Goal: Information Seeking & Learning: Learn about a topic

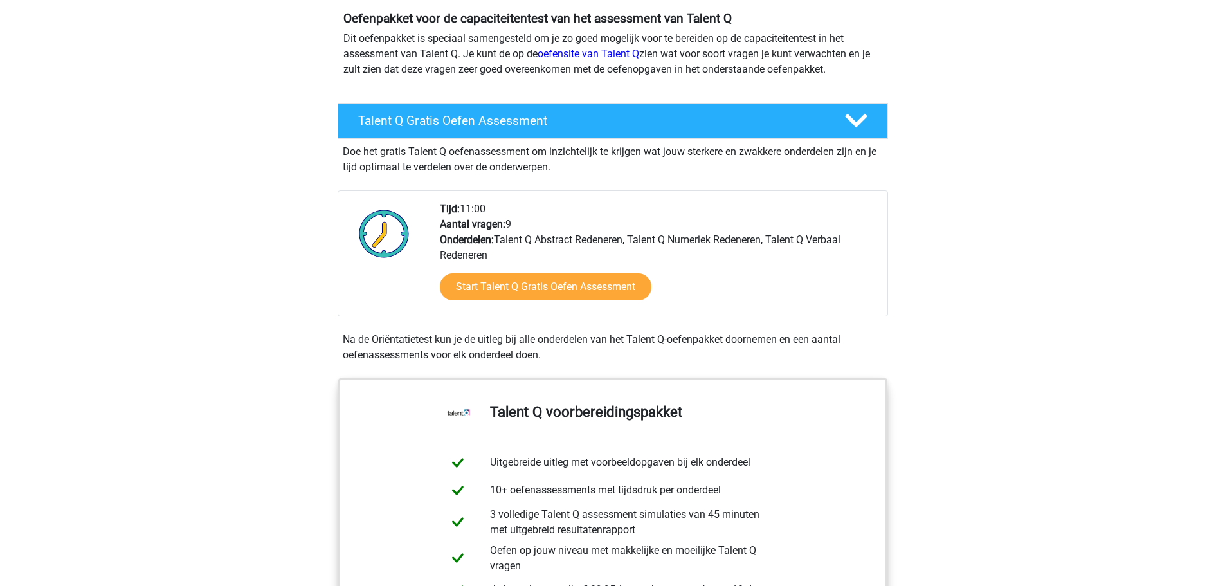
scroll to position [129, 0]
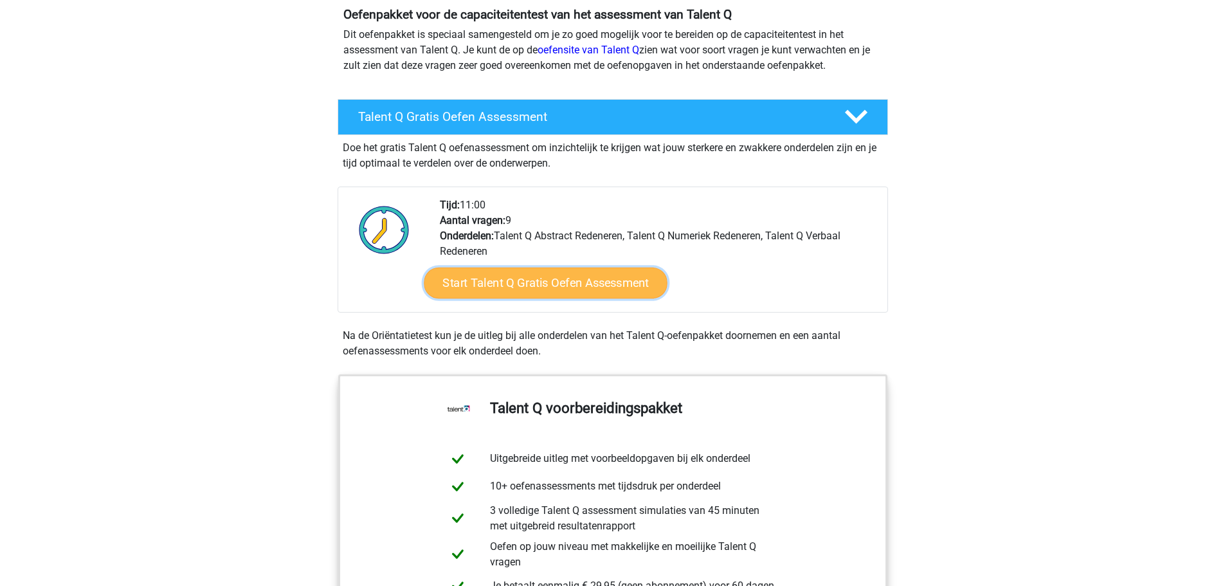
click at [533, 282] on link "Start Talent Q Gratis Oefen Assessment" at bounding box center [545, 282] width 243 height 31
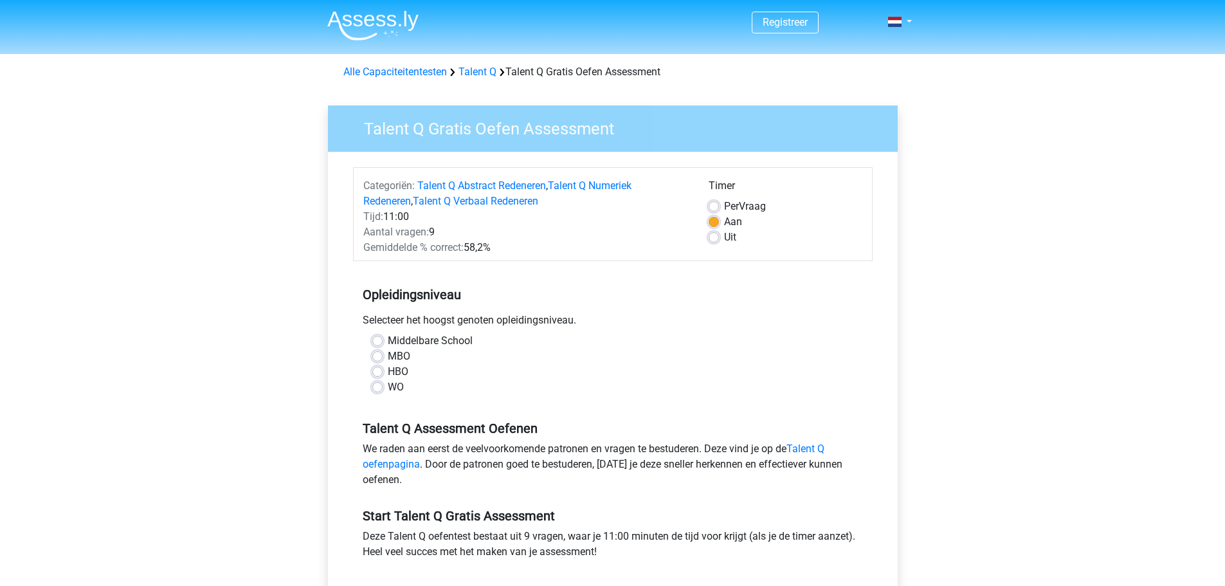
click at [388, 369] on label "HBO" at bounding box center [398, 371] width 21 height 15
click at [378, 369] on input "HBO" at bounding box center [377, 370] width 10 height 13
radio input "true"
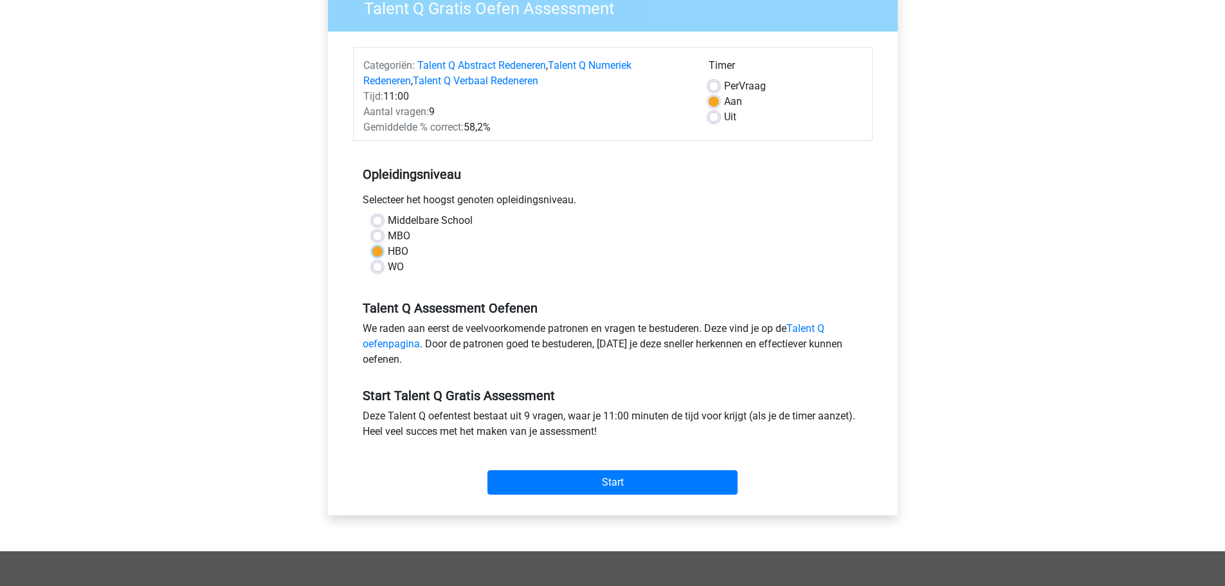
scroll to position [129, 0]
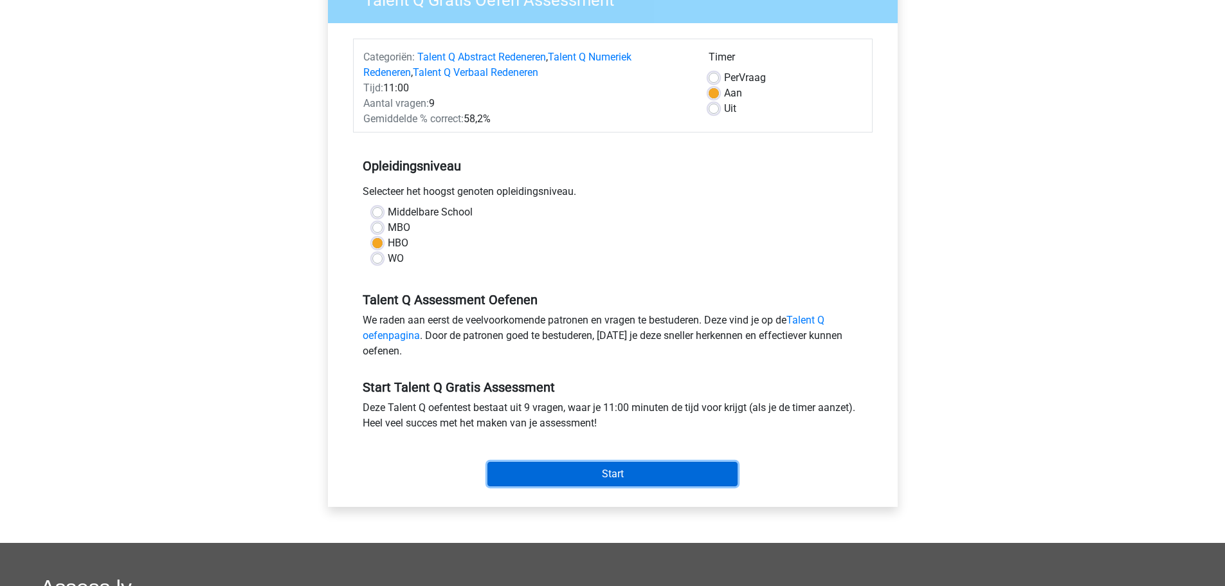
click at [563, 474] on input "Start" at bounding box center [612, 474] width 250 height 24
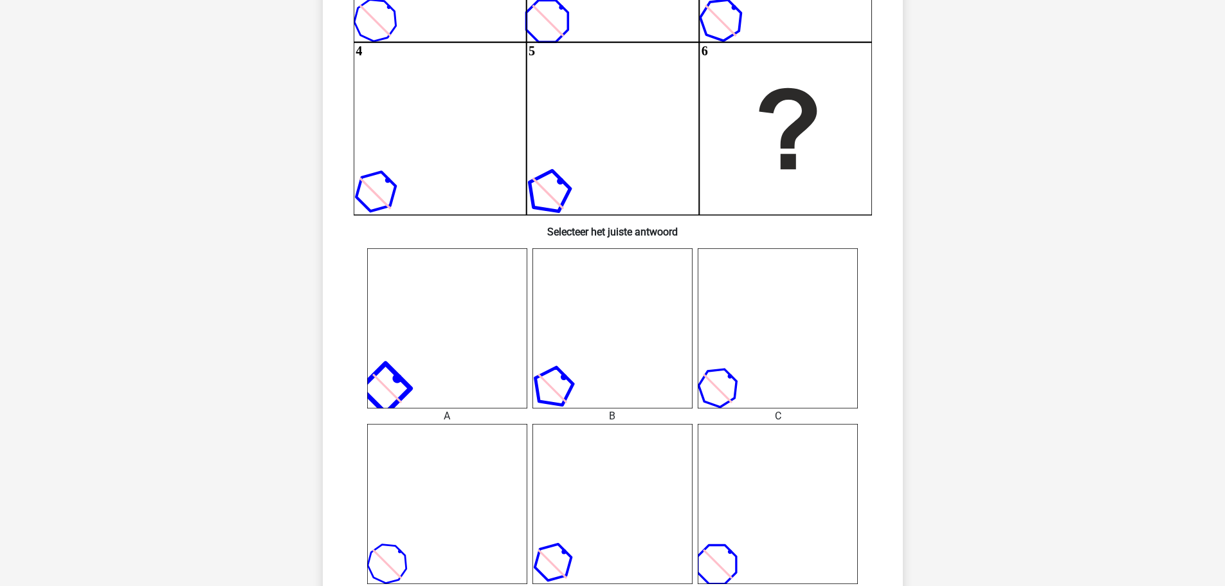
scroll to position [257, 0]
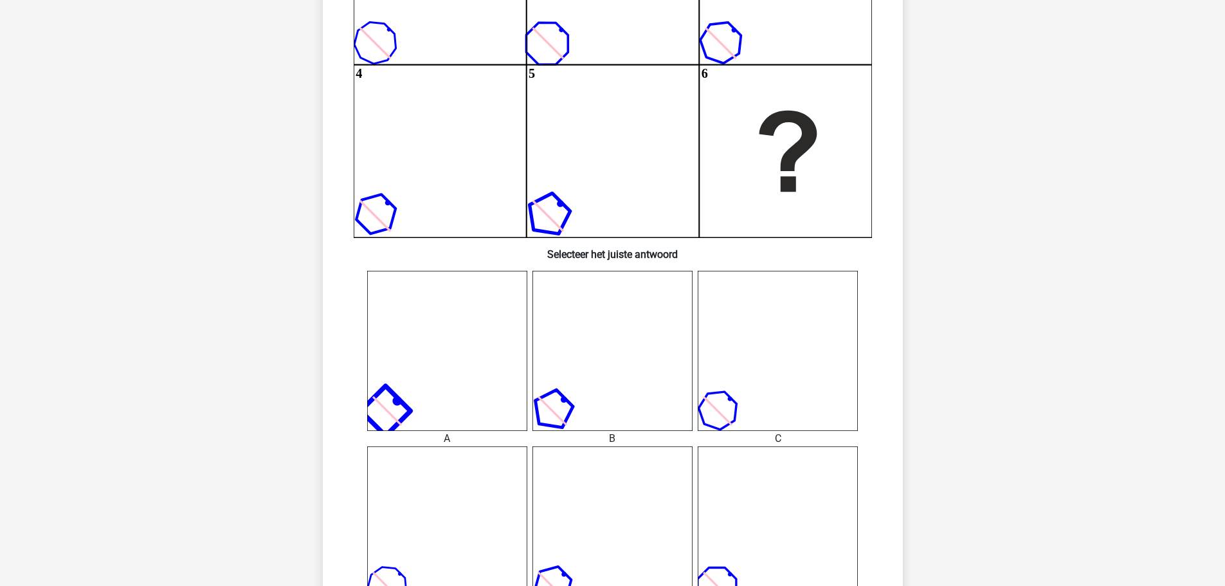
click at [404, 391] on icon at bounding box center [447, 351] width 160 height 160
click at [467, 373] on icon at bounding box center [447, 351] width 160 height 160
drag, startPoint x: 460, startPoint y: 379, endPoint x: 835, endPoint y: 138, distance: 445.9
click at [835, 138] on div "Wat is de meest logische volgende figuur in de reeks? 1 2 3 4 5 6 Selecteer het…" at bounding box center [613, 294] width 570 height 903
click at [818, 152] on icon "1 2 3 4 5 6" at bounding box center [613, 64] width 518 height 345
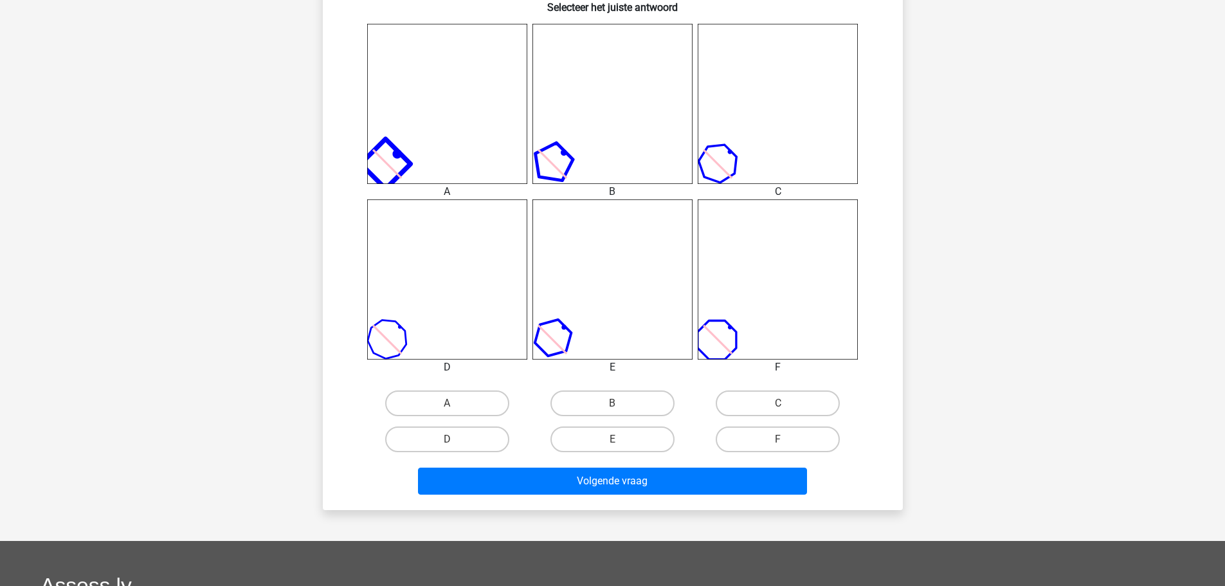
scroll to position [514, 0]
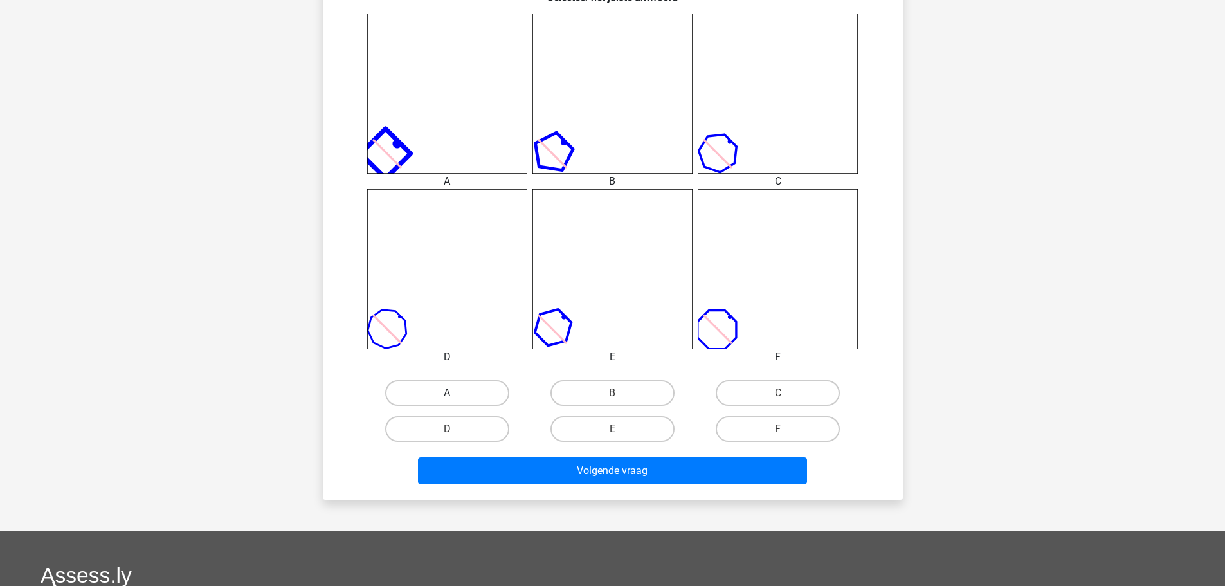
click at [437, 394] on label "A" at bounding box center [447, 393] width 124 height 26
click at [447, 394] on input "A" at bounding box center [451, 397] width 8 height 8
radio input "true"
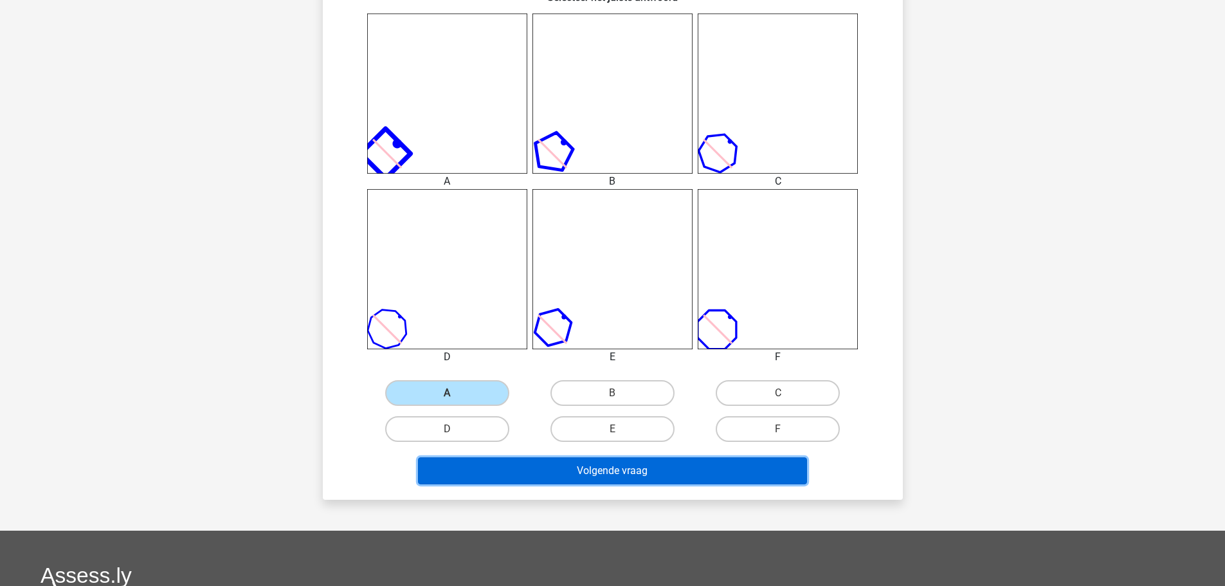
click at [609, 473] on button "Volgende vraag" at bounding box center [612, 470] width 389 height 27
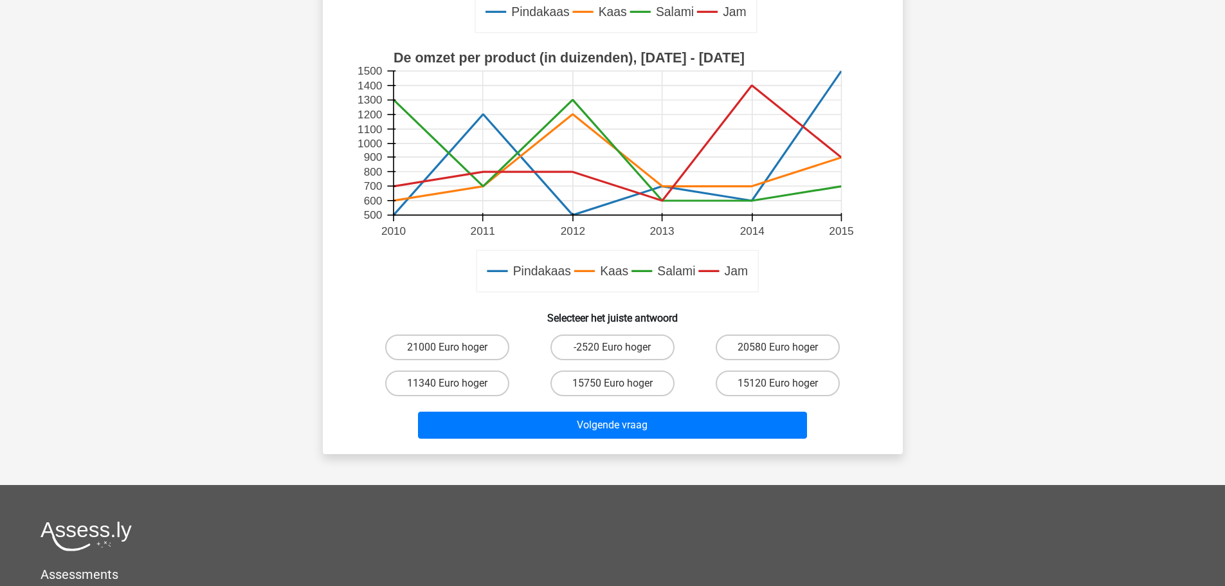
scroll to position [386, 0]
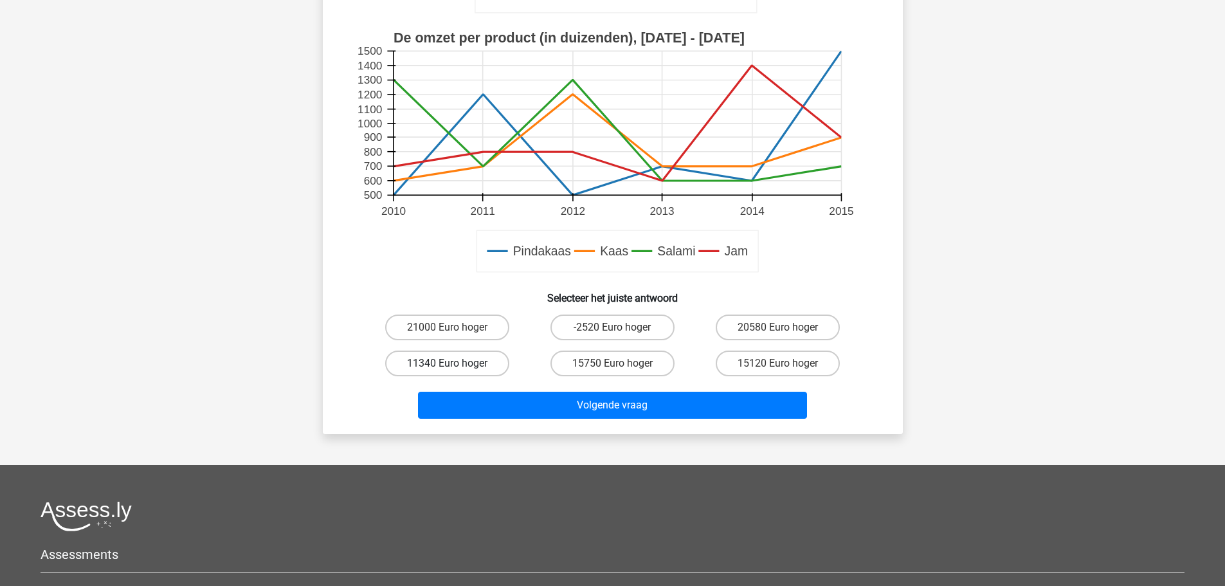
click at [476, 362] on label "11340 Euro hoger" at bounding box center [447, 363] width 124 height 26
click at [455, 363] on input "11340 Euro hoger" at bounding box center [451, 367] width 8 height 8
radio input "true"
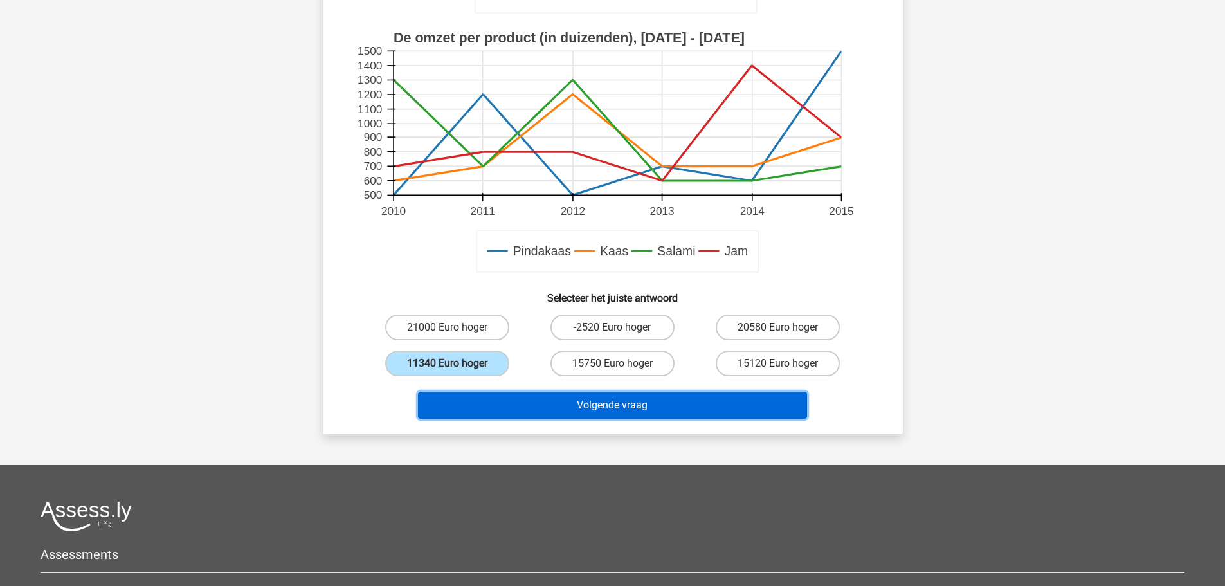
click at [585, 406] on button "Volgende vraag" at bounding box center [612, 404] width 389 height 27
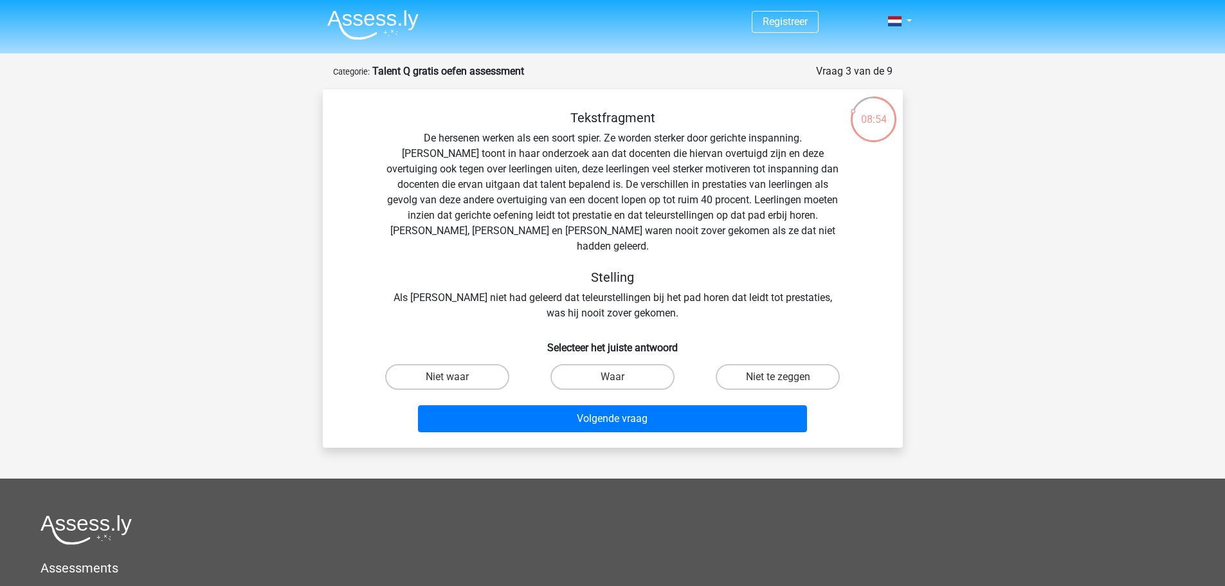
scroll to position [0, 0]
click at [596, 367] on label "Waar" at bounding box center [612, 377] width 124 height 26
click at [612, 377] on input "Waar" at bounding box center [616, 381] width 8 height 8
radio input "true"
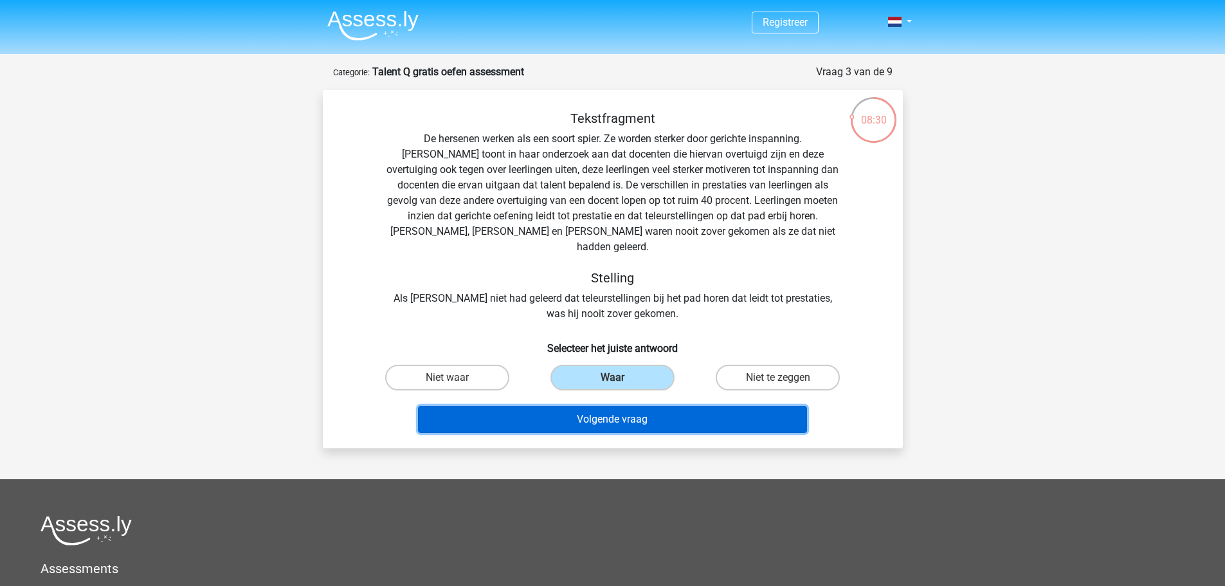
click at [601, 406] on button "Volgende vraag" at bounding box center [612, 419] width 389 height 27
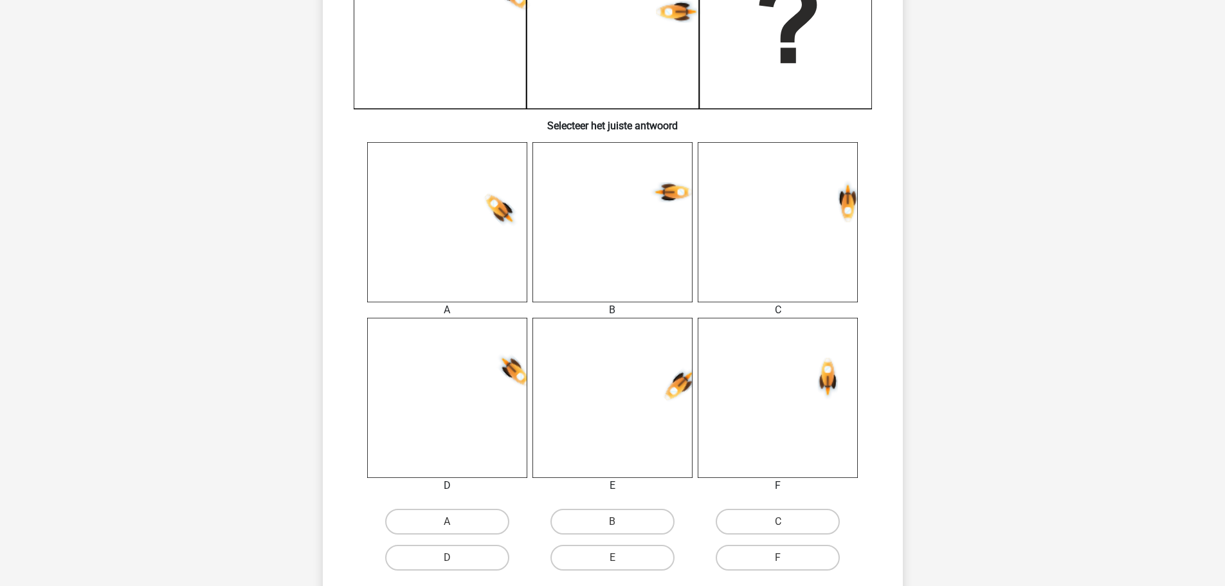
scroll to position [450, 0]
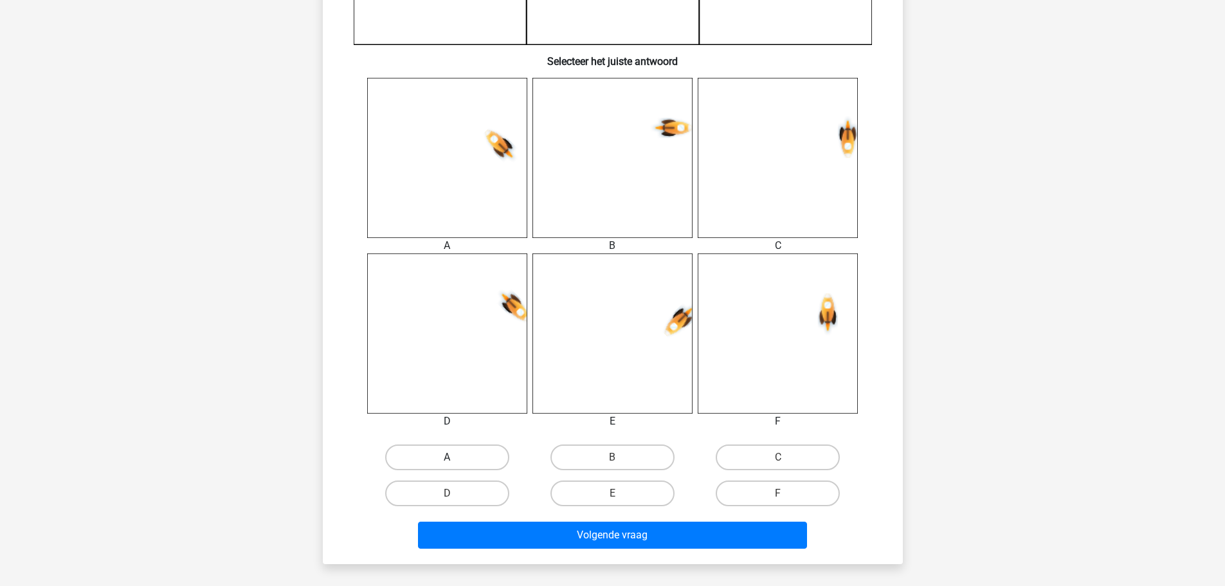
click at [408, 454] on label "A" at bounding box center [447, 457] width 124 height 26
click at [447, 457] on input "A" at bounding box center [451, 461] width 8 height 8
radio input "true"
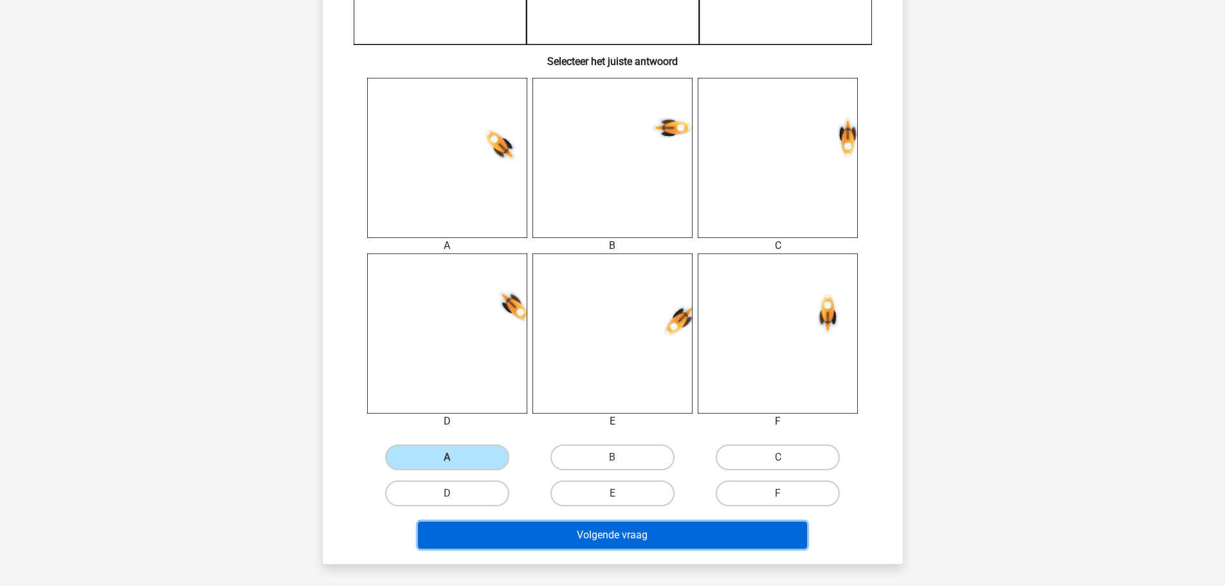
click at [595, 539] on button "Volgende vraag" at bounding box center [612, 534] width 389 height 27
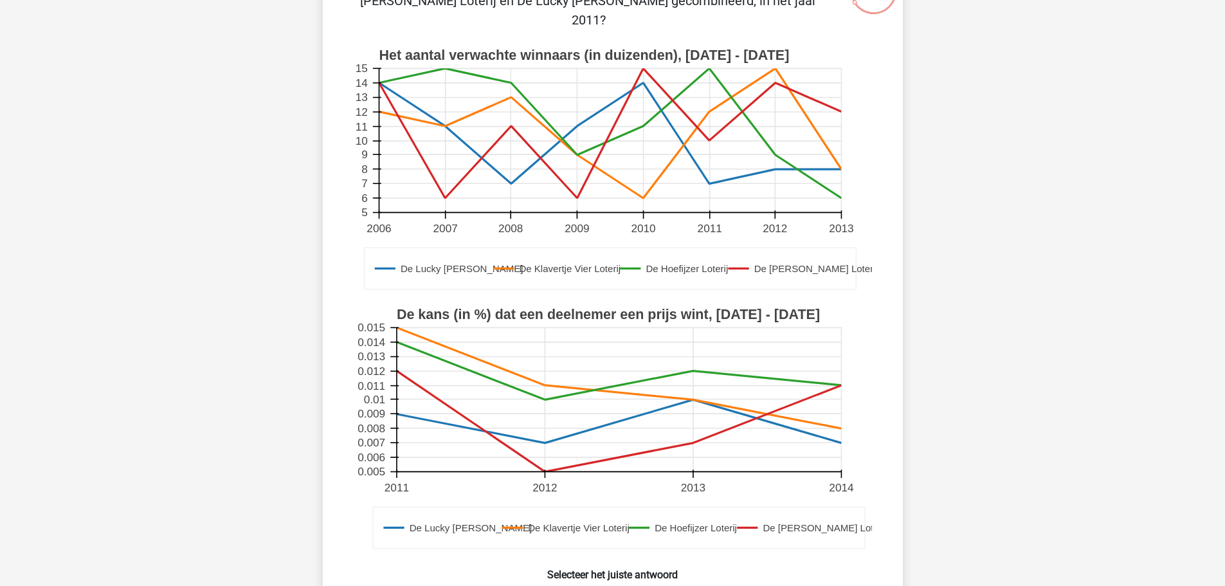
scroll to position [257, 0]
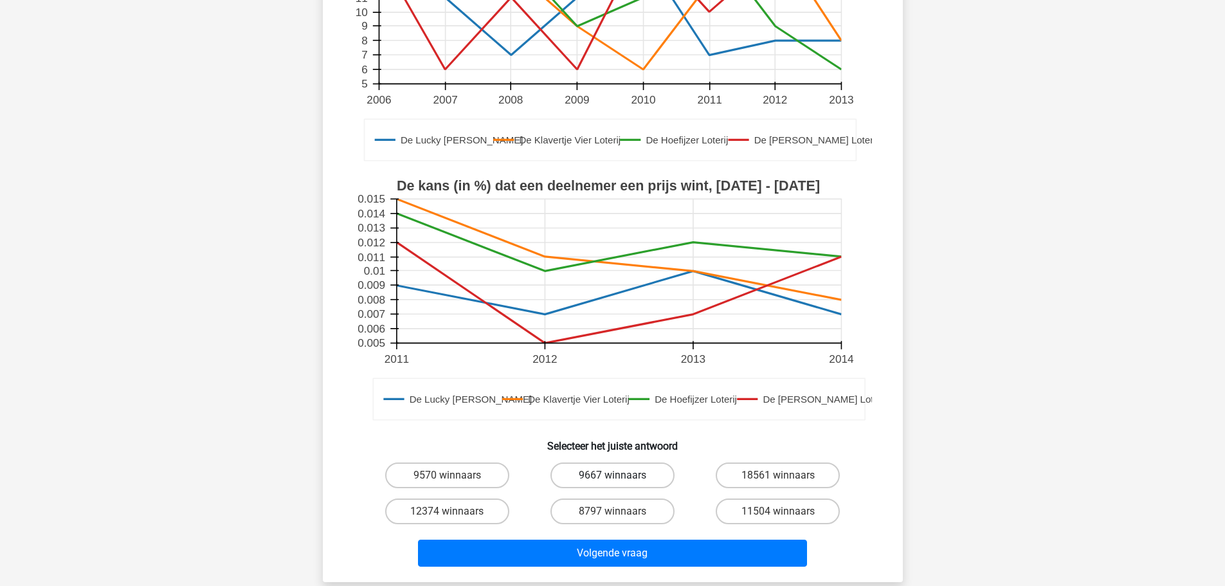
click at [636, 462] on label "9667 winnaars" at bounding box center [612, 475] width 124 height 26
click at [620, 475] on input "9667 winnaars" at bounding box center [616, 479] width 8 height 8
radio input "true"
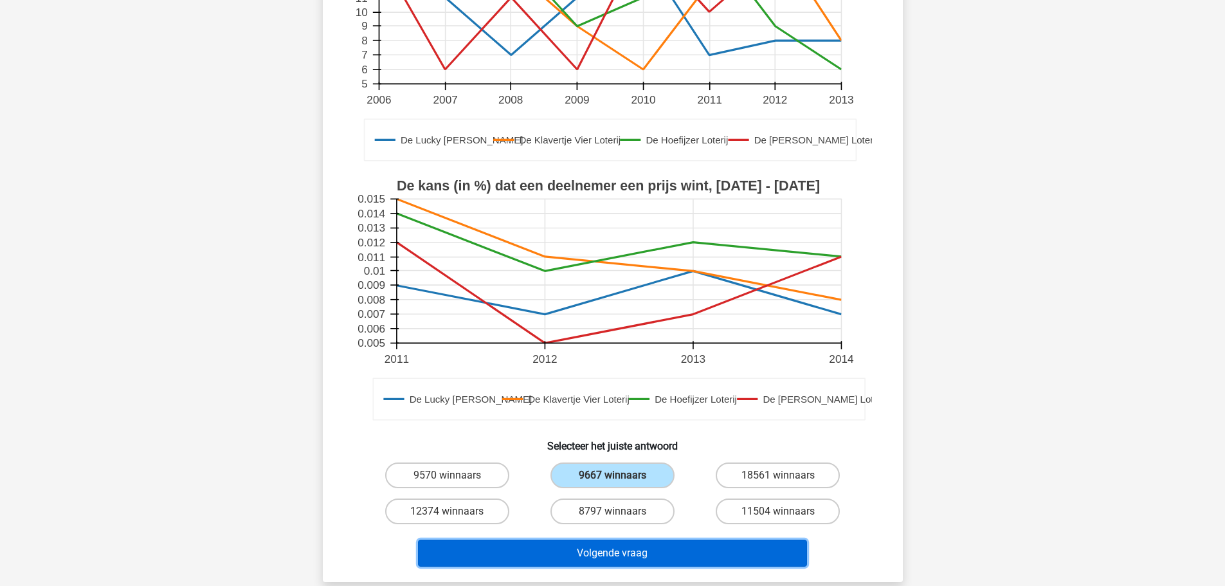
click at [622, 539] on button "Volgende vraag" at bounding box center [612, 552] width 389 height 27
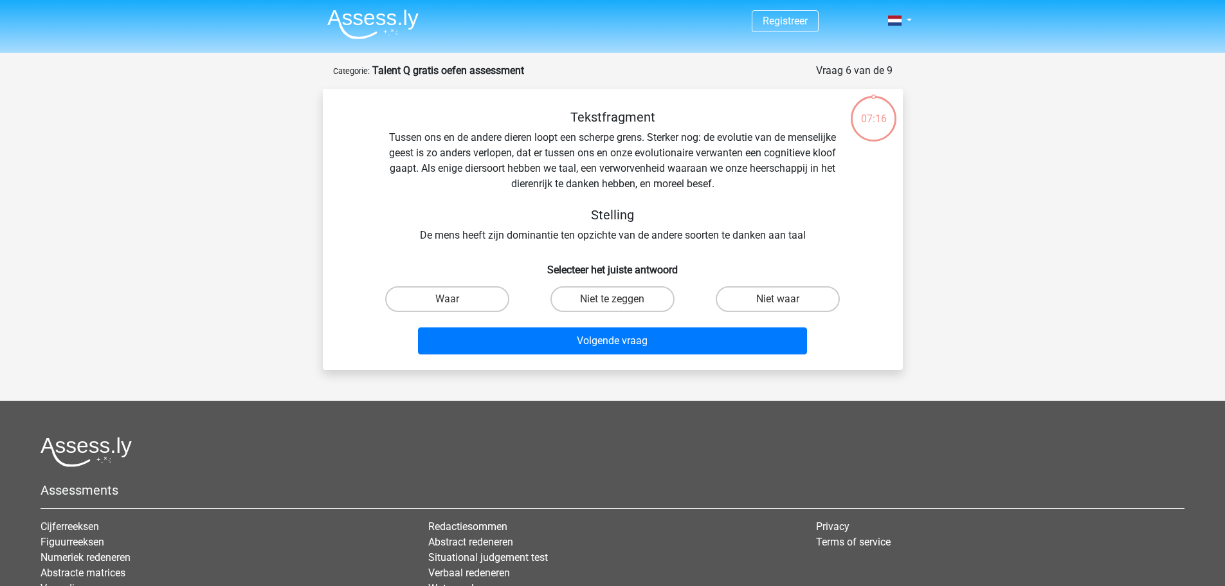
scroll to position [0, 0]
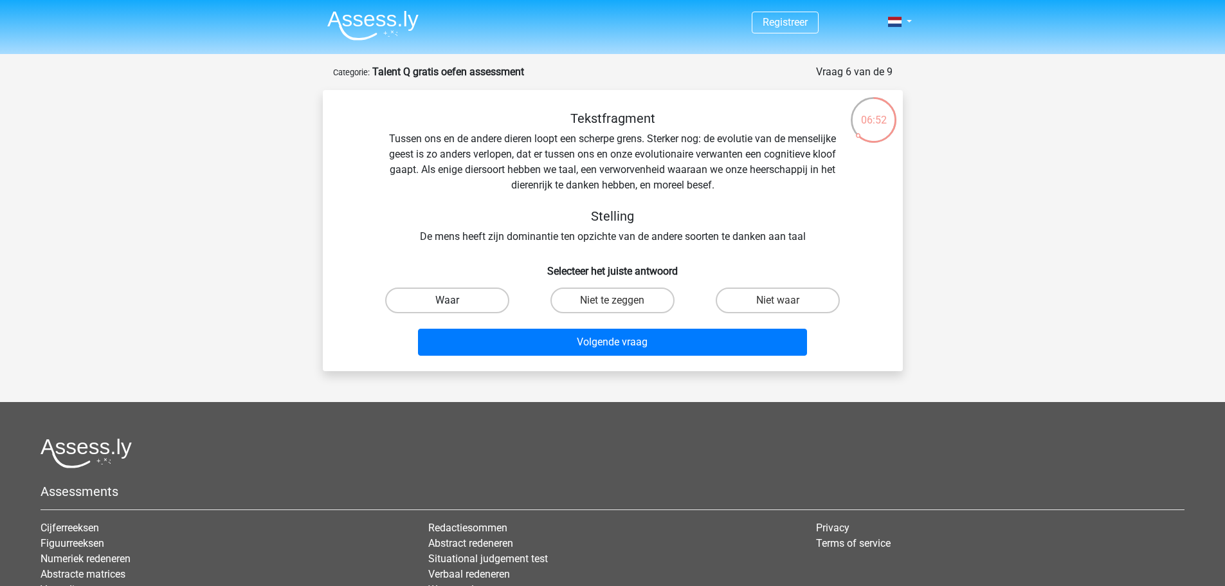
click at [419, 303] on label "Waar" at bounding box center [447, 300] width 124 height 26
click at [447, 303] on input "Waar" at bounding box center [451, 304] width 8 height 8
radio input "true"
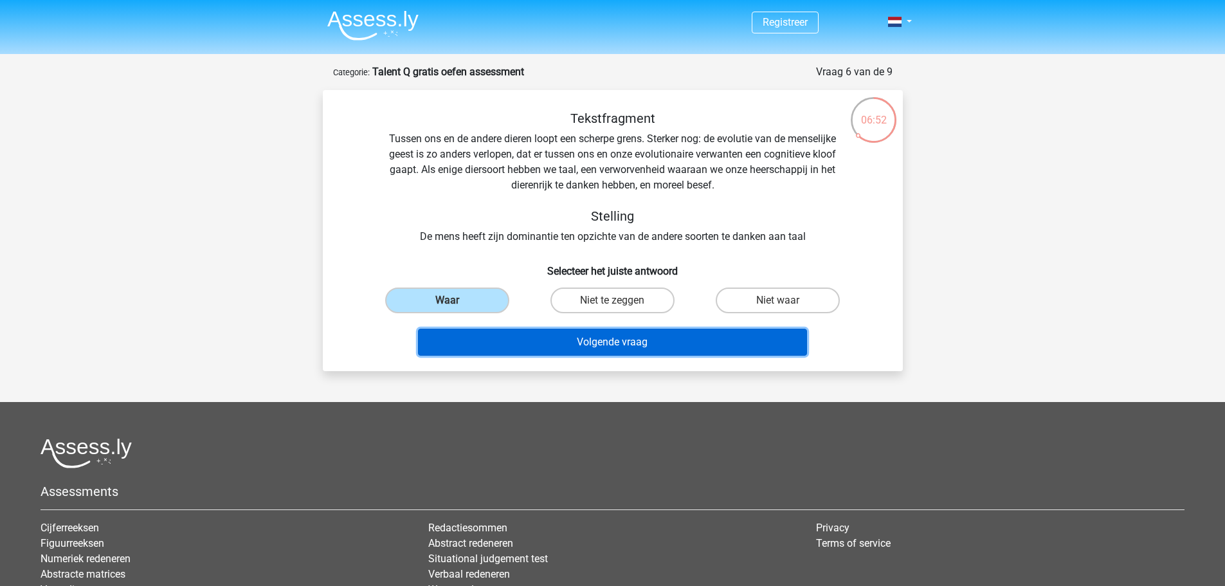
click at [536, 343] on button "Volgende vraag" at bounding box center [612, 341] width 389 height 27
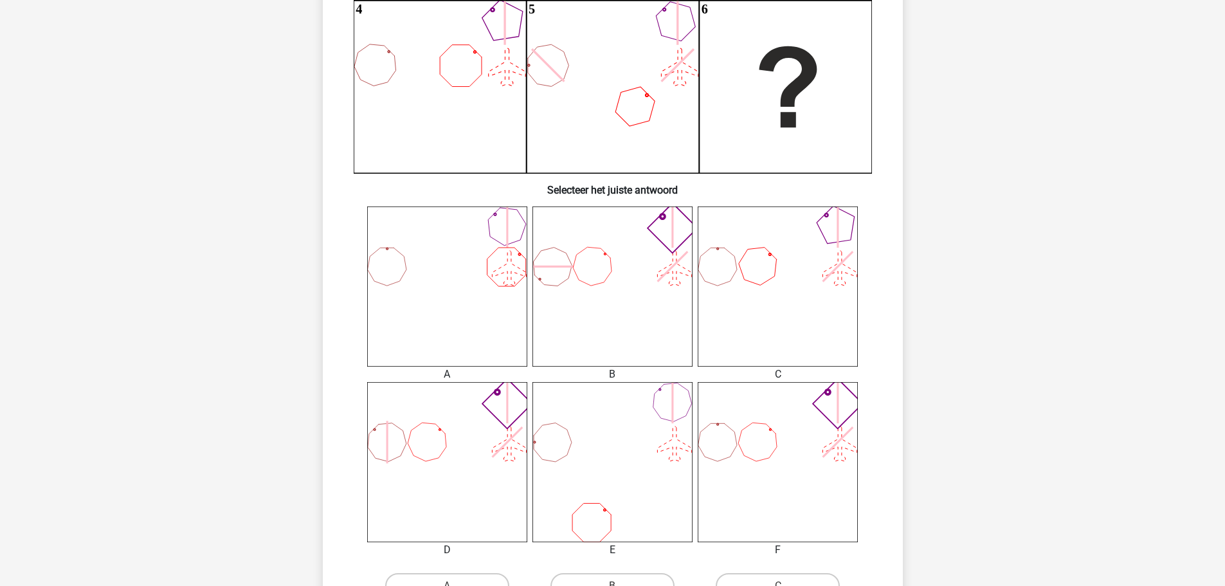
scroll to position [386, 0]
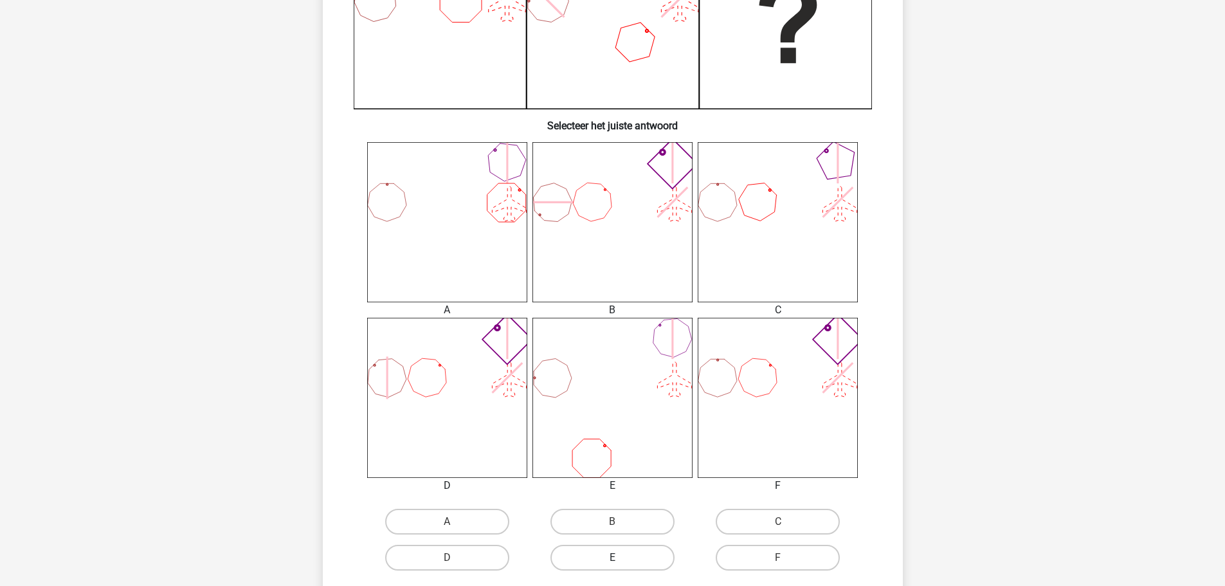
click at [624, 562] on label "E" at bounding box center [612, 557] width 124 height 26
click at [620, 562] on input "E" at bounding box center [616, 561] width 8 height 8
radio input "true"
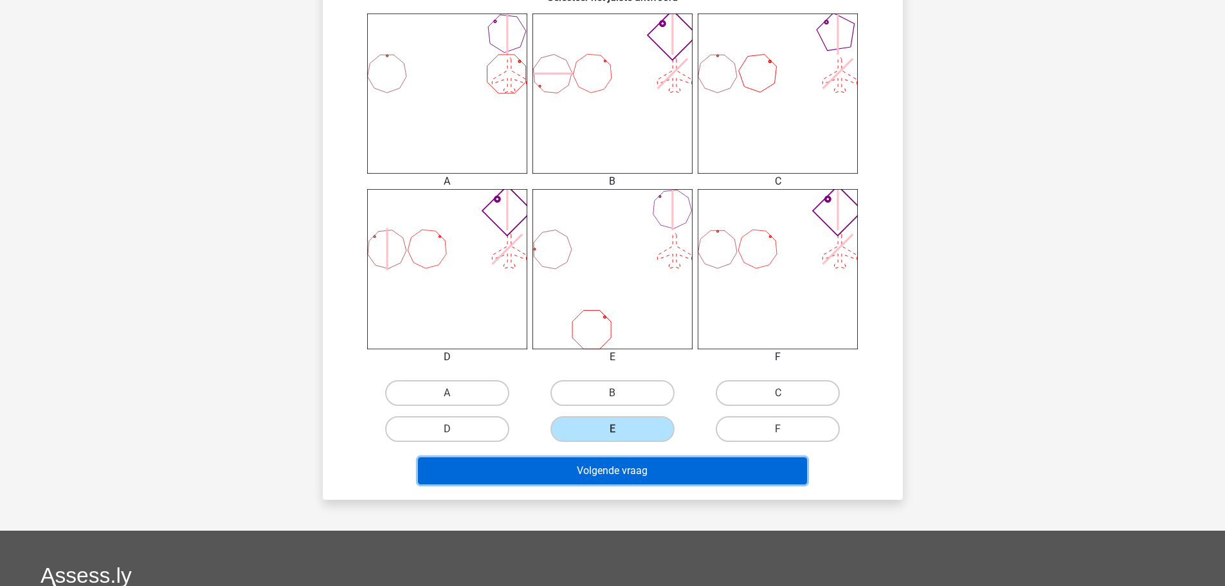
click at [521, 467] on button "Volgende vraag" at bounding box center [612, 470] width 389 height 27
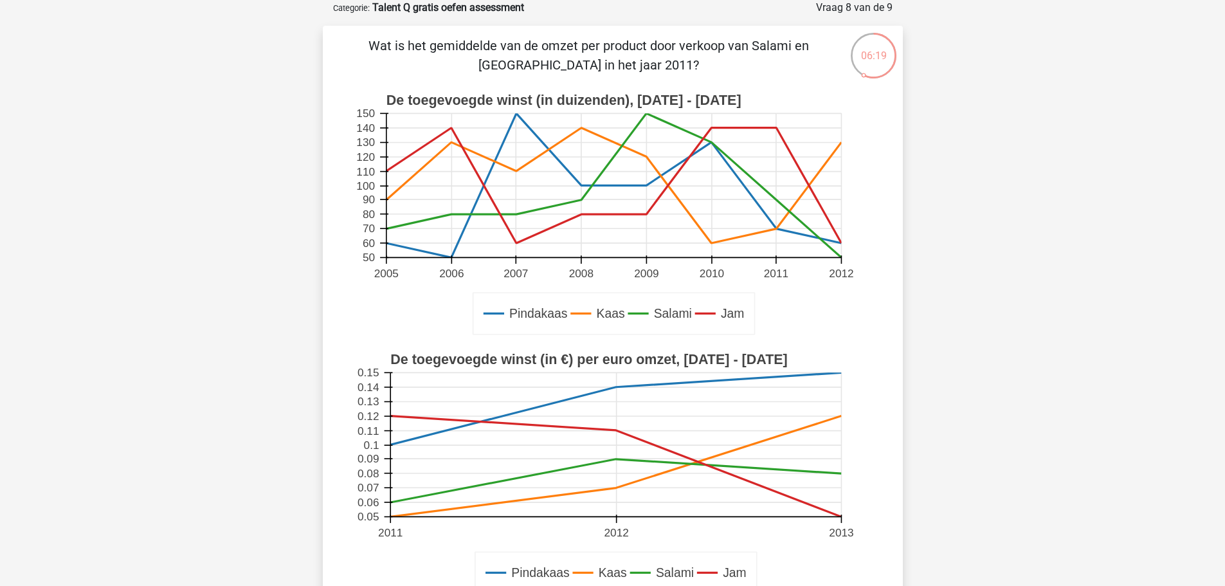
scroll to position [257, 0]
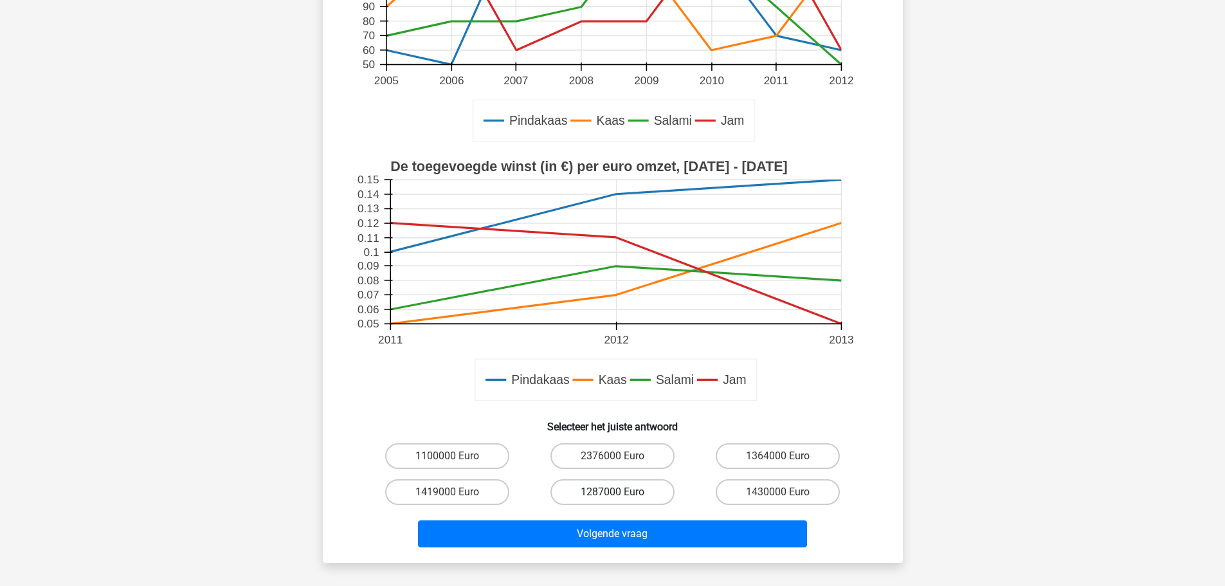
click at [597, 490] on label "1287000 Euro" at bounding box center [612, 492] width 124 height 26
click at [612, 492] on input "1287000 Euro" at bounding box center [616, 496] width 8 height 8
radio input "true"
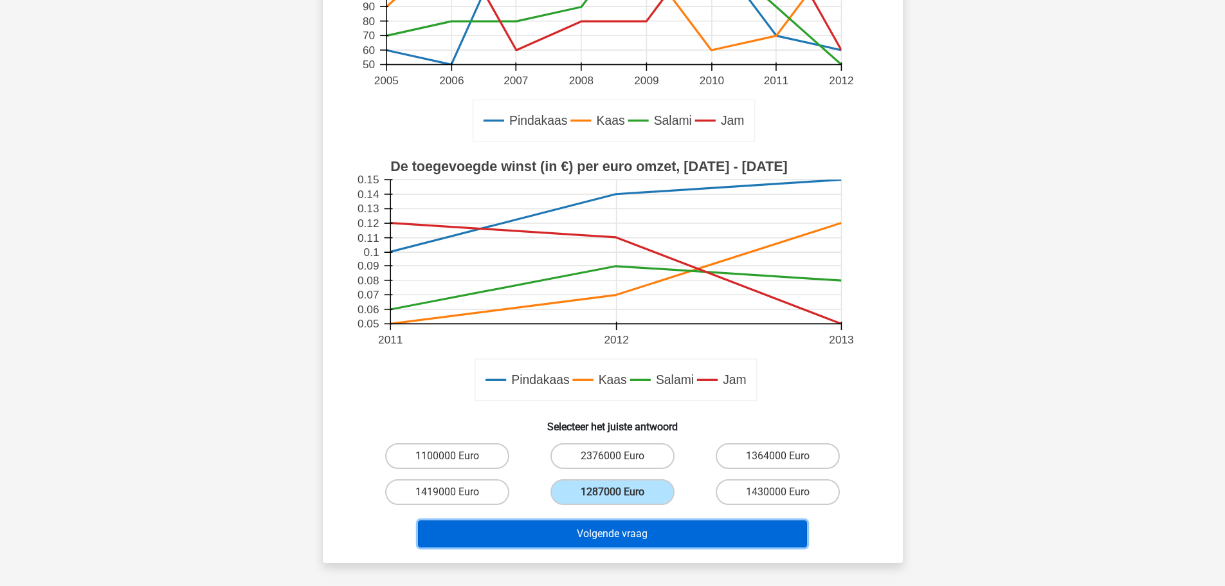
click at [603, 538] on button "Volgende vraag" at bounding box center [612, 533] width 389 height 27
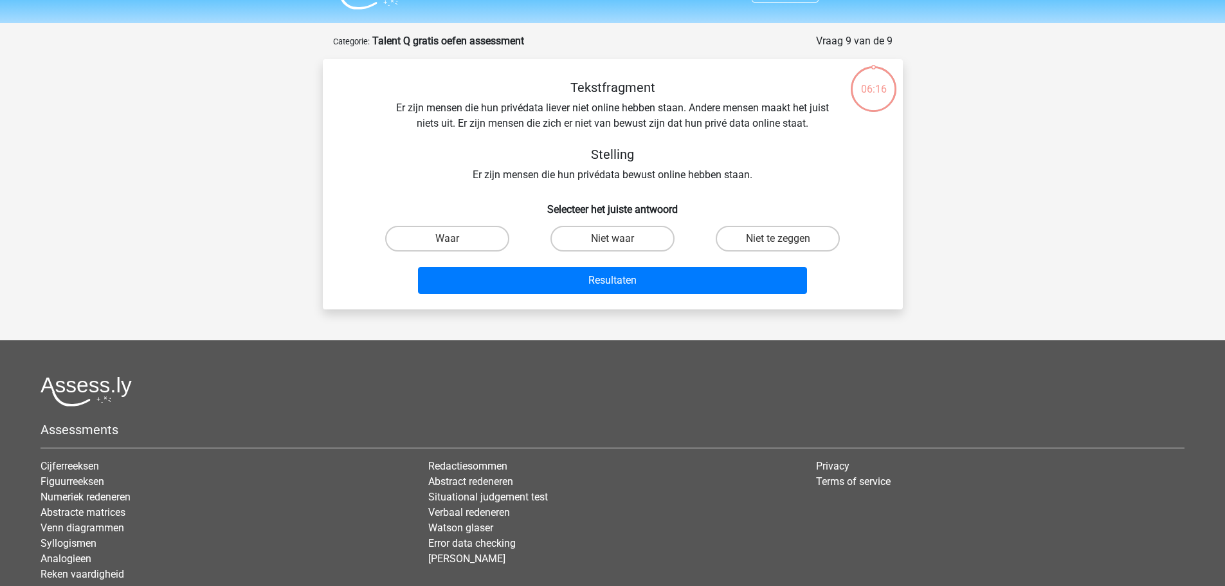
scroll to position [0, 0]
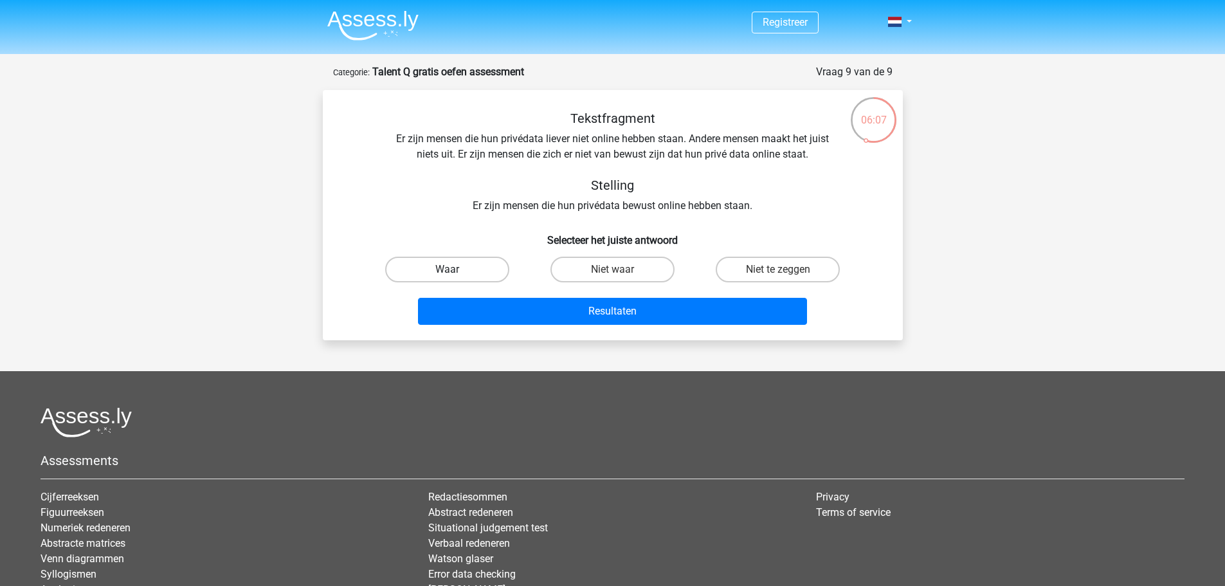
click at [411, 269] on label "Waar" at bounding box center [447, 269] width 124 height 26
click at [447, 269] on input "Waar" at bounding box center [451, 273] width 8 height 8
radio input "true"
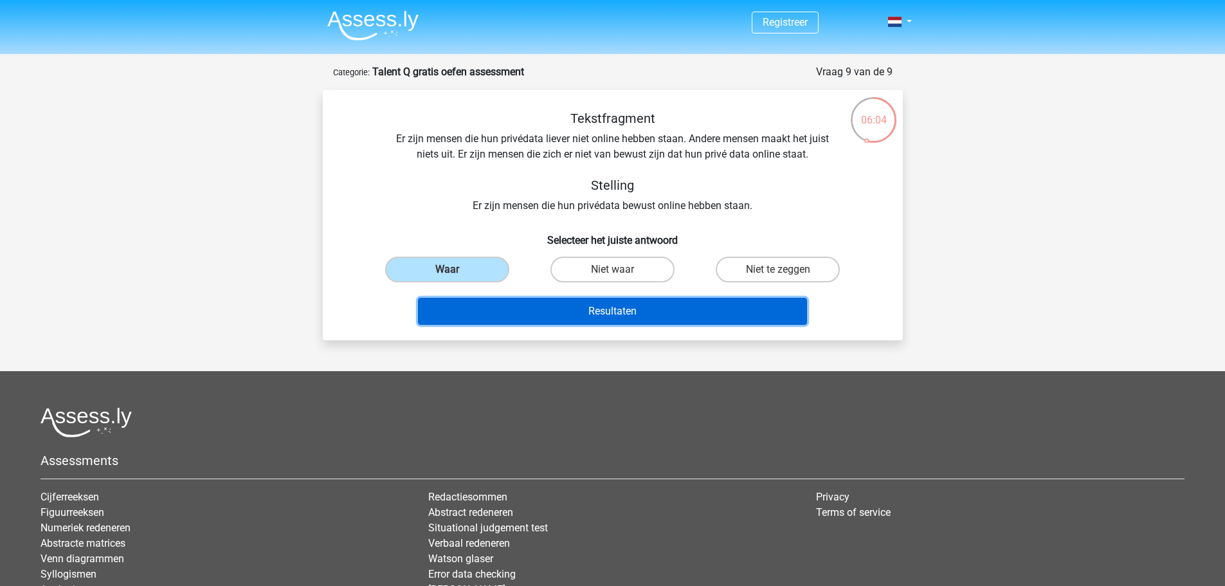
click at [571, 312] on button "Resultaten" at bounding box center [612, 311] width 389 height 27
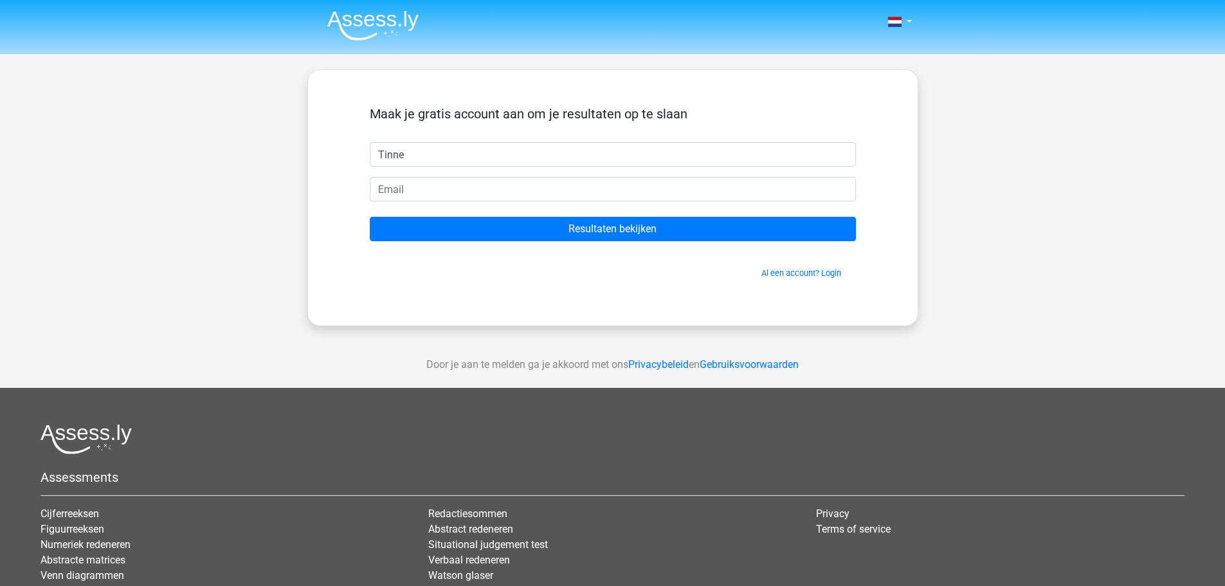
type input "Tinne"
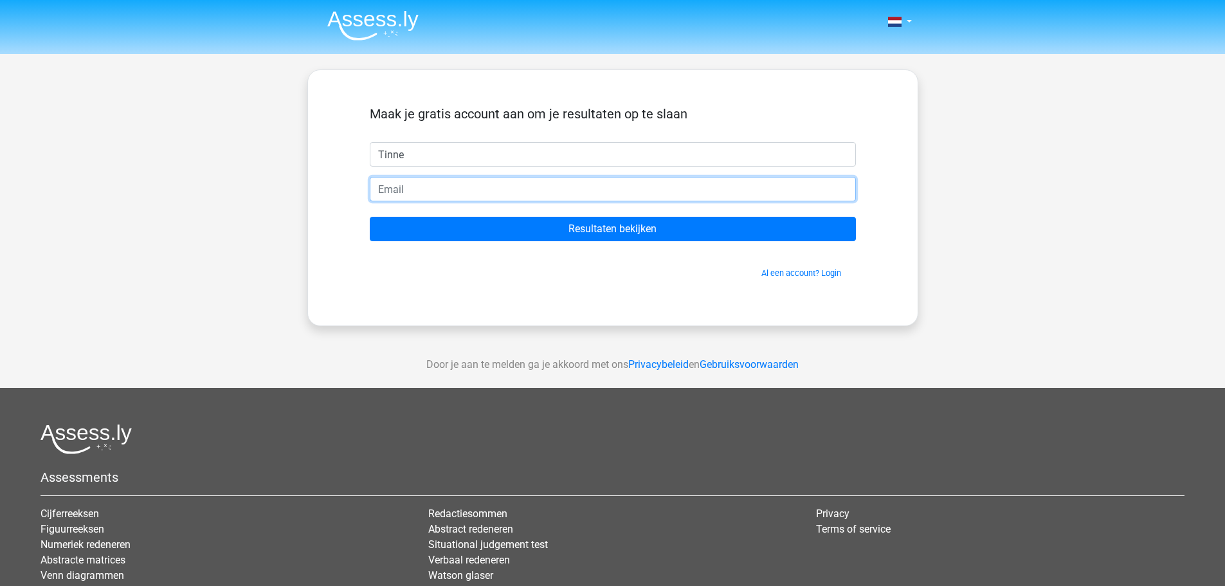
click at [433, 196] on input "email" at bounding box center [613, 189] width 486 height 24
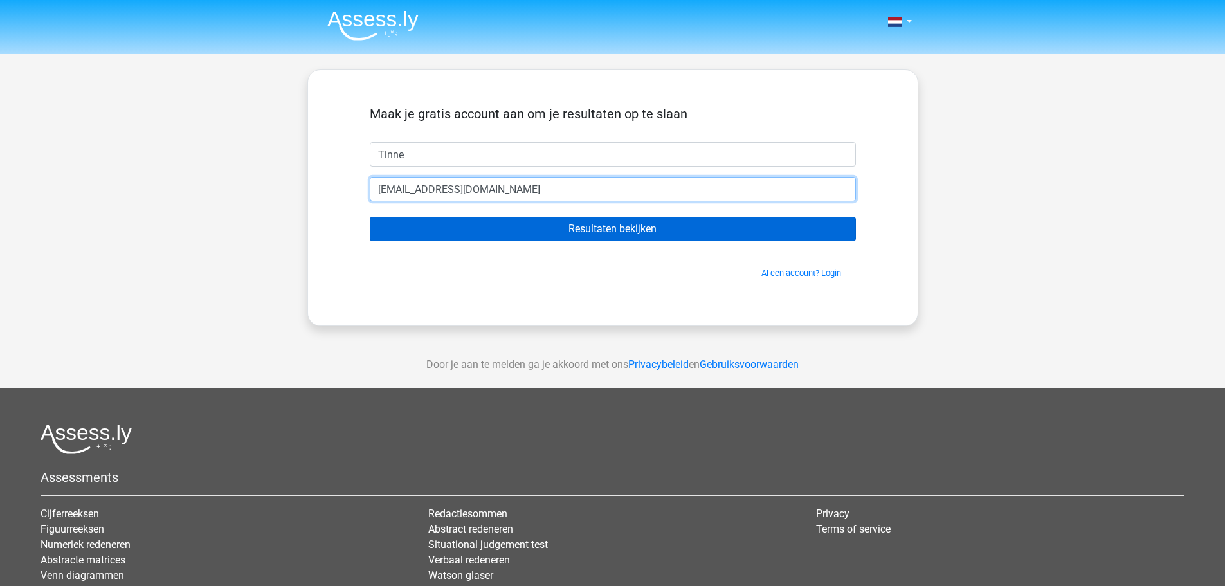
type input "[EMAIL_ADDRESS][DOMAIN_NAME]"
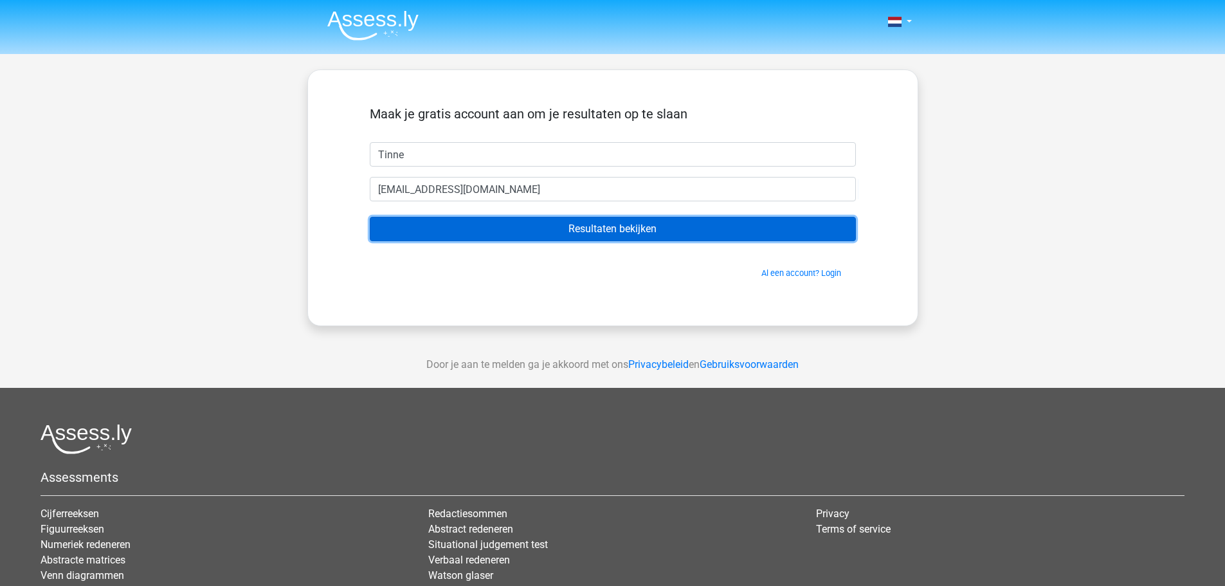
click at [554, 235] on input "Resultaten bekijken" at bounding box center [613, 229] width 486 height 24
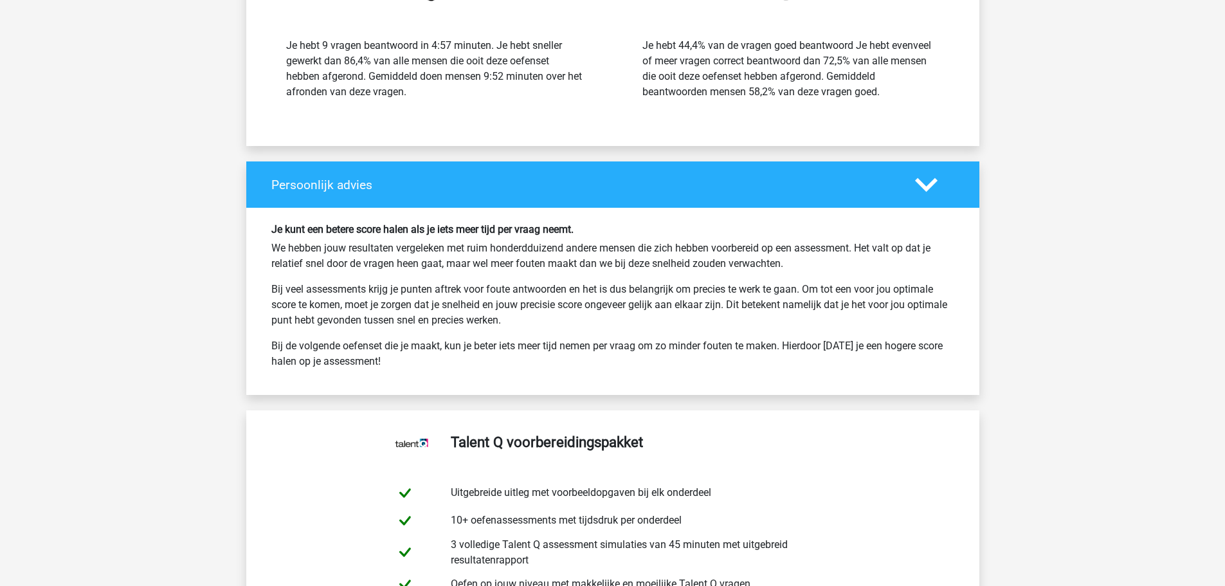
scroll to position [2314, 0]
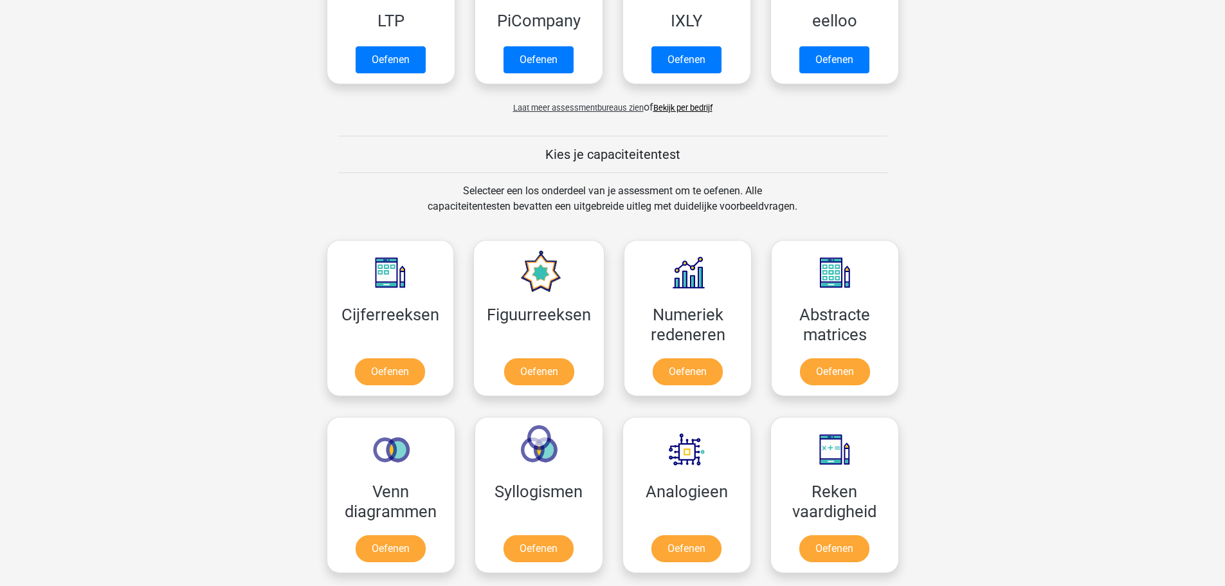
scroll to position [386, 0]
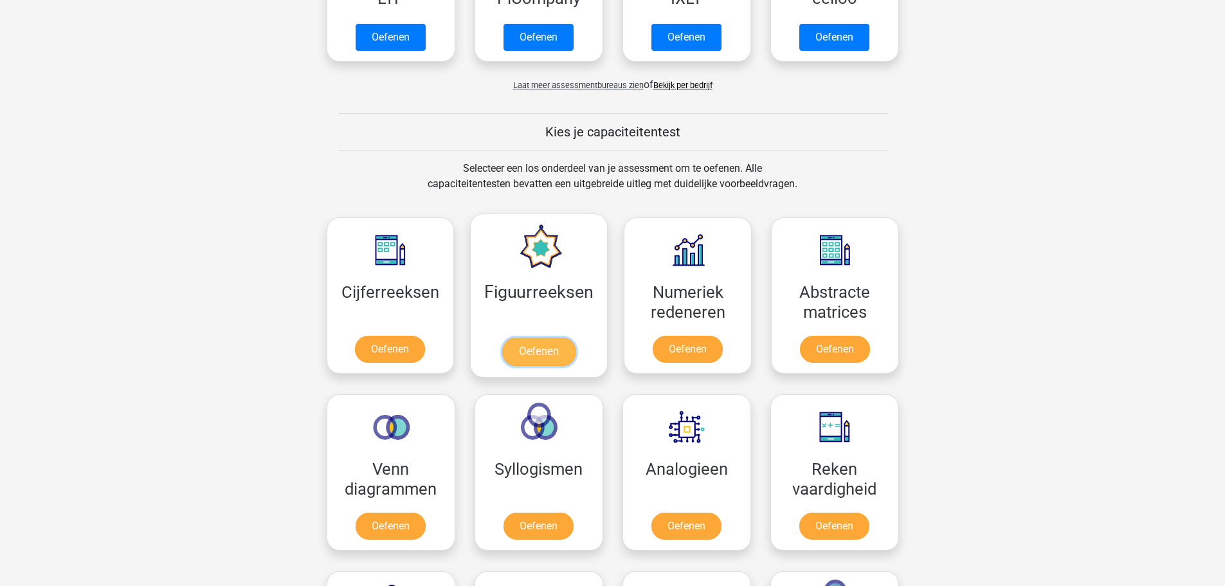
click at [553, 347] on link "Oefenen" at bounding box center [538, 351] width 73 height 28
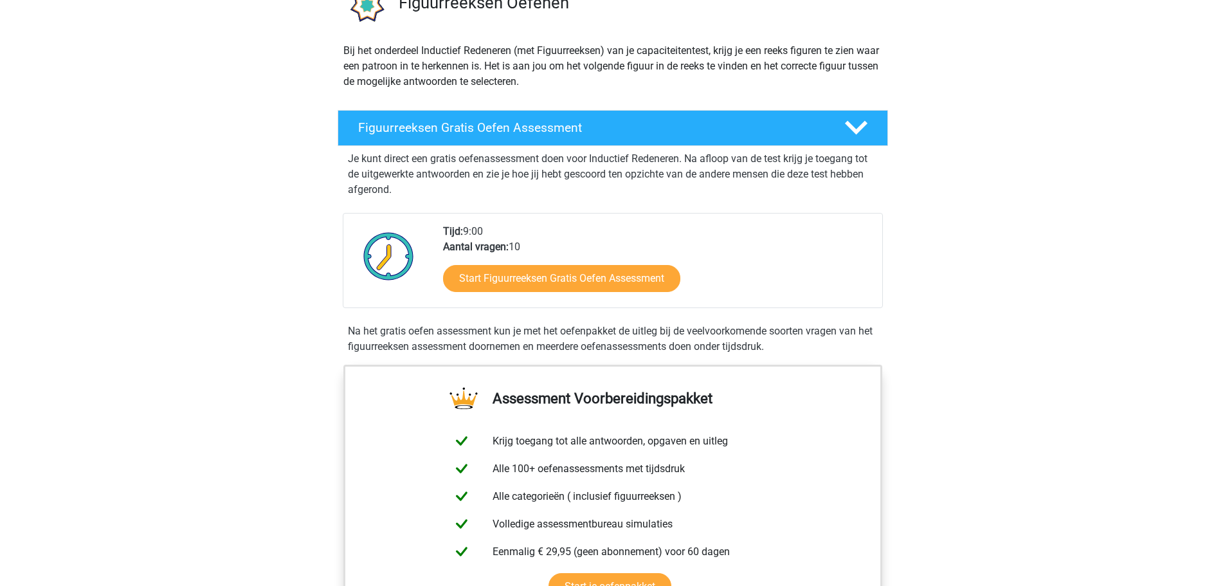
scroll to position [193, 0]
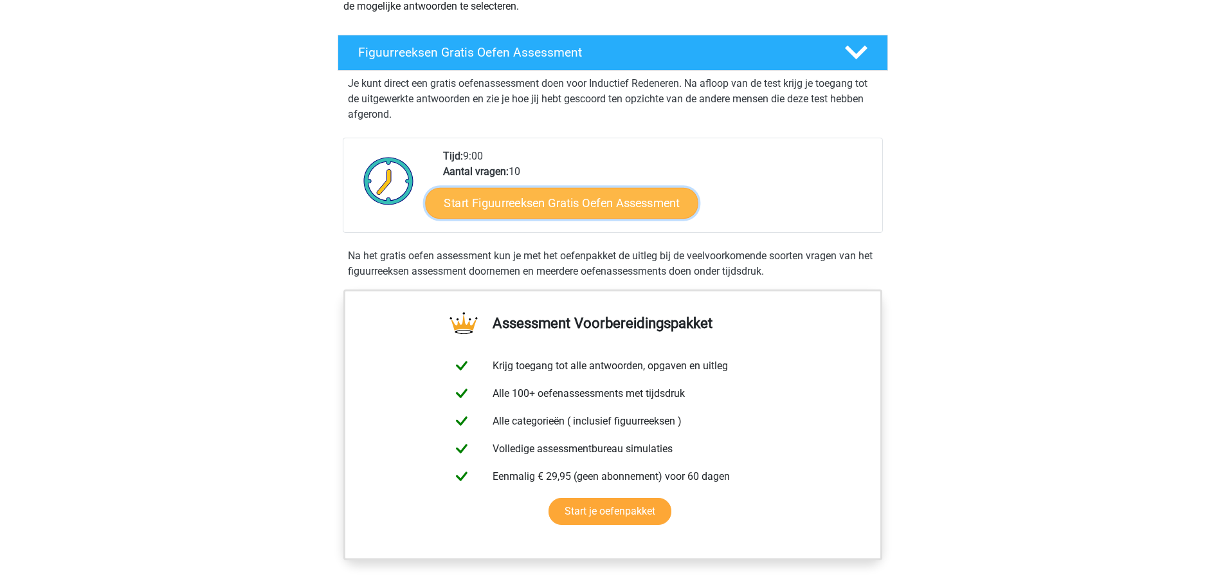
click at [569, 205] on link "Start Figuurreeksen Gratis Oefen Assessment" at bounding box center [561, 202] width 273 height 31
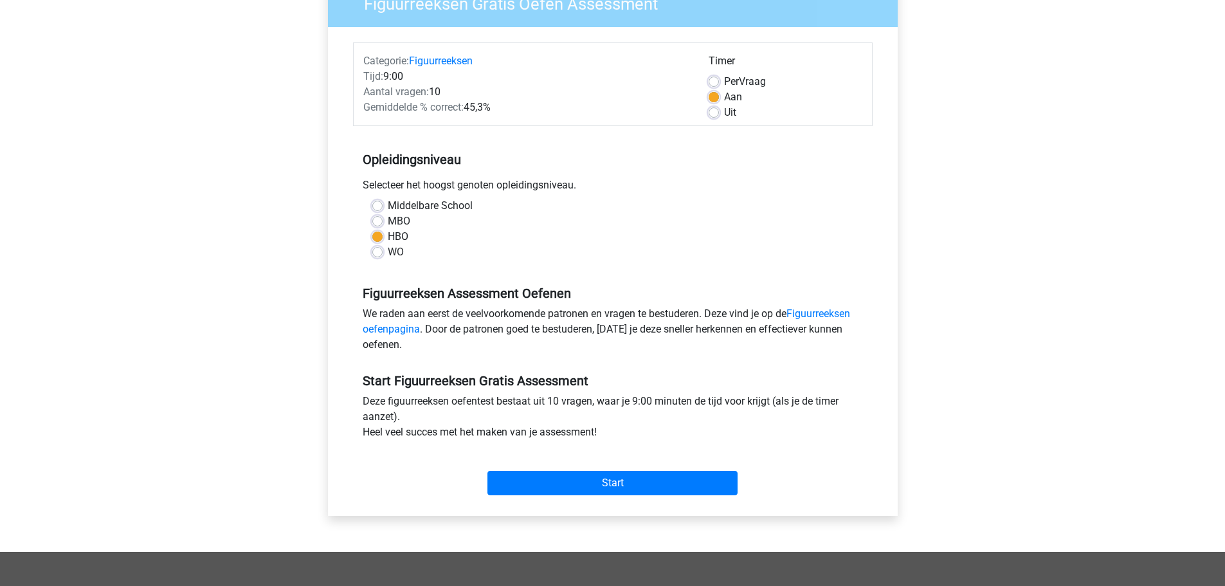
scroll to position [129, 0]
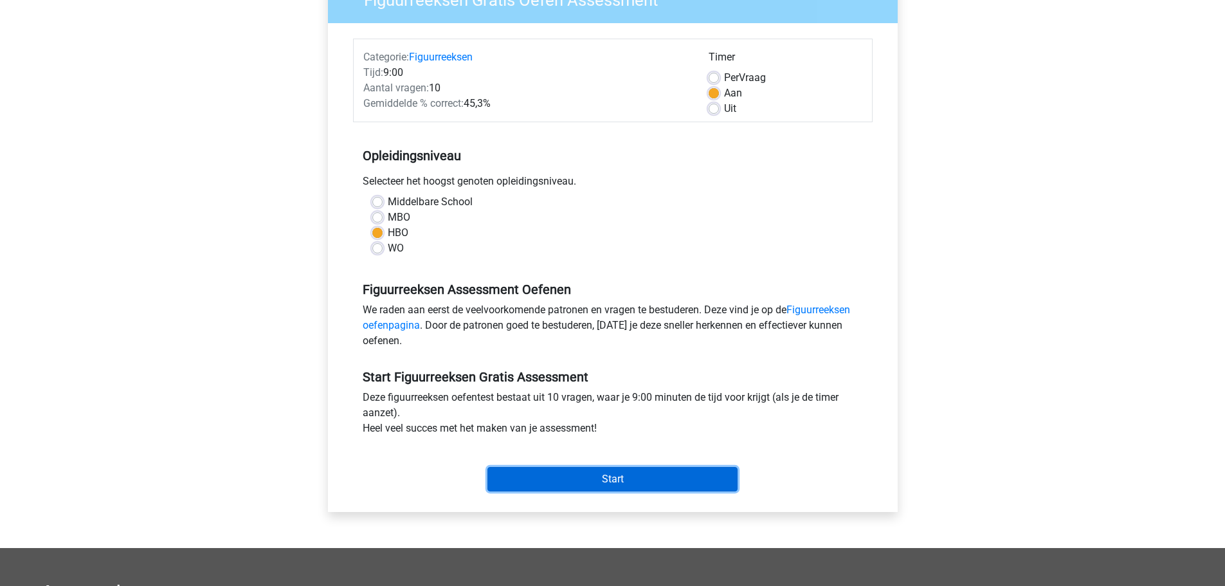
click at [643, 480] on input "Start" at bounding box center [612, 479] width 250 height 24
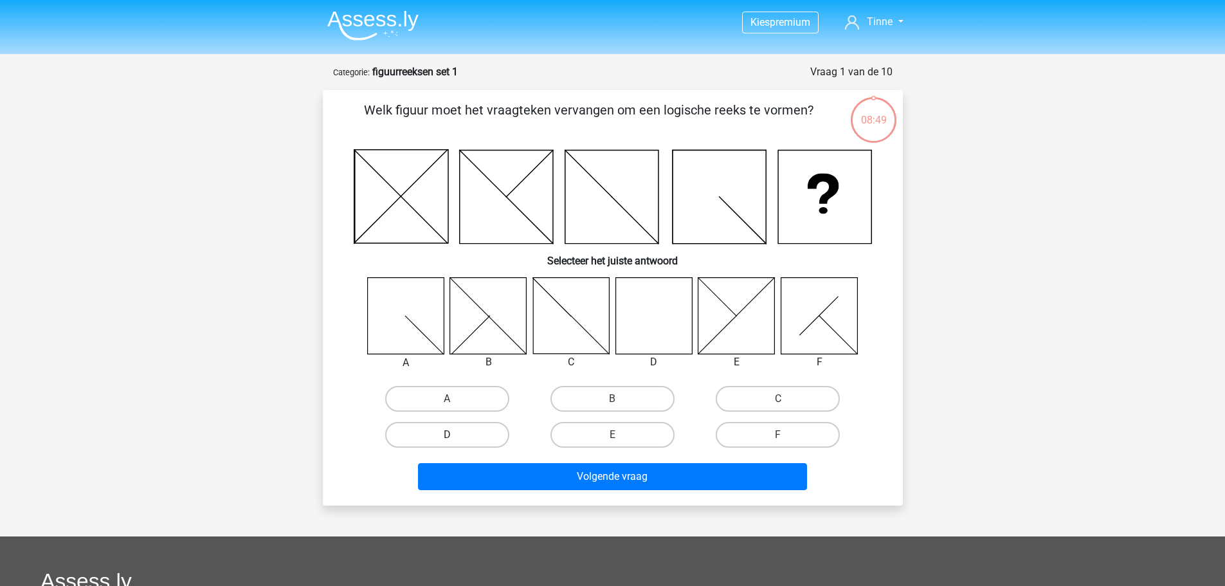
click at [424, 432] on label "D" at bounding box center [447, 435] width 124 height 26
click at [447, 435] on input "D" at bounding box center [451, 439] width 8 height 8
radio input "true"
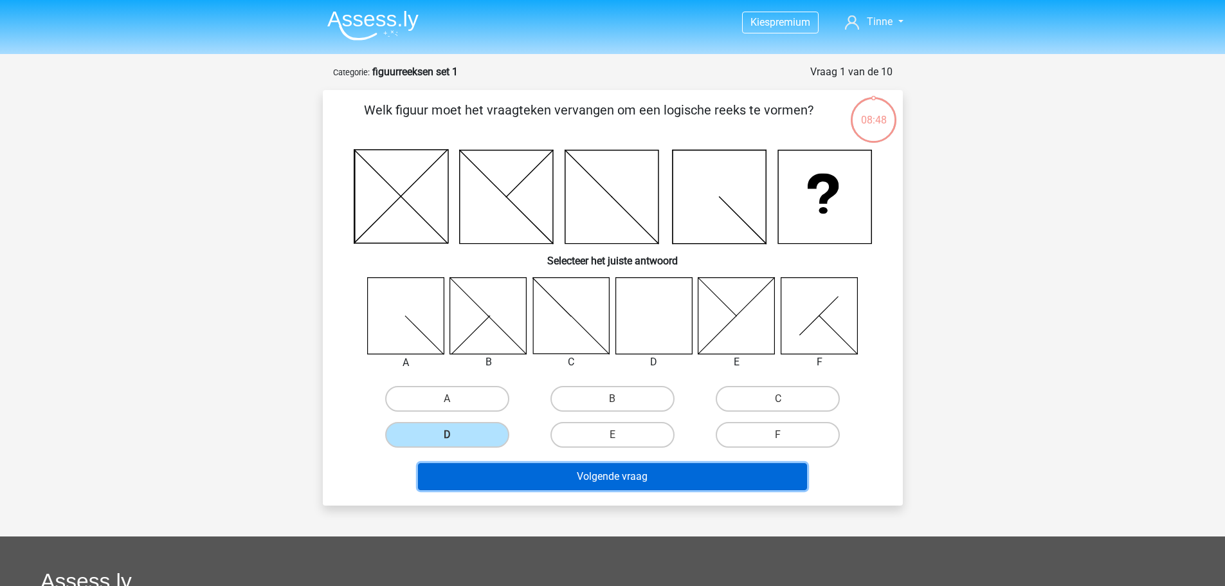
click at [557, 474] on button "Volgende vraag" at bounding box center [612, 476] width 389 height 27
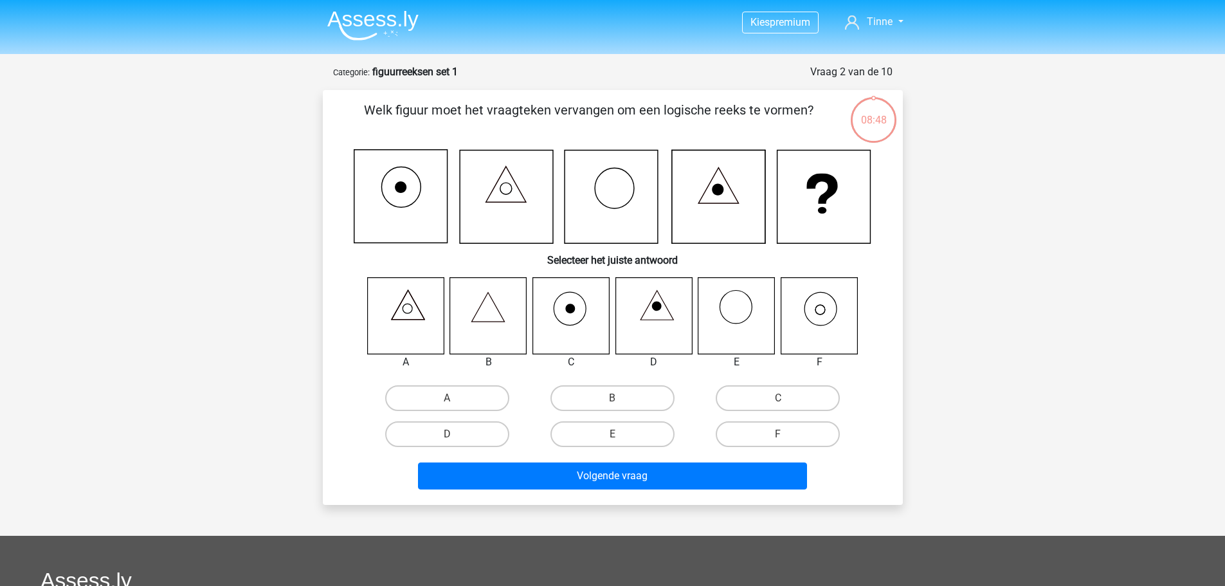
scroll to position [64, 0]
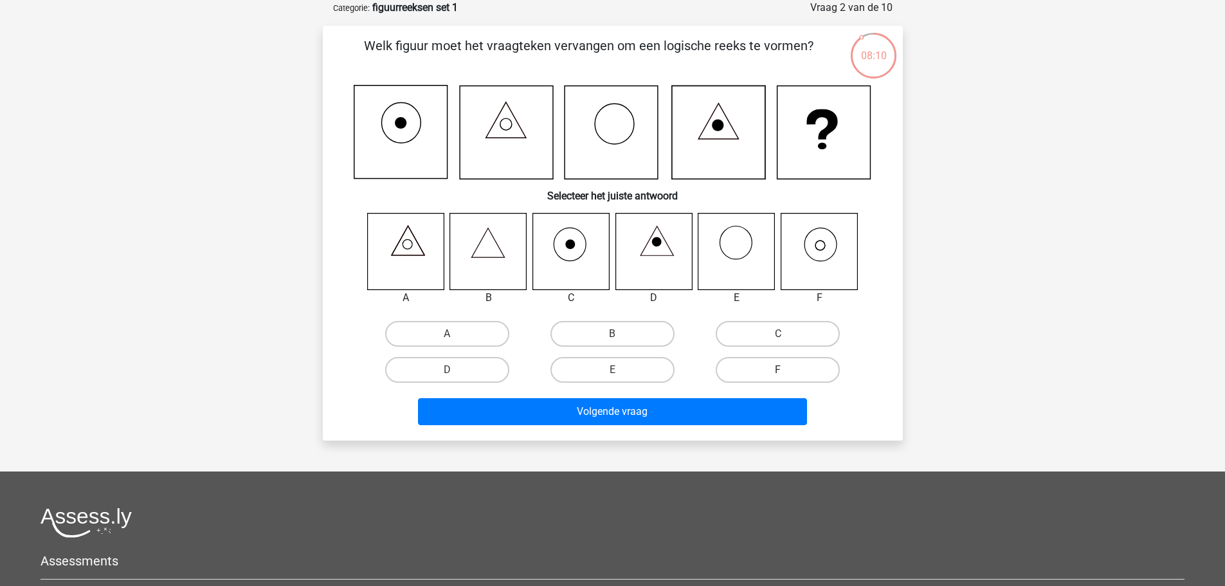
click at [755, 366] on label "F" at bounding box center [777, 370] width 124 height 26
click at [778, 370] on input "F" at bounding box center [782, 374] width 8 height 8
radio input "true"
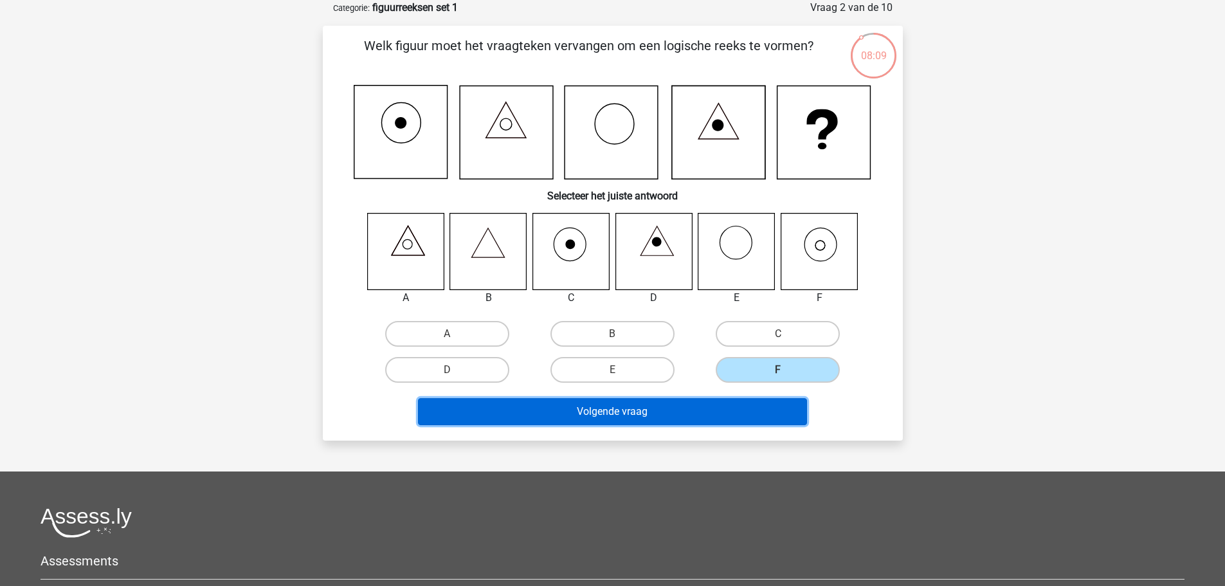
click at [676, 411] on button "Volgende vraag" at bounding box center [612, 411] width 389 height 27
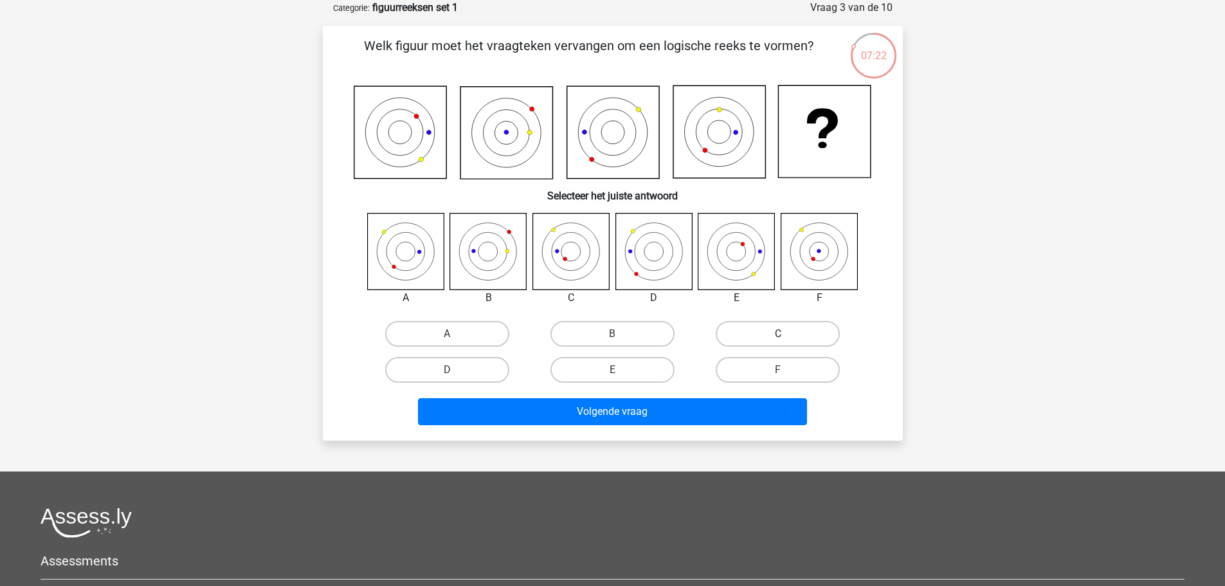
click at [737, 326] on label "C" at bounding box center [777, 334] width 124 height 26
click at [778, 334] on input "C" at bounding box center [782, 338] width 8 height 8
radio input "true"
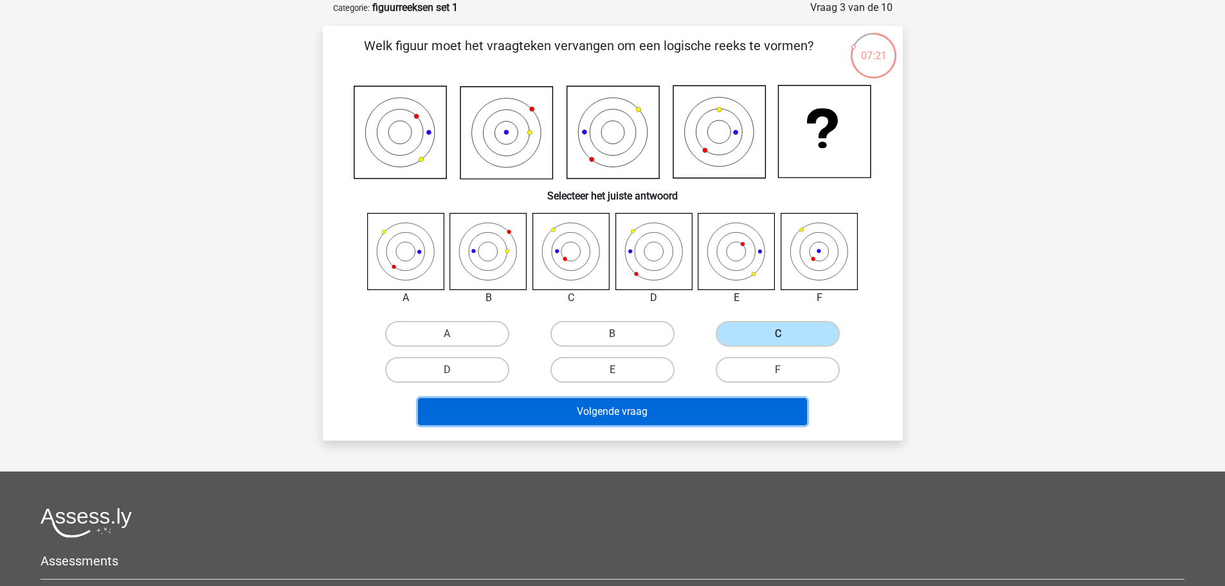
click at [688, 409] on button "Volgende vraag" at bounding box center [612, 411] width 389 height 27
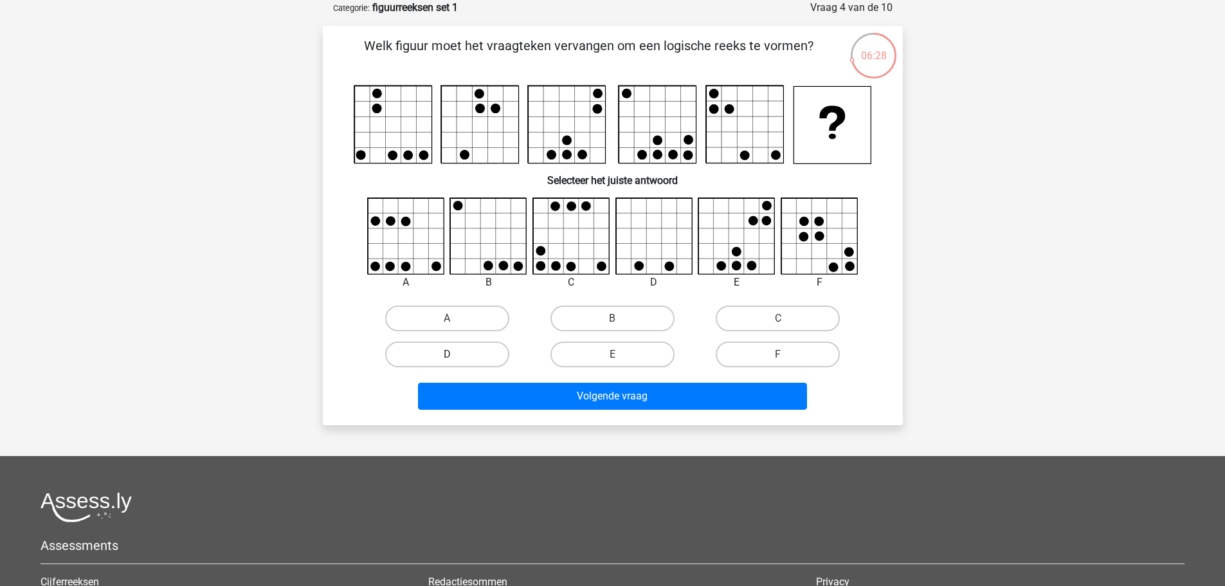
click at [465, 351] on label "D" at bounding box center [447, 354] width 124 height 26
click at [455, 354] on input "D" at bounding box center [451, 358] width 8 height 8
radio input "true"
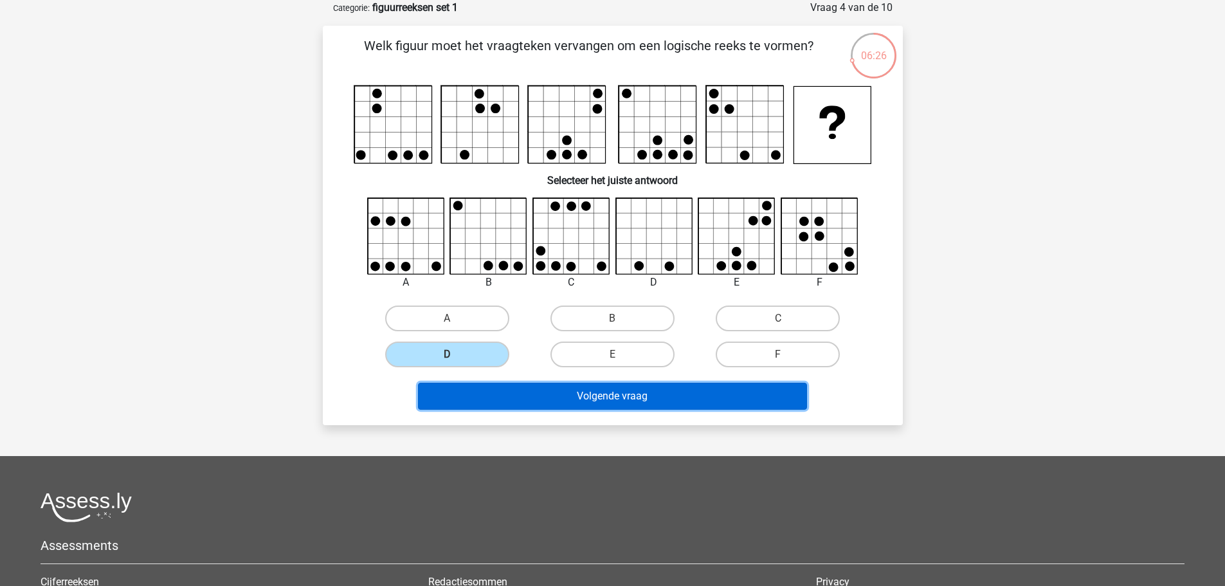
click at [648, 395] on button "Volgende vraag" at bounding box center [612, 395] width 389 height 27
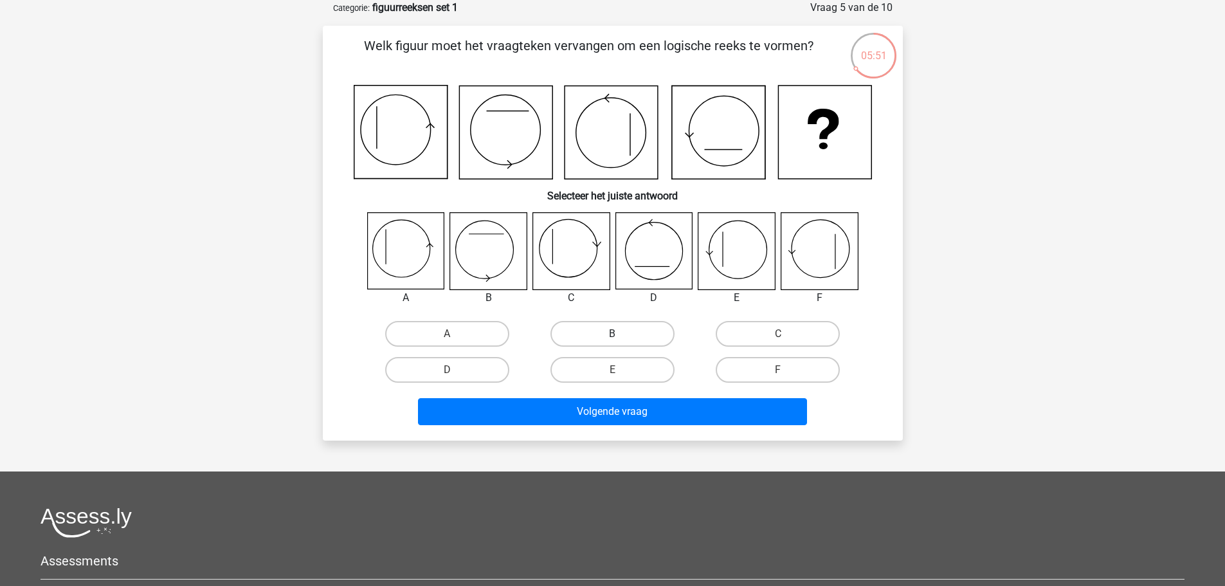
click at [609, 333] on label "B" at bounding box center [612, 334] width 124 height 26
click at [612, 334] on input "B" at bounding box center [616, 338] width 8 height 8
radio input "true"
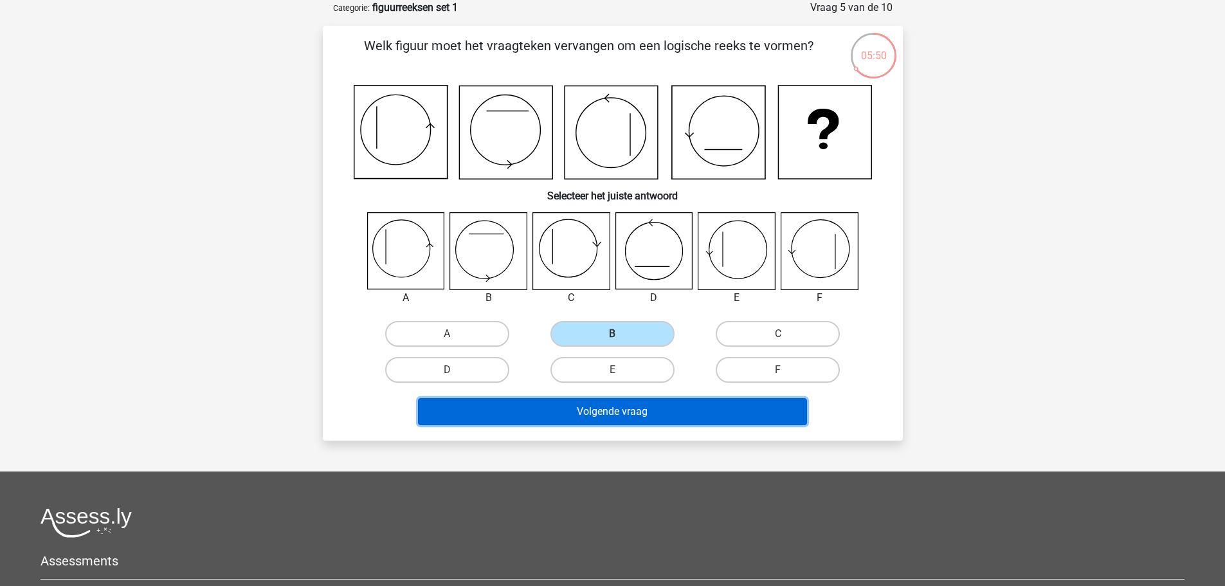
click at [622, 411] on button "Volgende vraag" at bounding box center [612, 411] width 389 height 27
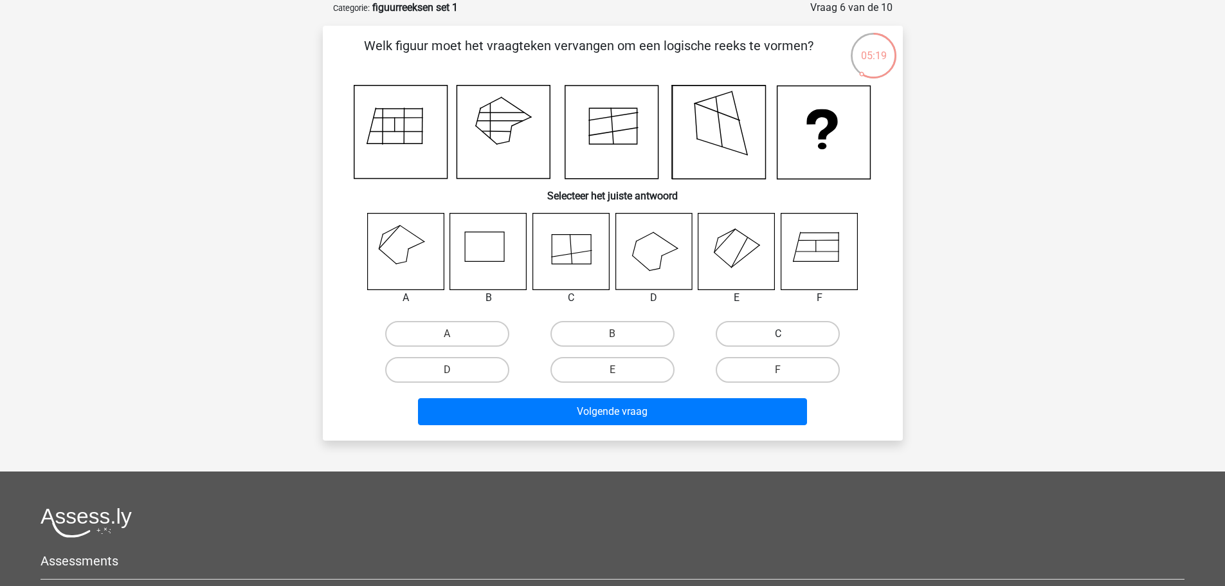
click at [756, 337] on label "C" at bounding box center [777, 334] width 124 height 26
click at [778, 337] on input "C" at bounding box center [782, 338] width 8 height 8
radio input "true"
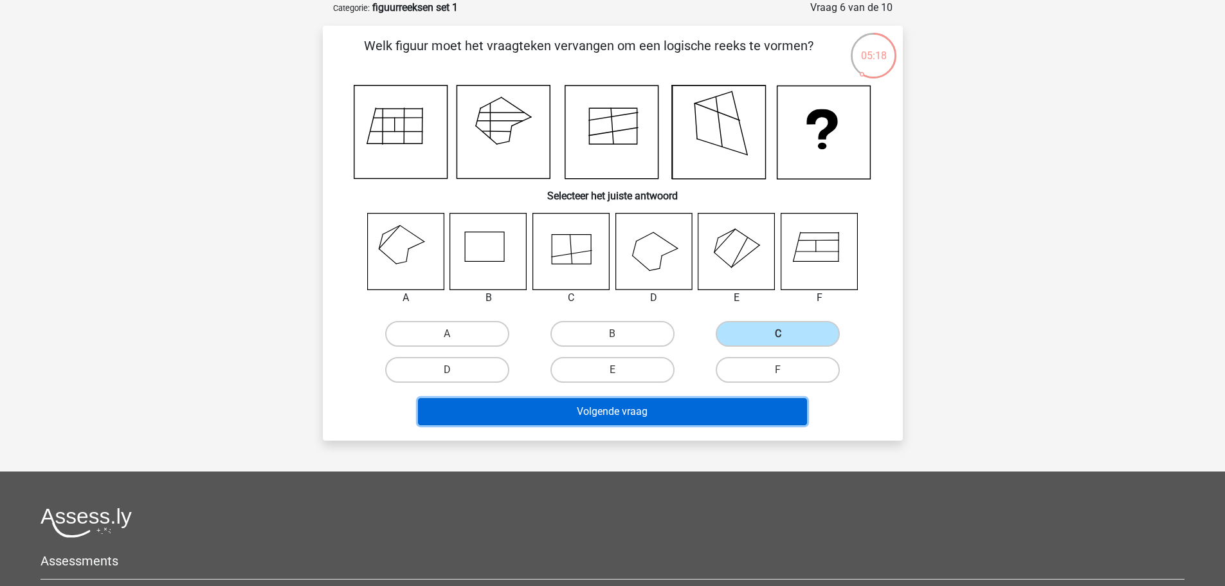
click at [706, 408] on button "Volgende vraag" at bounding box center [612, 411] width 389 height 27
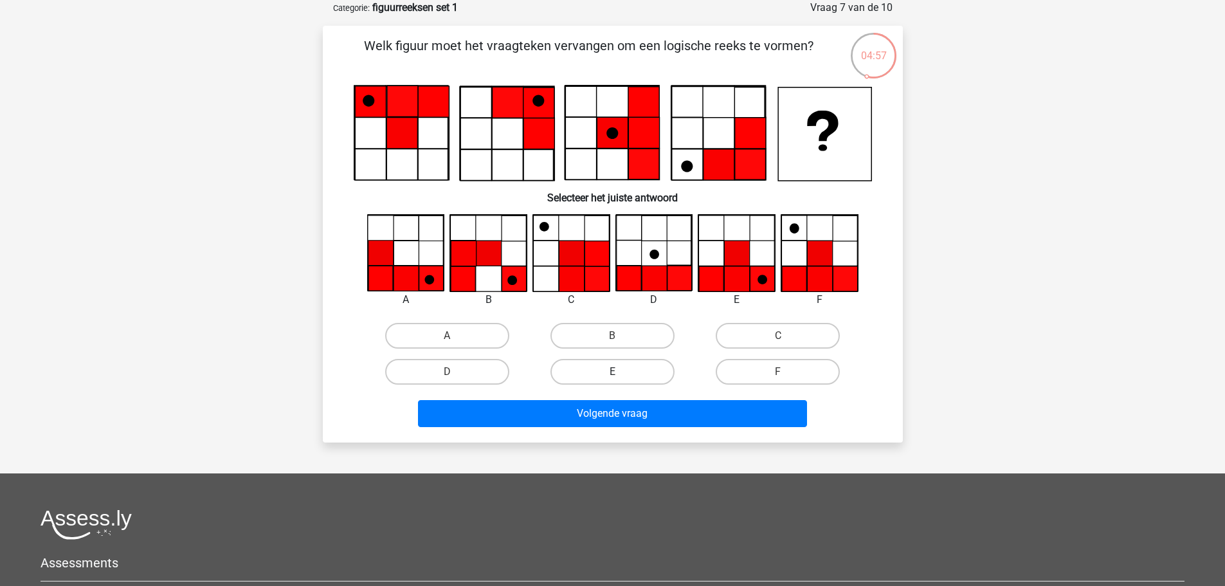
click at [647, 371] on label "E" at bounding box center [612, 372] width 124 height 26
click at [620, 372] on input "E" at bounding box center [616, 376] width 8 height 8
radio input "true"
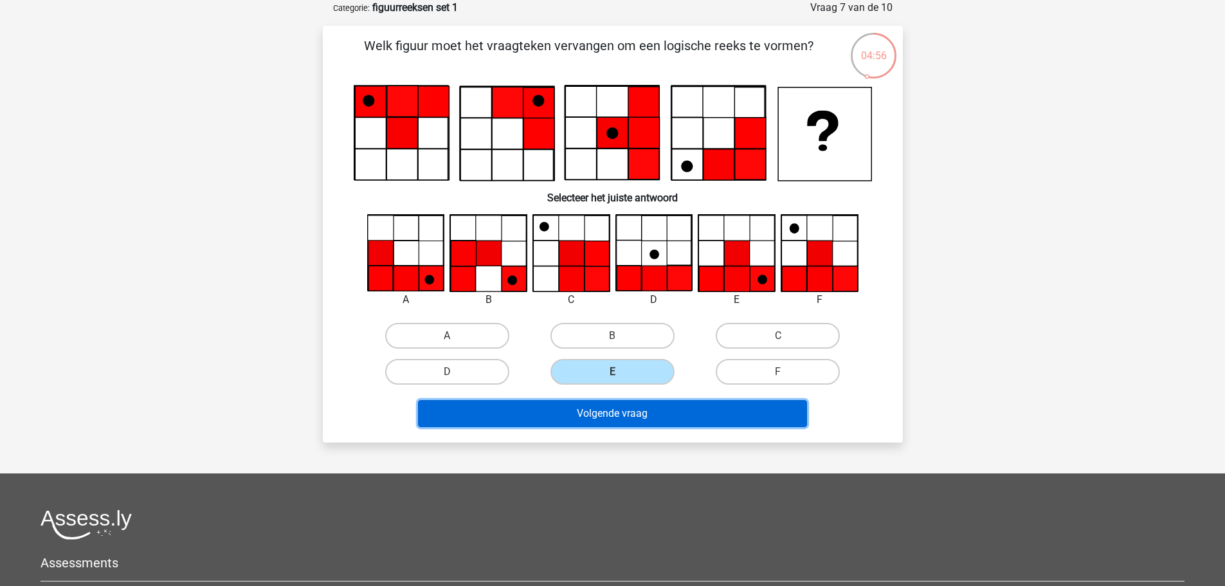
click at [668, 419] on button "Volgende vraag" at bounding box center [612, 413] width 389 height 27
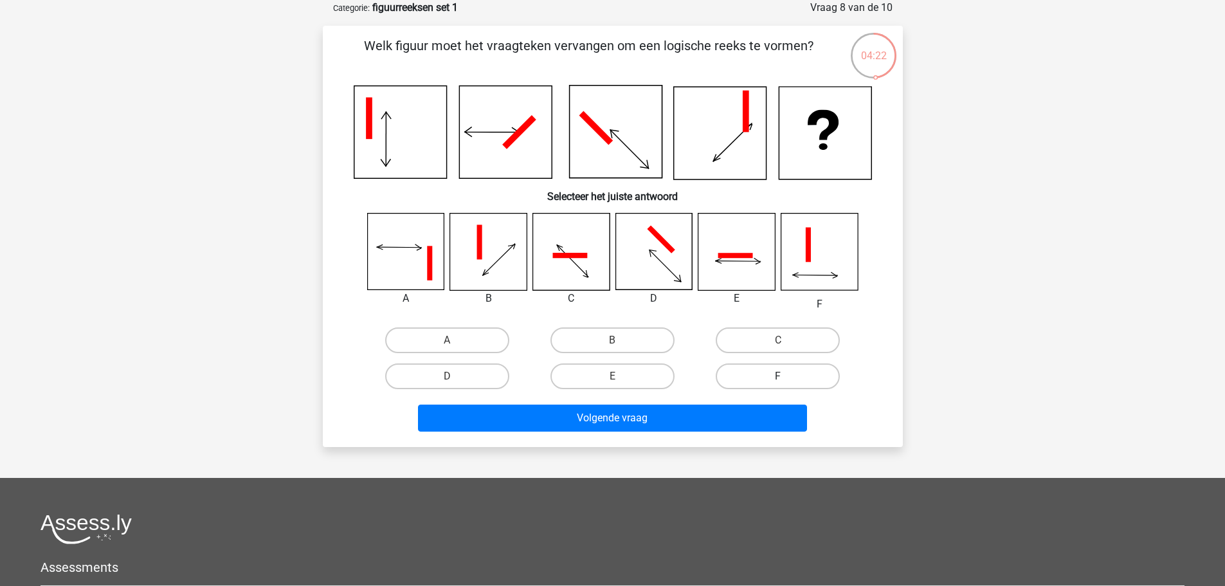
click at [800, 372] on label "F" at bounding box center [777, 376] width 124 height 26
click at [786, 376] on input "F" at bounding box center [782, 380] width 8 height 8
radio input "true"
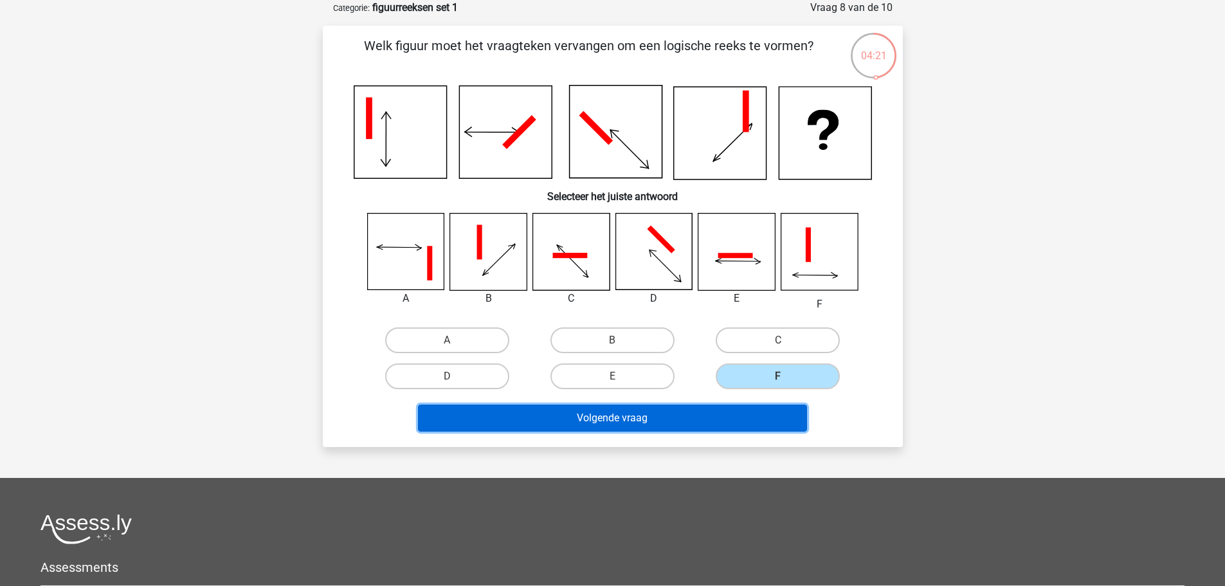
click at [733, 415] on button "Volgende vraag" at bounding box center [612, 417] width 389 height 27
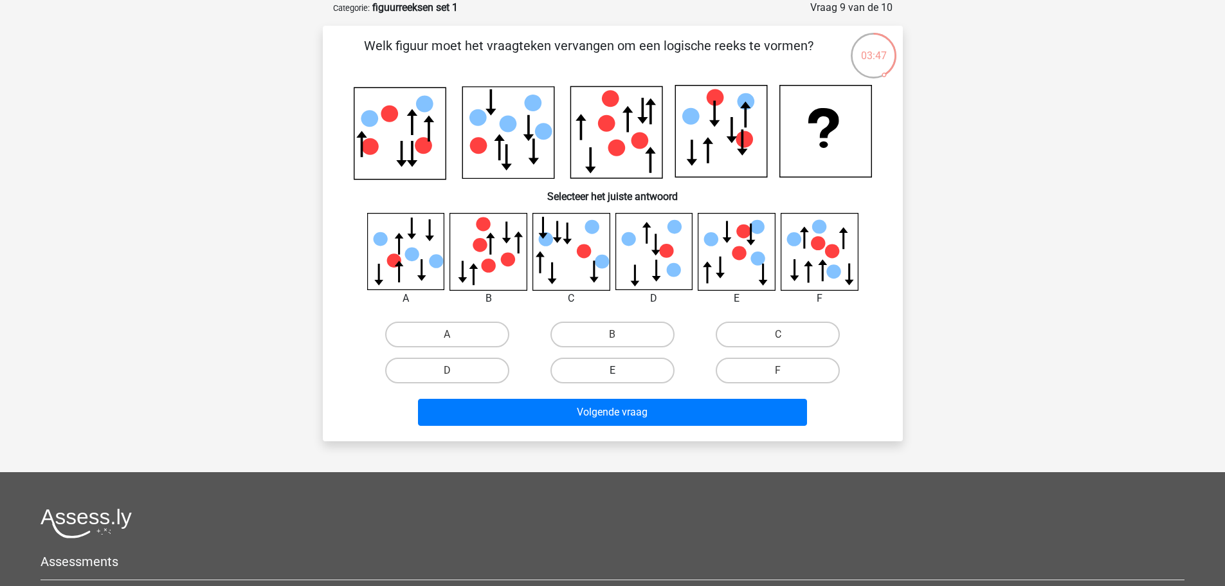
click at [620, 366] on label "E" at bounding box center [612, 370] width 124 height 26
click at [620, 370] on input "E" at bounding box center [616, 374] width 8 height 8
radio input "true"
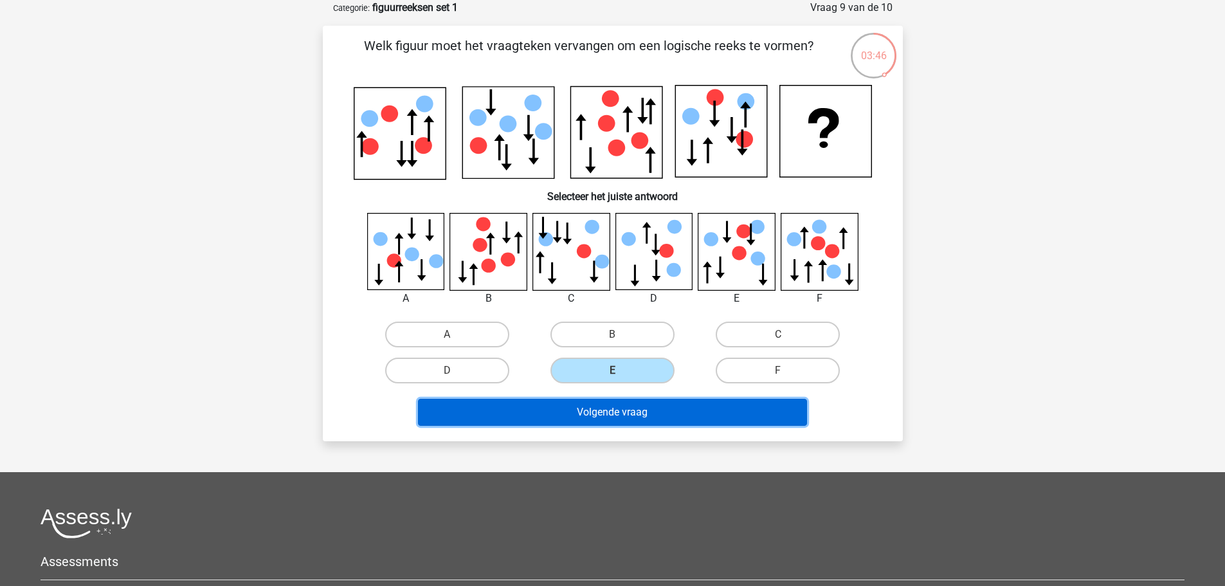
click at [635, 408] on button "Volgende vraag" at bounding box center [612, 412] width 389 height 27
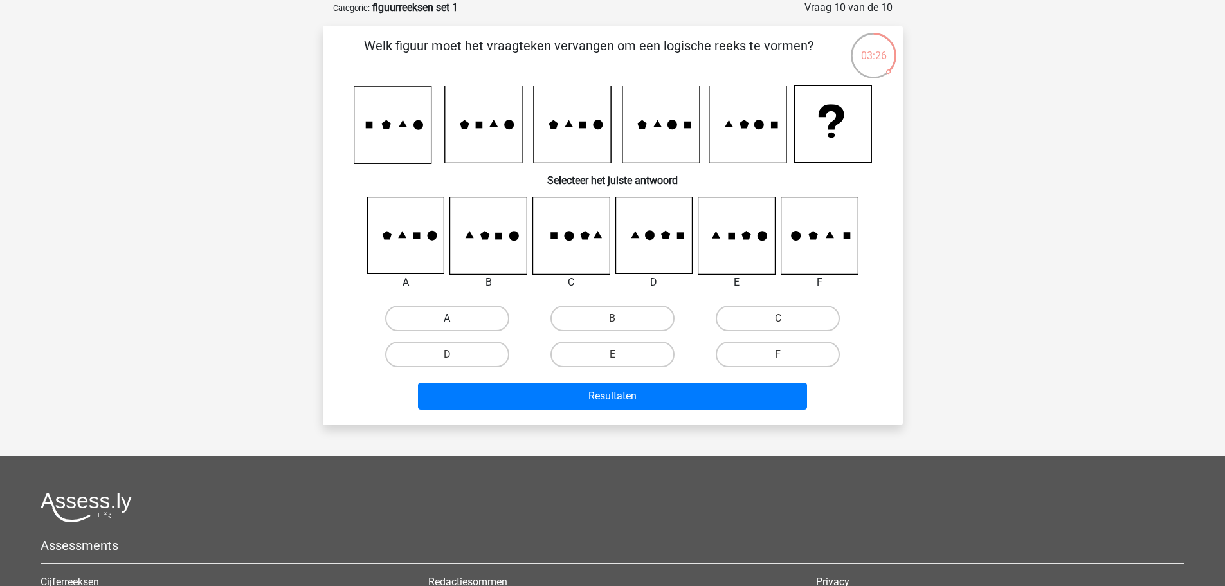
click at [445, 315] on label "A" at bounding box center [447, 318] width 124 height 26
click at [447, 318] on input "A" at bounding box center [451, 322] width 8 height 8
radio input "true"
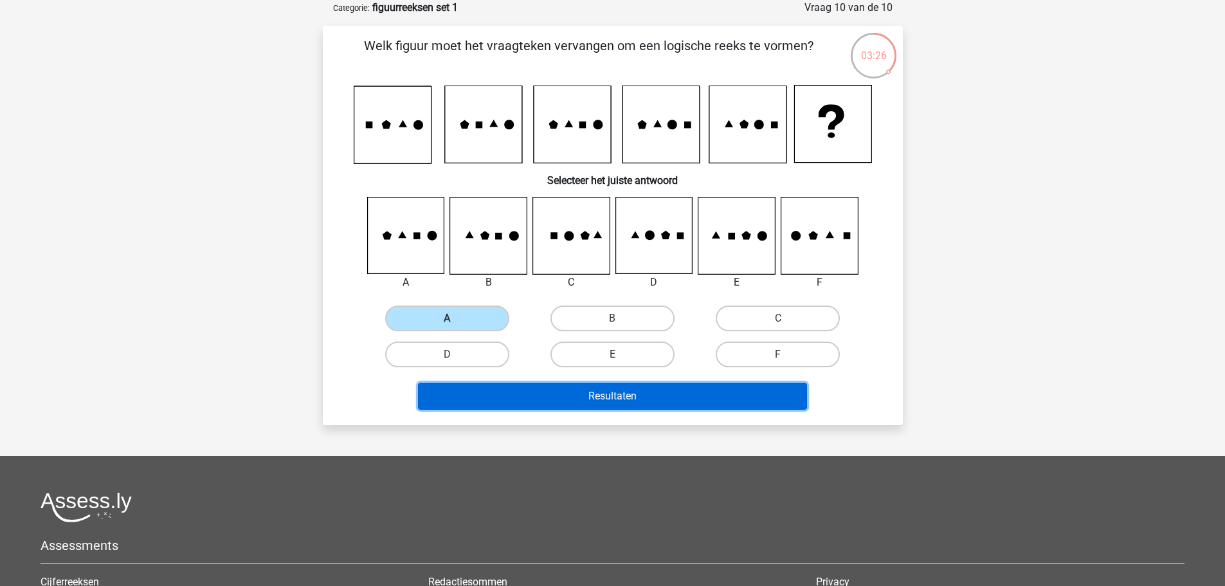
click at [574, 396] on button "Resultaten" at bounding box center [612, 395] width 389 height 27
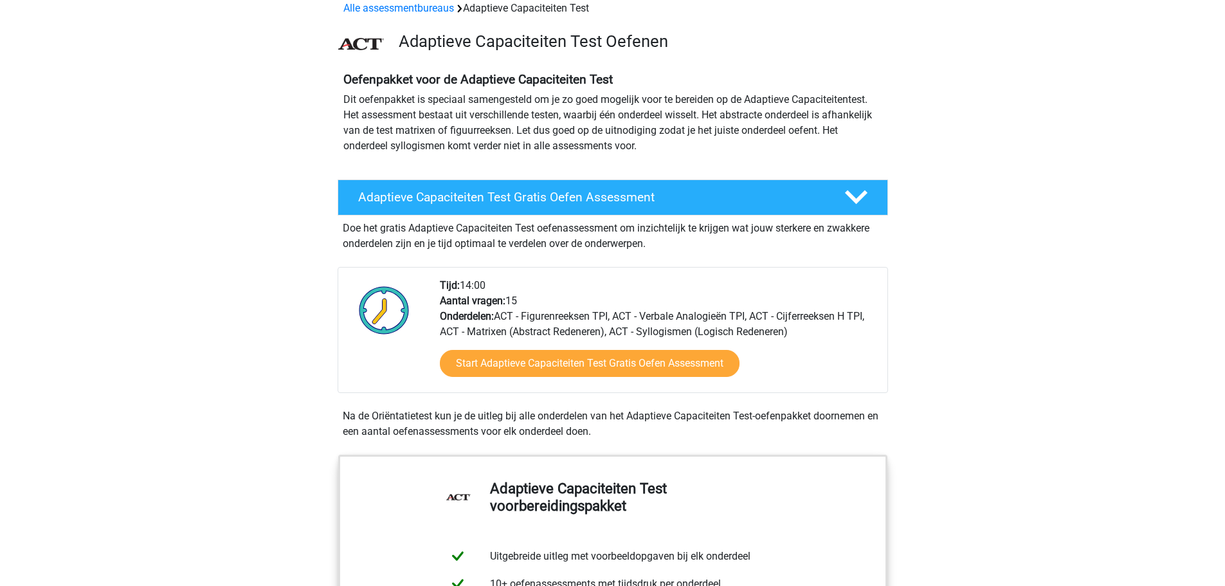
scroll to position [64, 0]
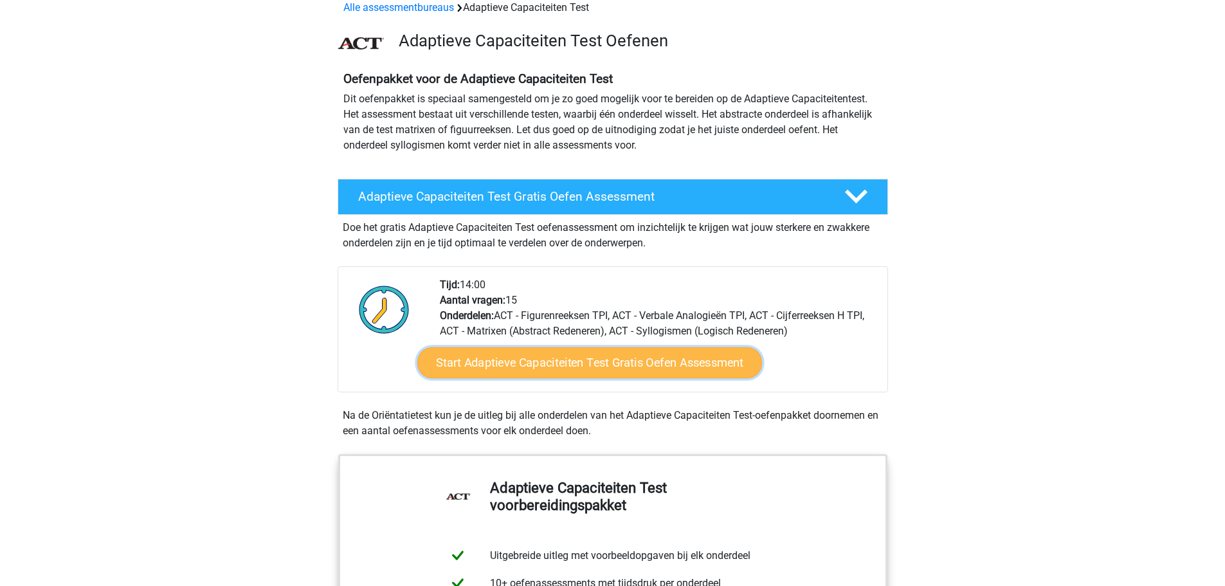
click at [652, 364] on link "Start Adaptieve Capaciteiten Test Gratis Oefen Assessment" at bounding box center [589, 362] width 345 height 31
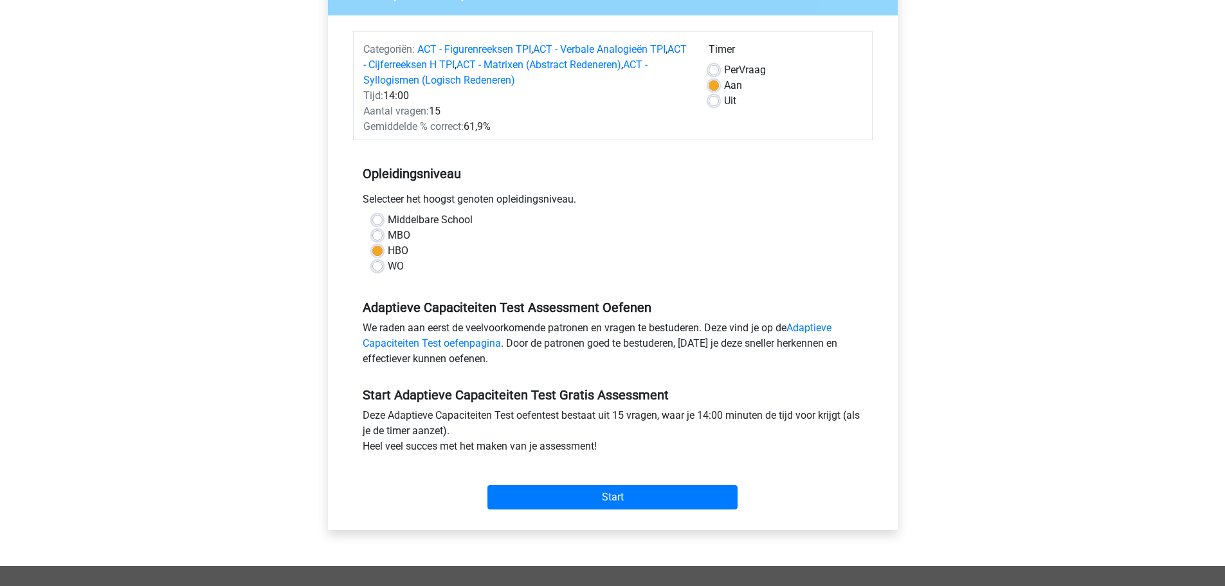
scroll to position [193, 0]
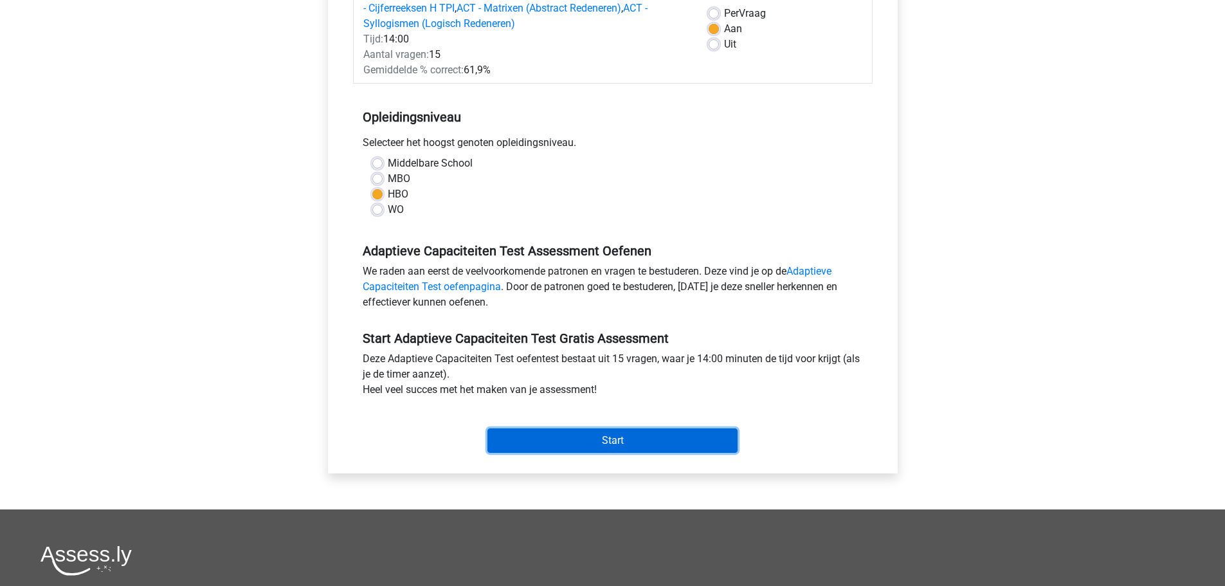
click at [671, 439] on input "Start" at bounding box center [612, 440] width 250 height 24
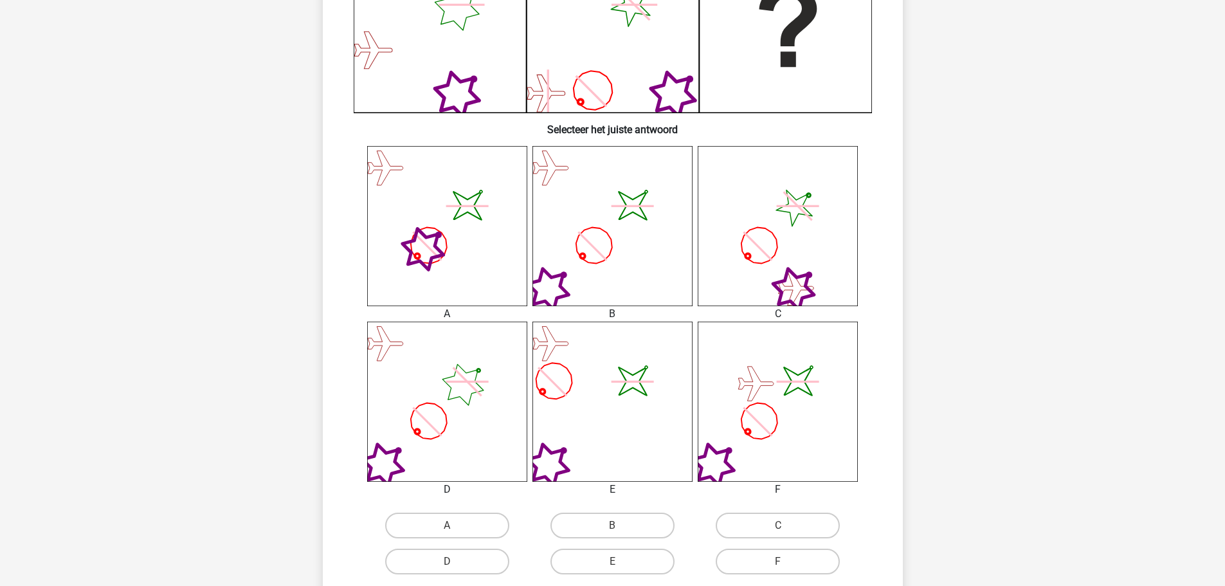
scroll to position [386, 0]
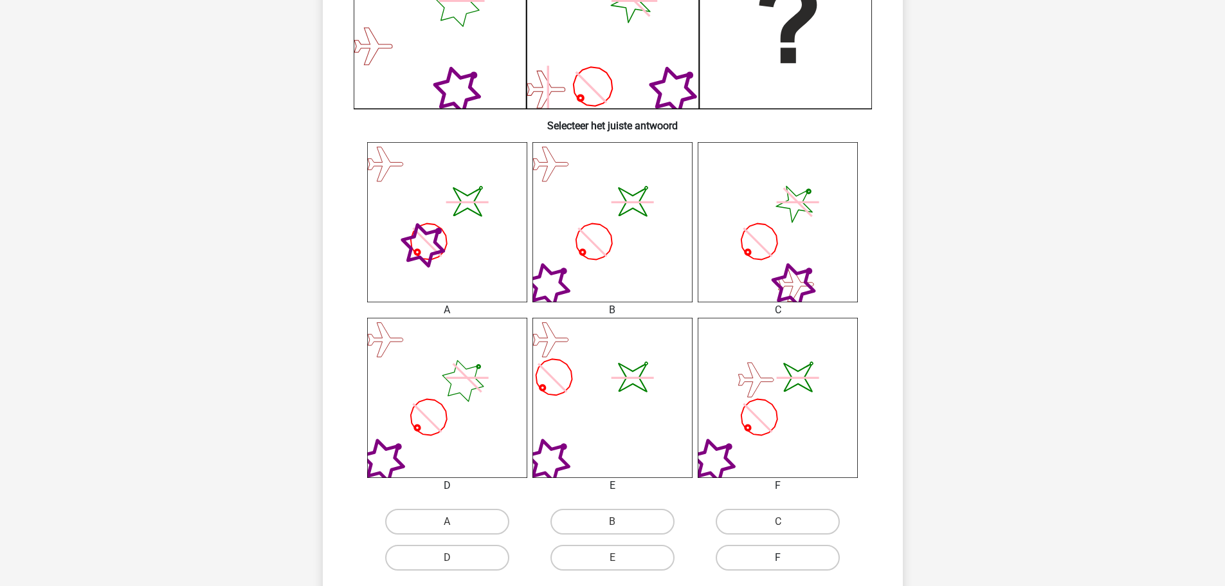
click at [782, 555] on label "F" at bounding box center [777, 557] width 124 height 26
click at [782, 557] on input "F" at bounding box center [782, 561] width 8 height 8
radio input "true"
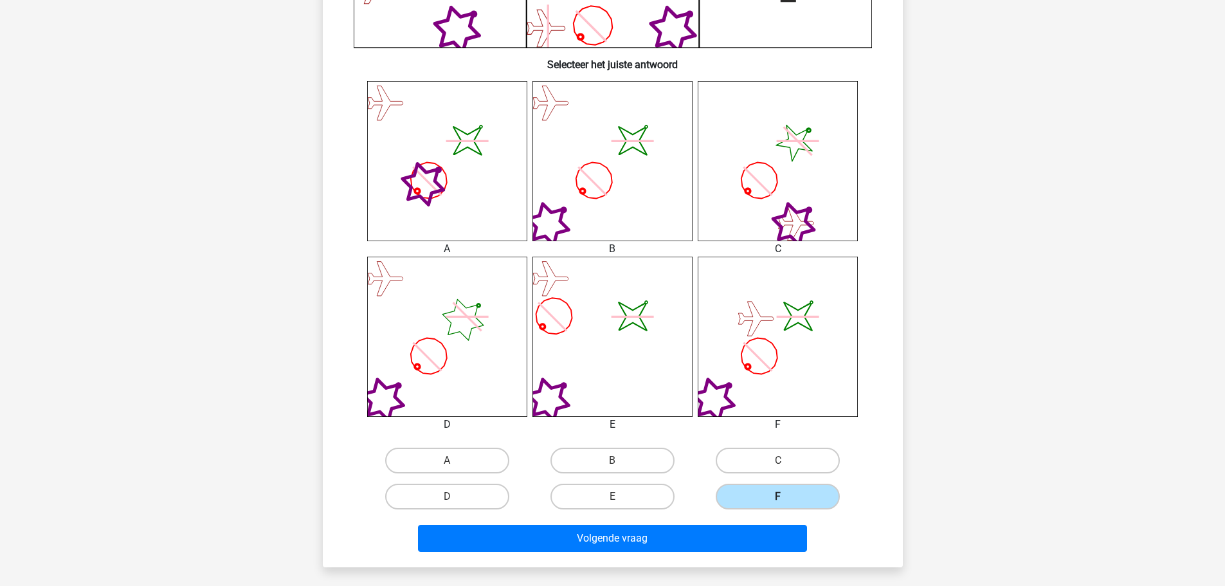
scroll to position [579, 0]
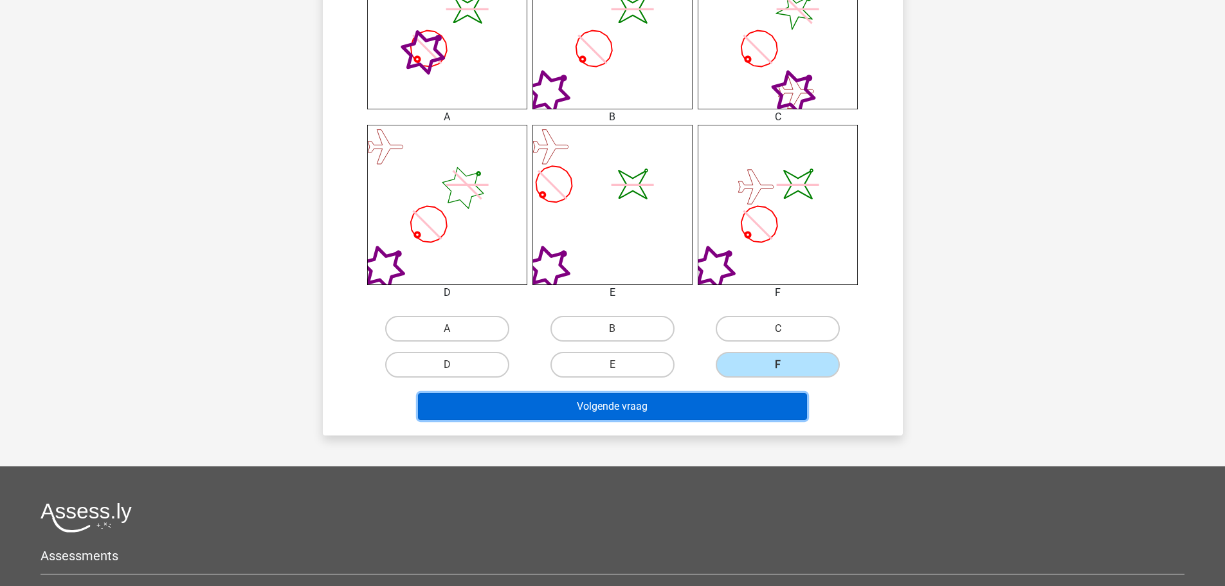
click at [656, 408] on button "Volgende vraag" at bounding box center [612, 406] width 389 height 27
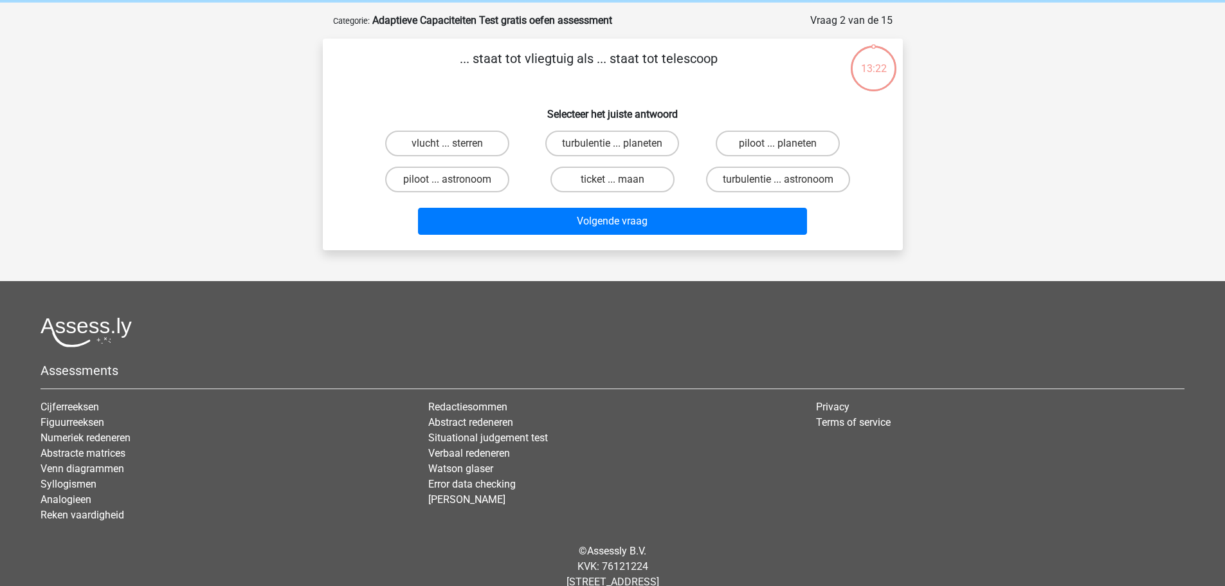
scroll to position [0, 0]
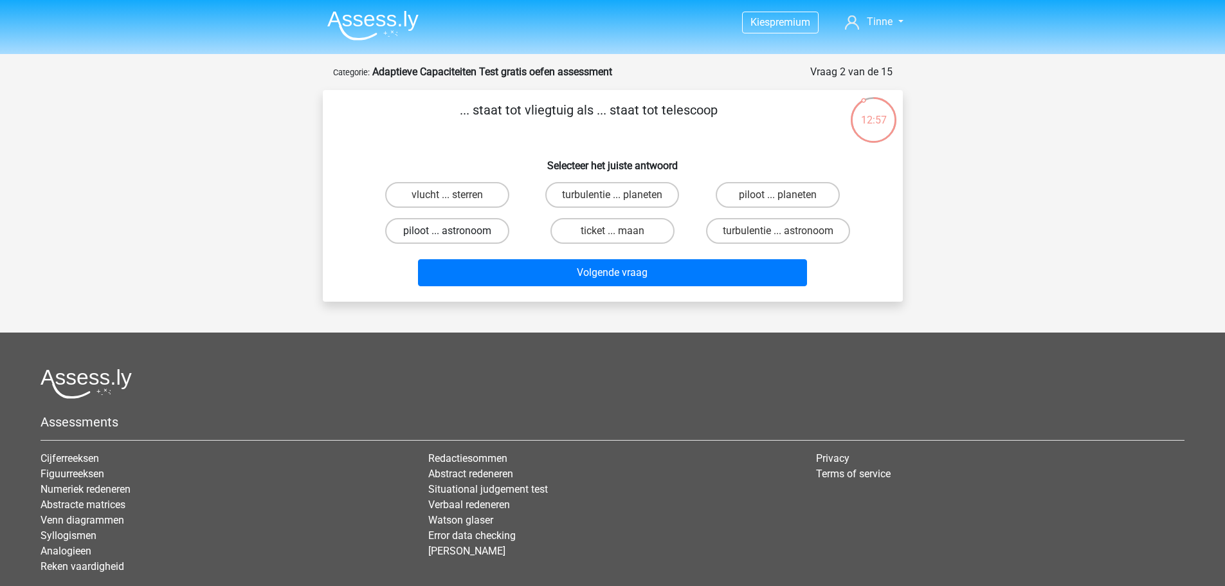
click at [452, 228] on label "piloot ... astronoom" at bounding box center [447, 231] width 124 height 26
click at [452, 231] on input "piloot ... astronoom" at bounding box center [451, 235] width 8 height 8
radio input "true"
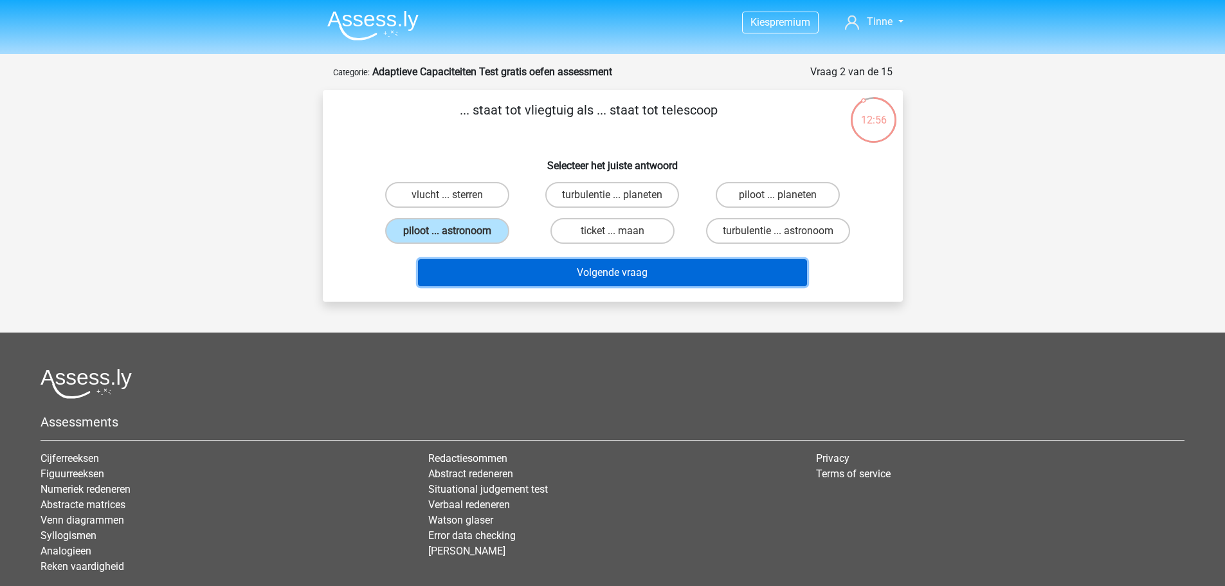
click at [609, 278] on button "Volgende vraag" at bounding box center [612, 272] width 389 height 27
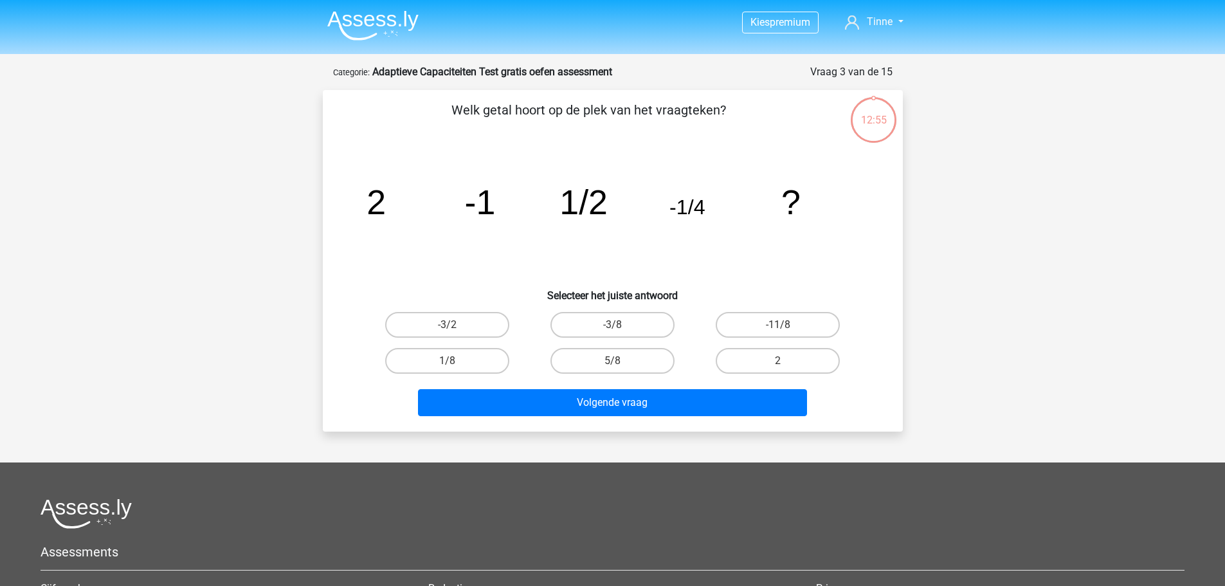
scroll to position [64, 0]
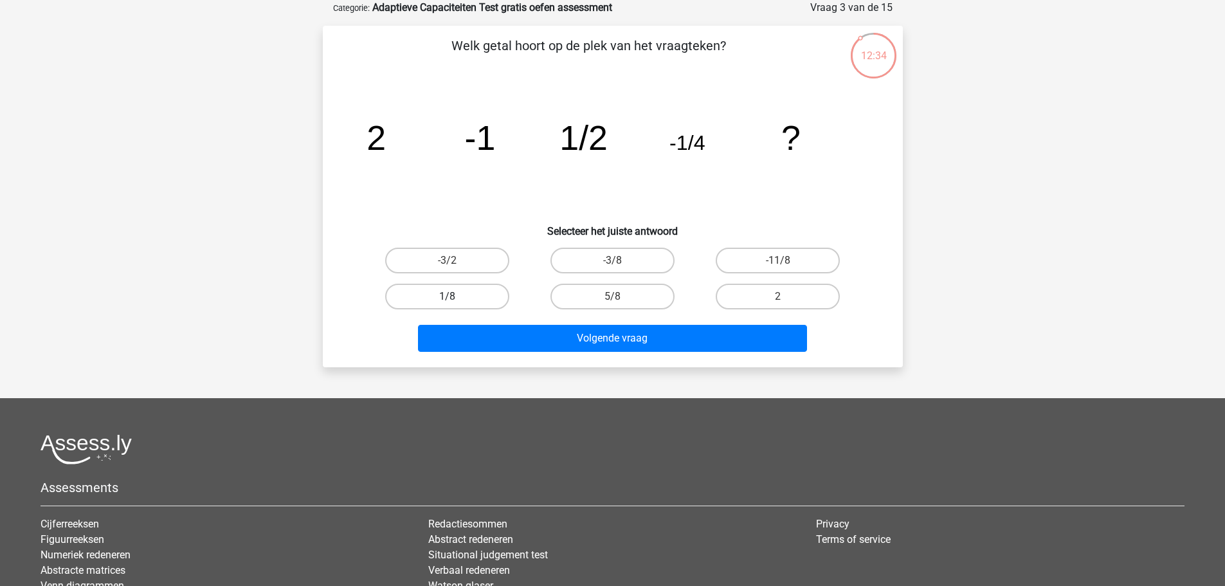
click at [476, 295] on label "1/8" at bounding box center [447, 296] width 124 height 26
click at [455, 296] on input "1/8" at bounding box center [451, 300] width 8 height 8
radio input "true"
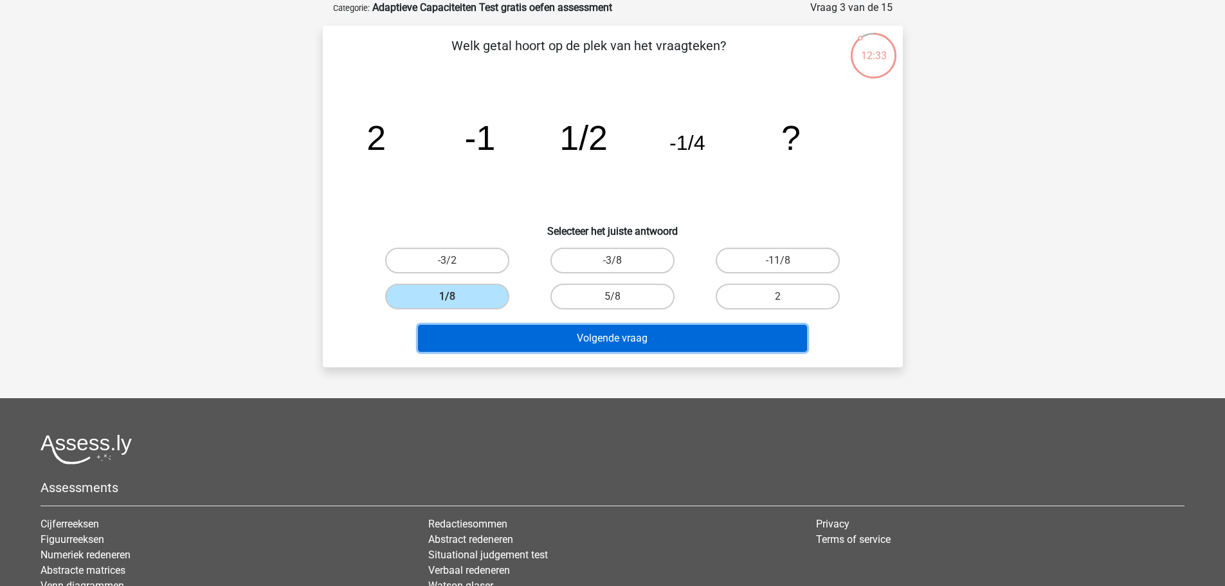
click at [582, 344] on button "Volgende vraag" at bounding box center [612, 338] width 389 height 27
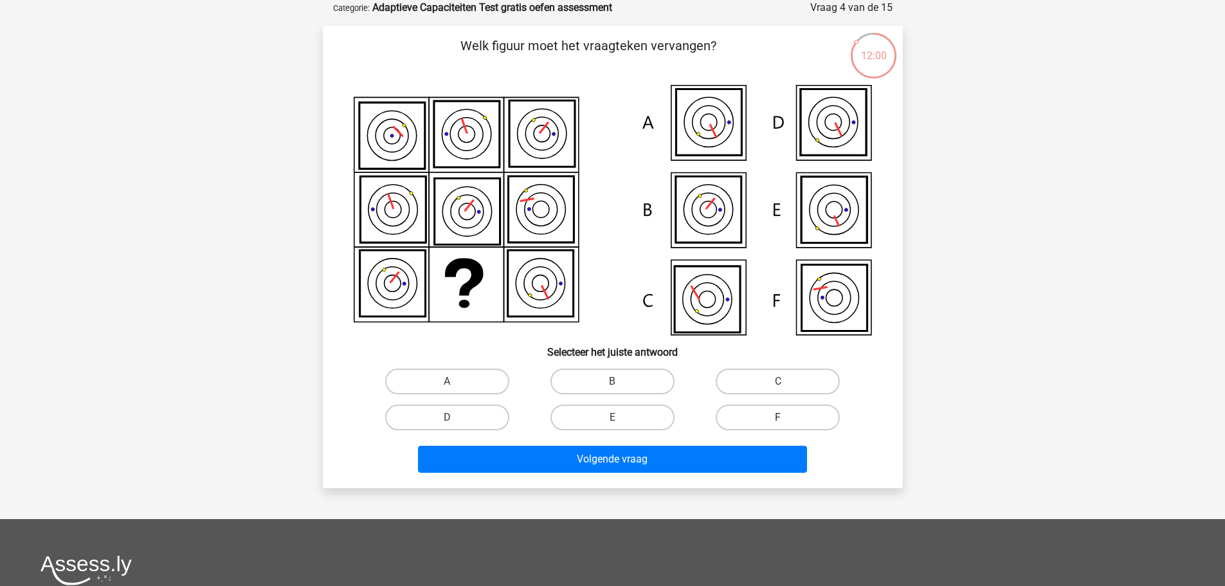
click at [784, 416] on label "F" at bounding box center [777, 417] width 124 height 26
click at [784, 417] on input "F" at bounding box center [782, 421] width 8 height 8
radio input "true"
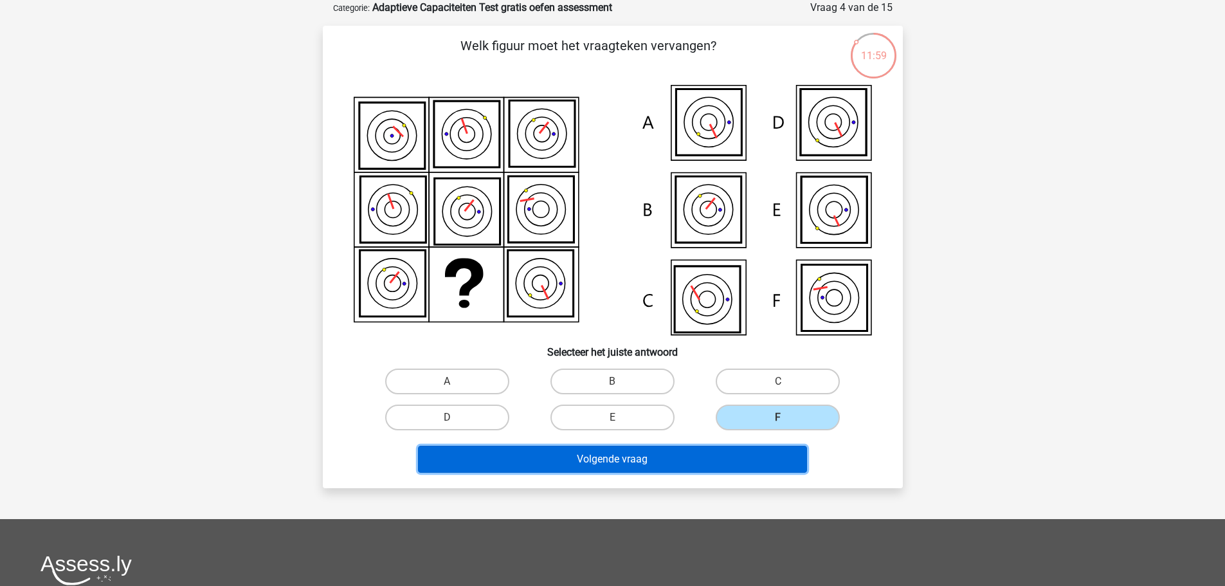
click at [749, 462] on button "Volgende vraag" at bounding box center [612, 458] width 389 height 27
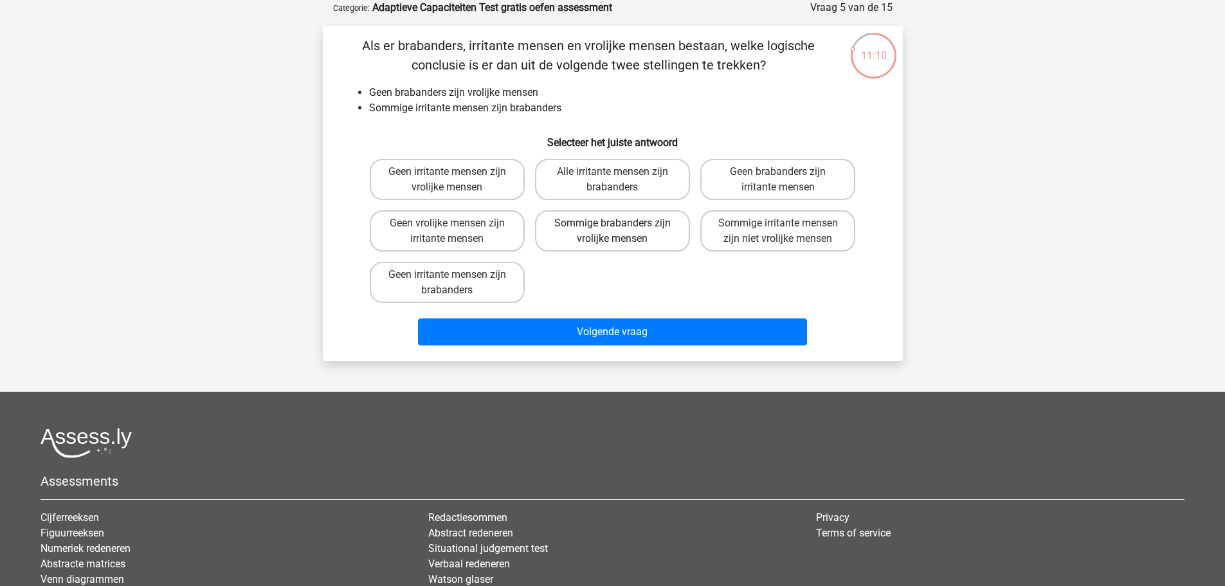
click at [638, 222] on label "Sommige brabanders zijn vrolijke mensen" at bounding box center [612, 230] width 155 height 41
click at [620, 223] on input "Sommige brabanders zijn vrolijke mensen" at bounding box center [616, 227] width 8 height 8
radio input "true"
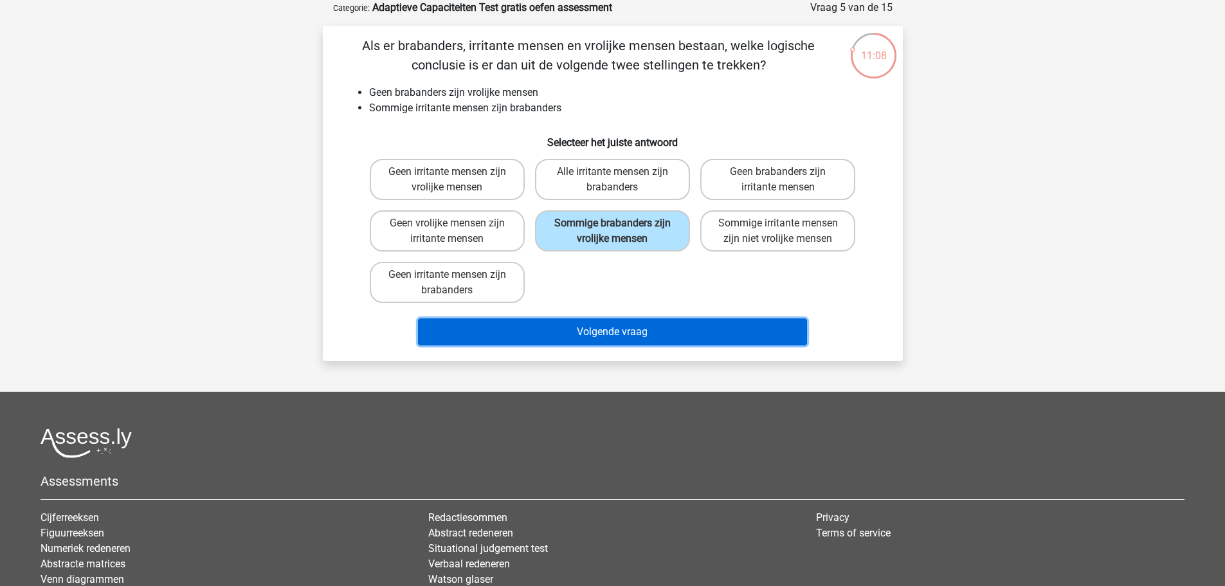
click at [591, 329] on button "Volgende vraag" at bounding box center [612, 331] width 389 height 27
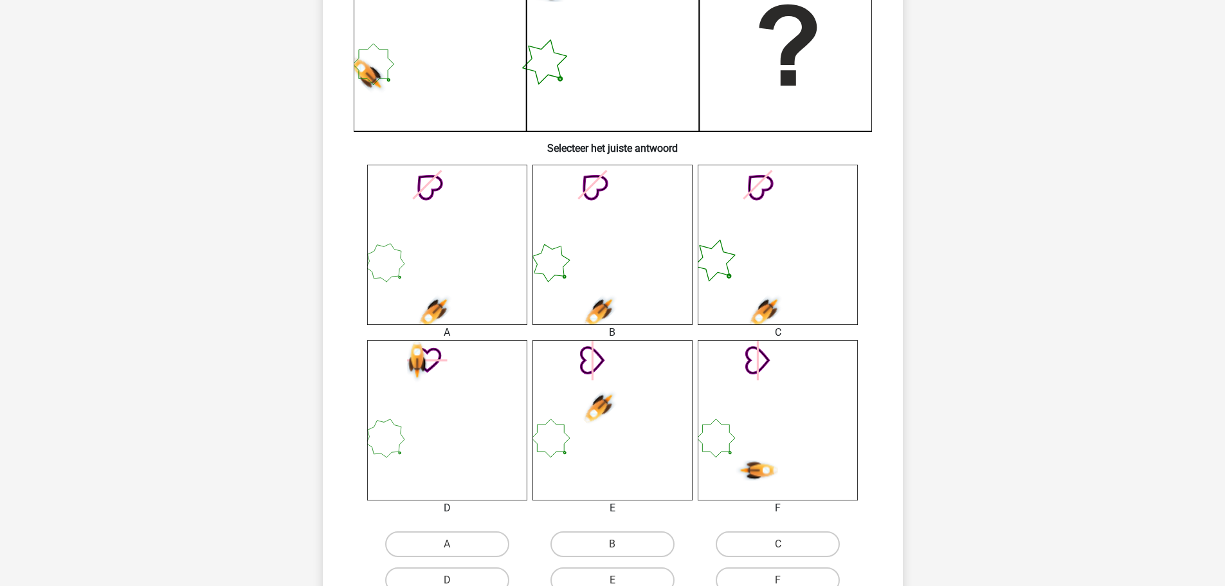
scroll to position [386, 0]
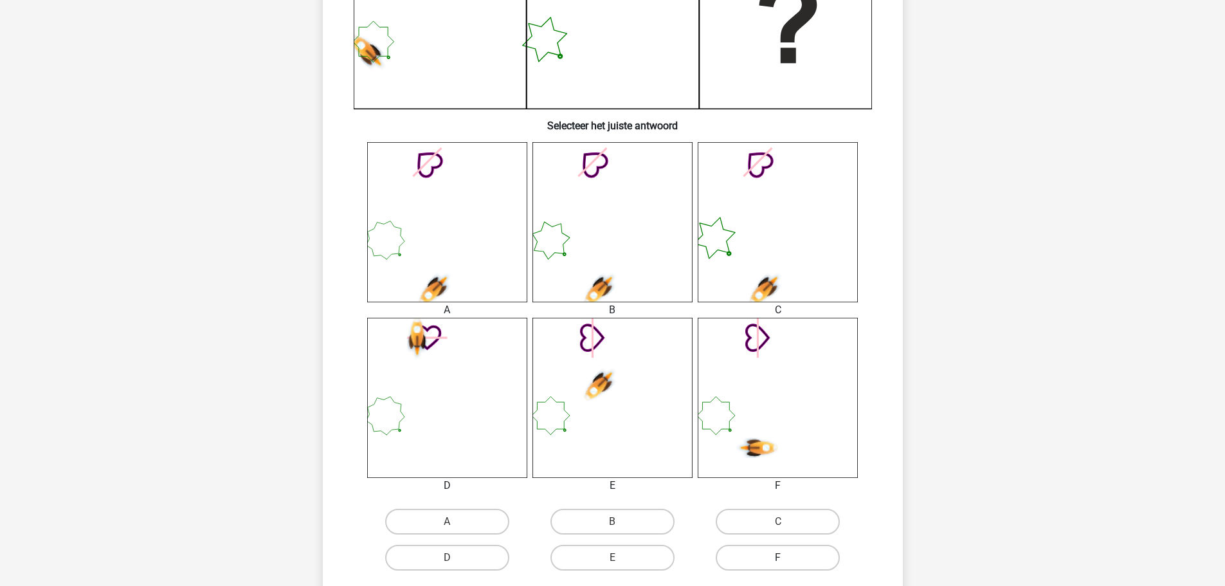
click at [775, 558] on label "F" at bounding box center [777, 557] width 124 height 26
click at [778, 558] on input "F" at bounding box center [782, 561] width 8 height 8
radio input "true"
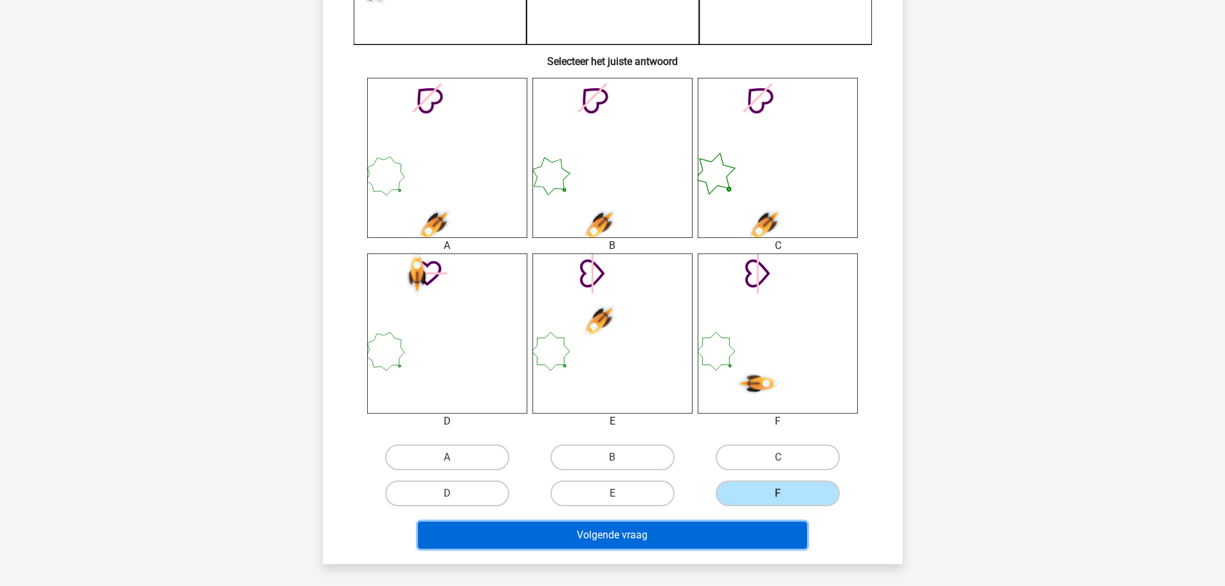
click at [735, 538] on button "Volgende vraag" at bounding box center [612, 534] width 389 height 27
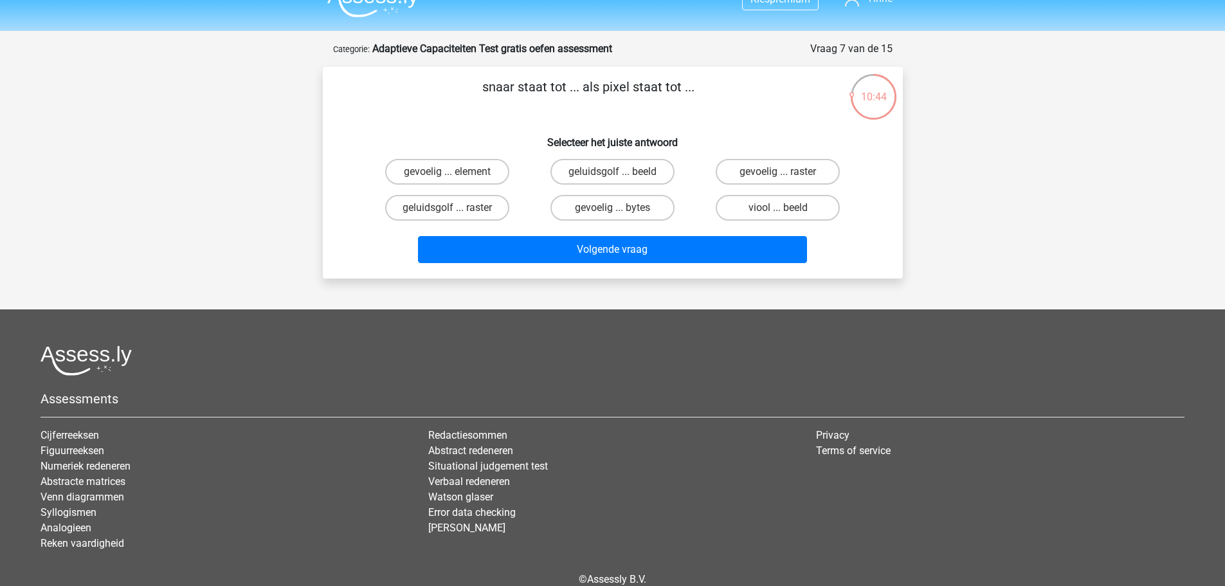
scroll to position [0, 0]
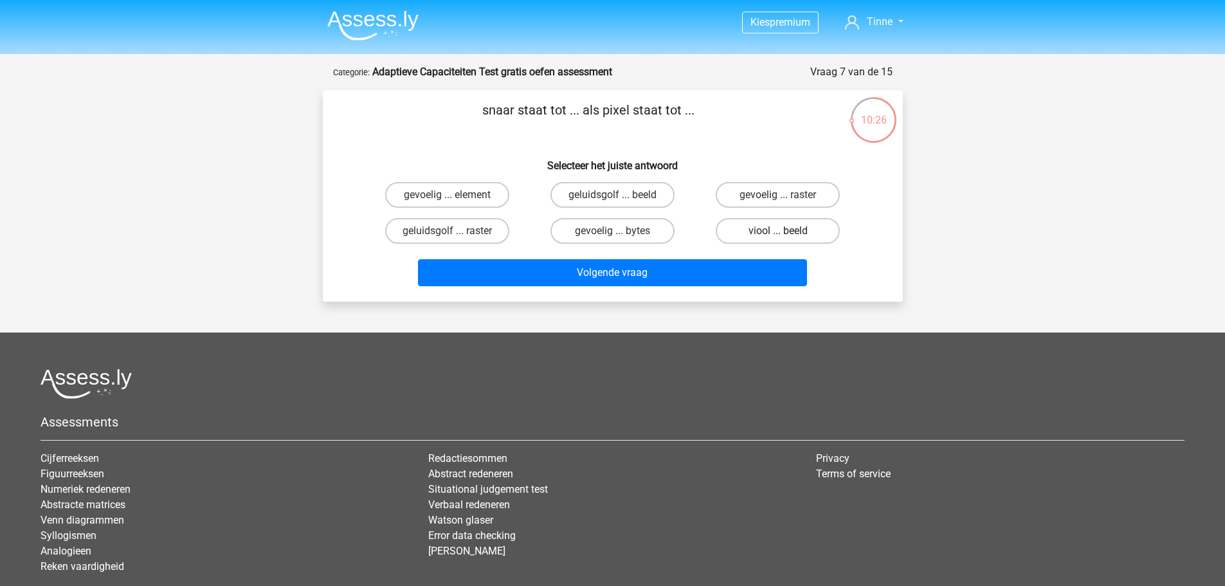
click at [760, 232] on label "viool ... beeld" at bounding box center [777, 231] width 124 height 26
click at [778, 232] on input "viool ... beeld" at bounding box center [782, 235] width 8 height 8
radio input "true"
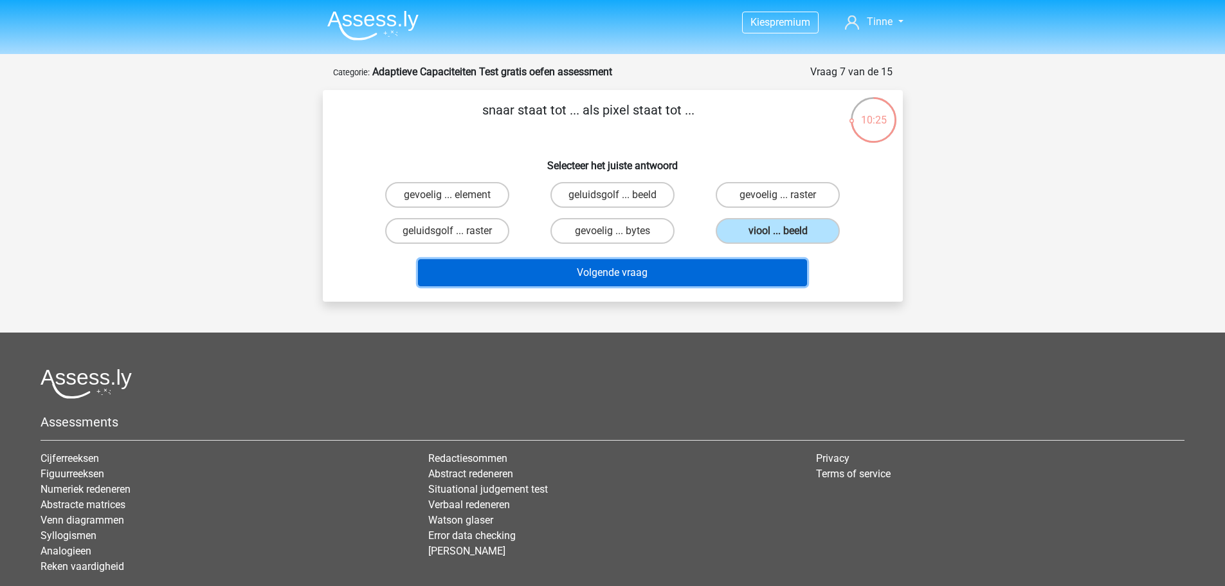
click at [724, 278] on button "Volgende vraag" at bounding box center [612, 272] width 389 height 27
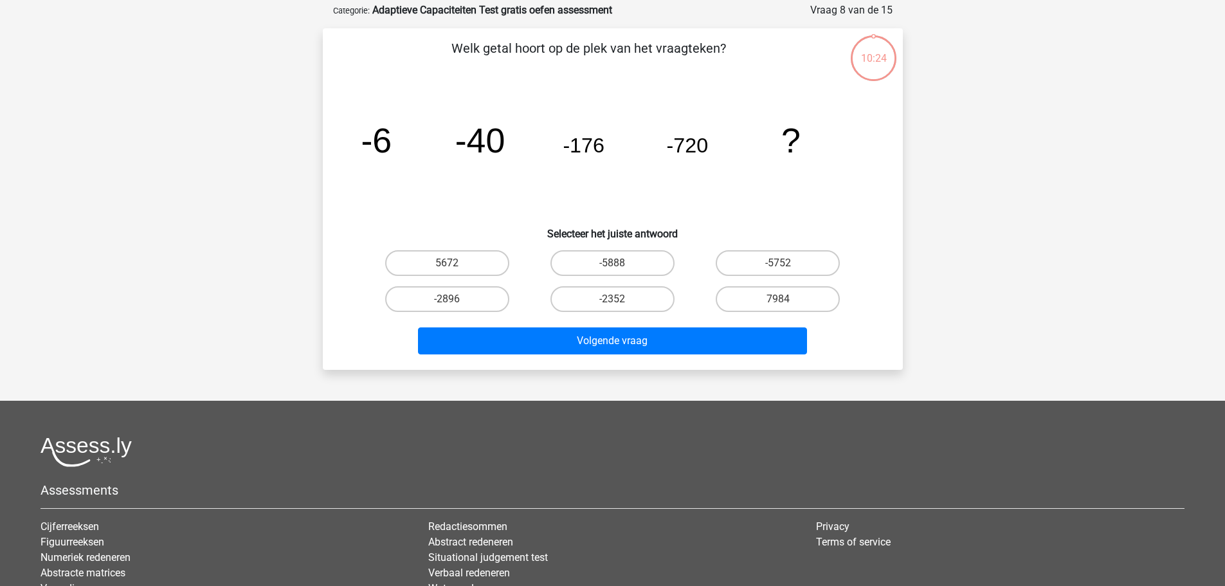
scroll to position [64, 0]
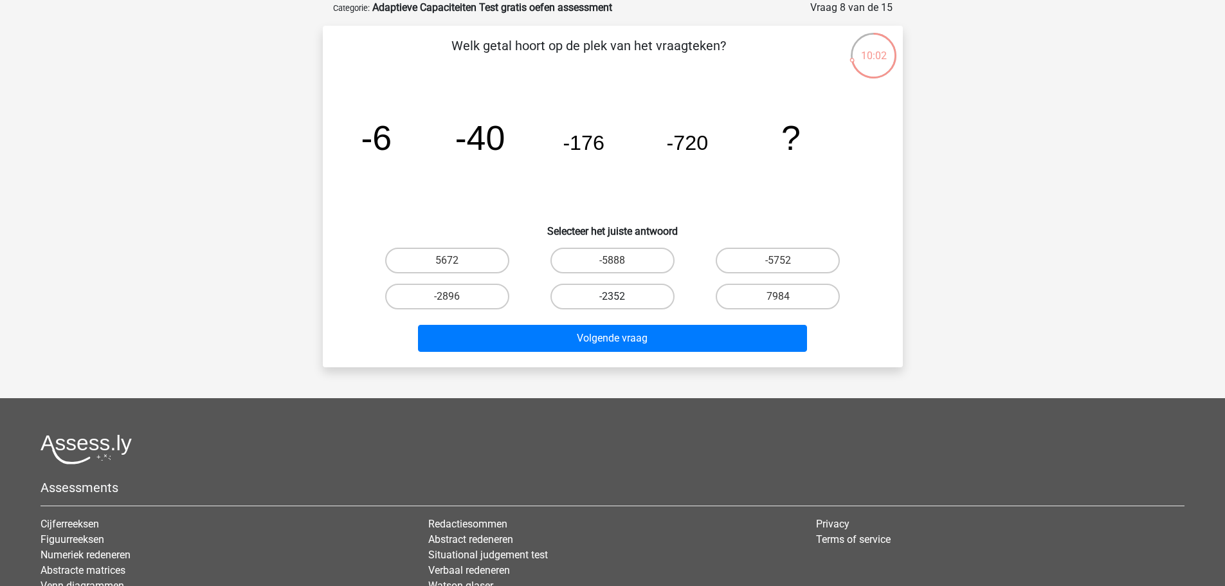
click at [647, 294] on label "-2352" at bounding box center [612, 296] width 124 height 26
click at [620, 296] on input "-2352" at bounding box center [616, 300] width 8 height 8
radio input "true"
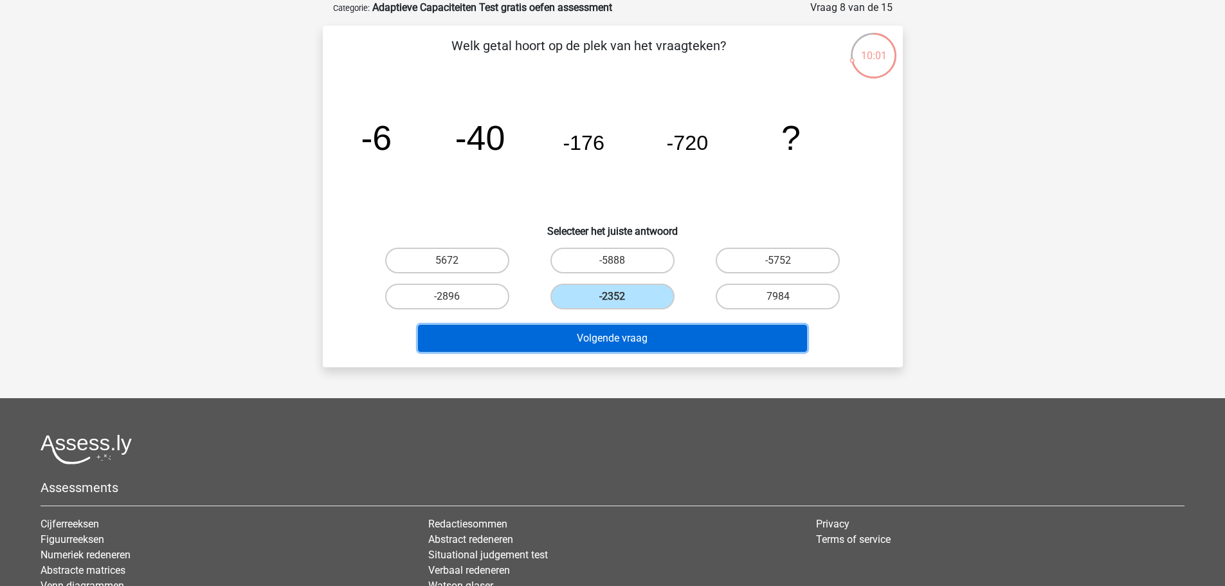
click at [652, 339] on button "Volgende vraag" at bounding box center [612, 338] width 389 height 27
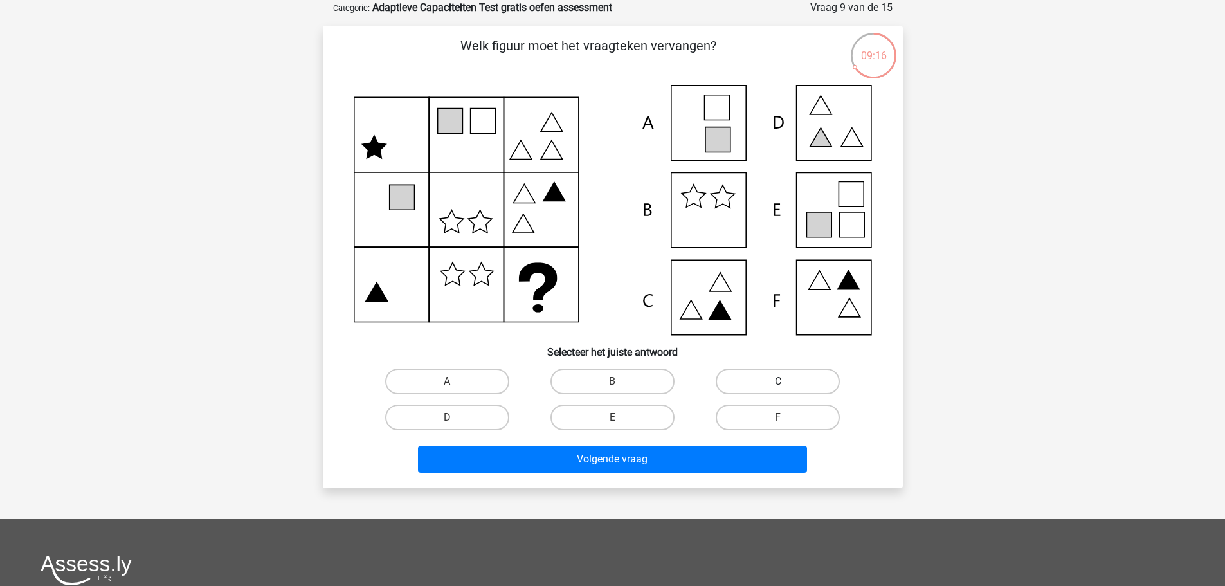
click at [772, 381] on label "C" at bounding box center [777, 381] width 124 height 26
click at [778, 381] on input "C" at bounding box center [782, 385] width 8 height 8
radio input "true"
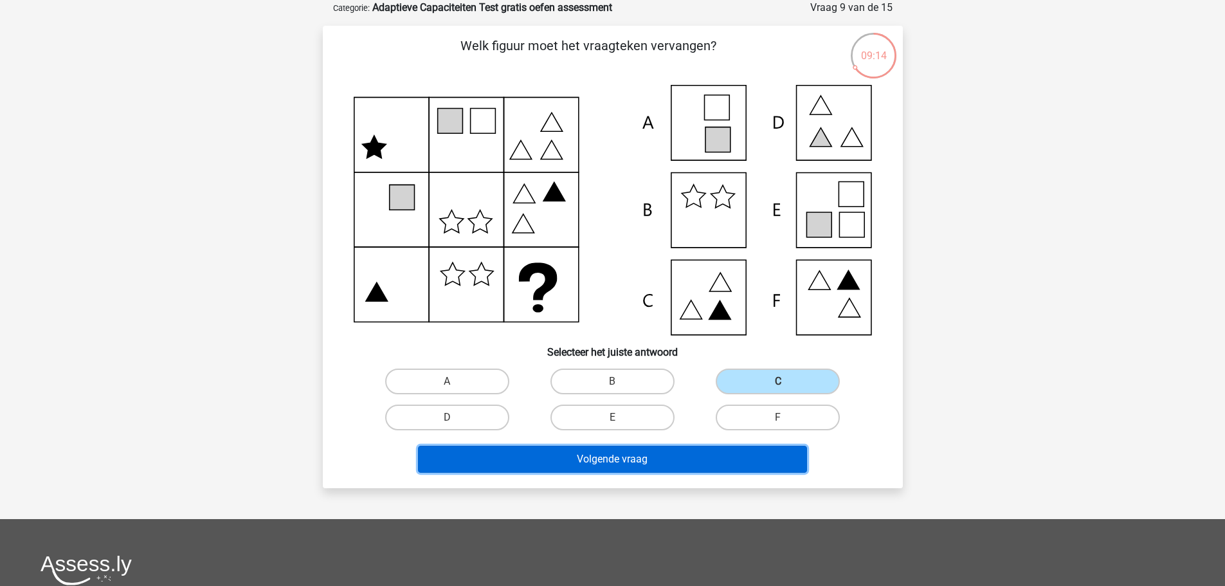
click at [735, 458] on button "Volgende vraag" at bounding box center [612, 458] width 389 height 27
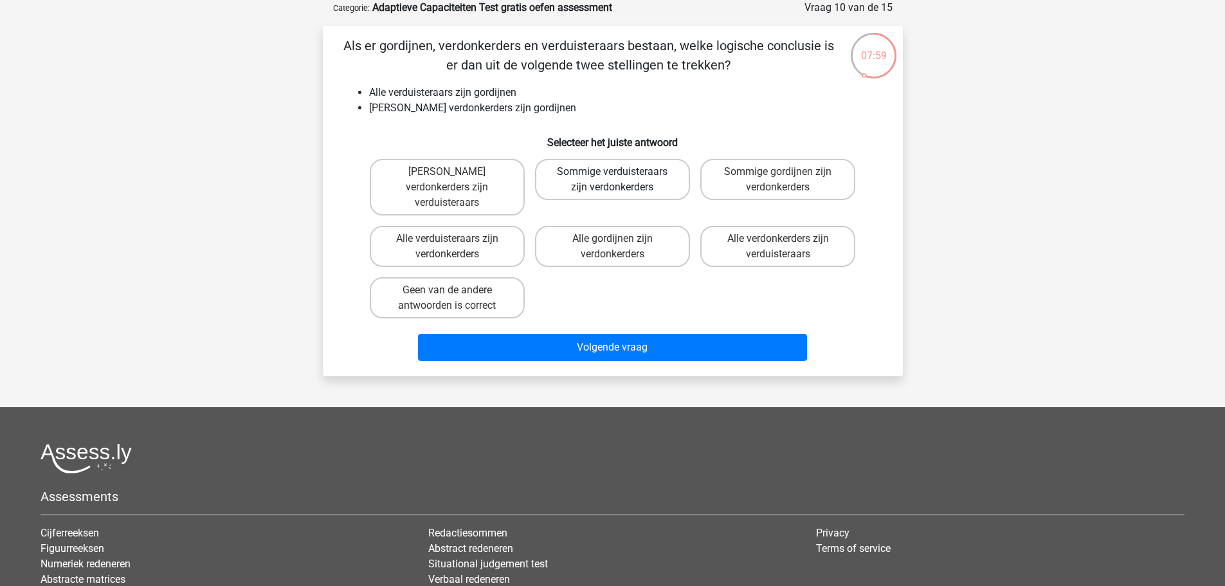
click at [622, 175] on label "Sommige verduisteraars zijn verdonkerders" at bounding box center [612, 179] width 155 height 41
click at [620, 175] on input "Sommige verduisteraars zijn verdonkerders" at bounding box center [616, 176] width 8 height 8
radio input "true"
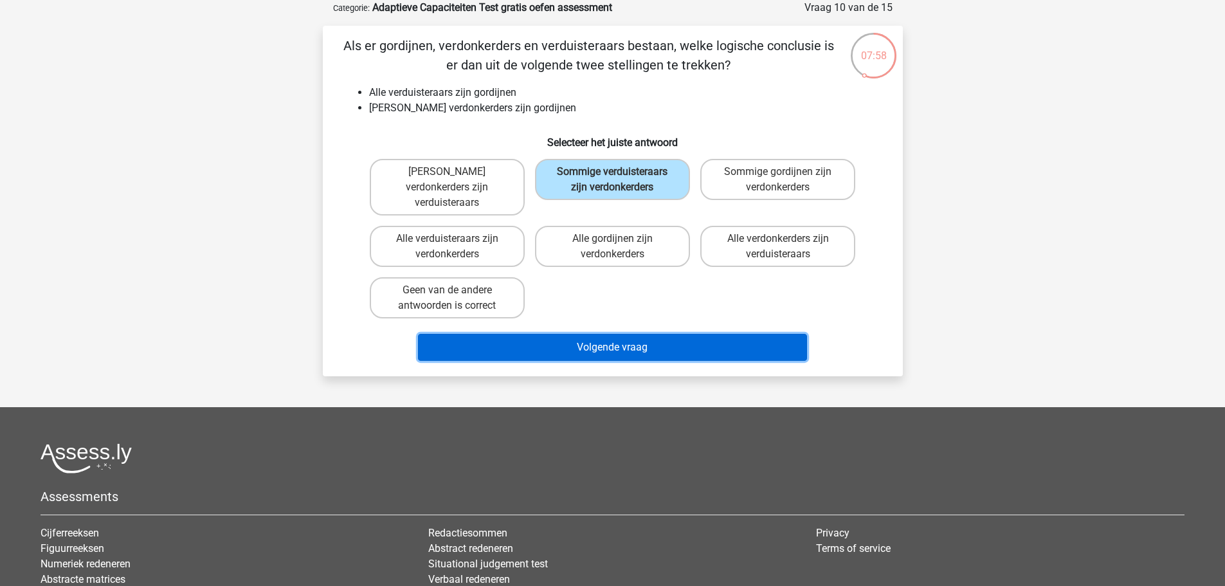
click at [615, 334] on button "Volgende vraag" at bounding box center [612, 347] width 389 height 27
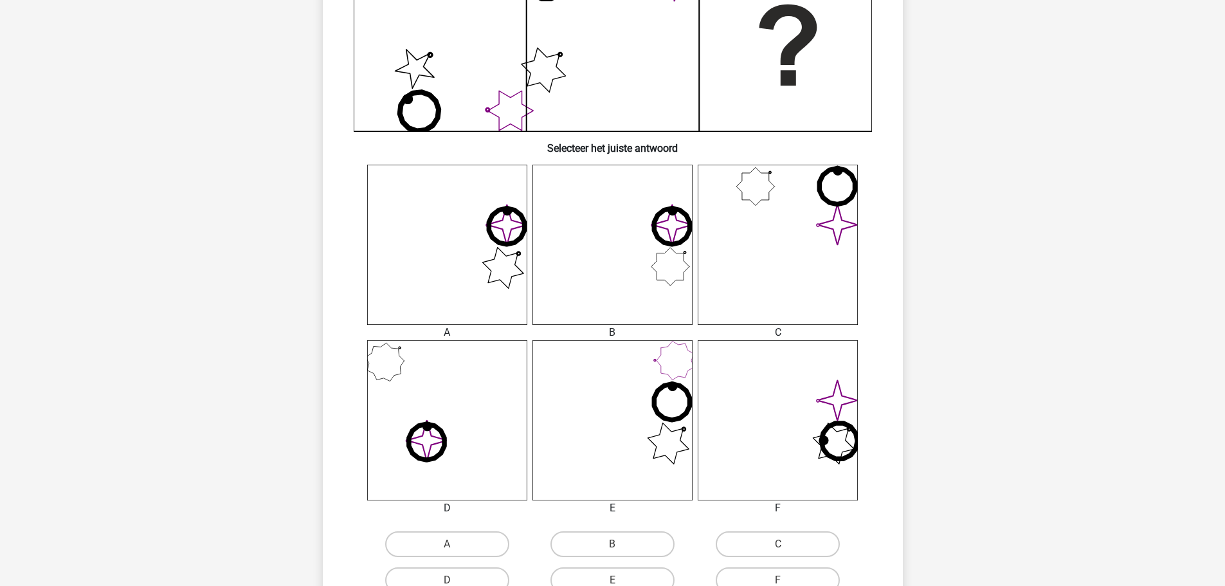
scroll to position [386, 0]
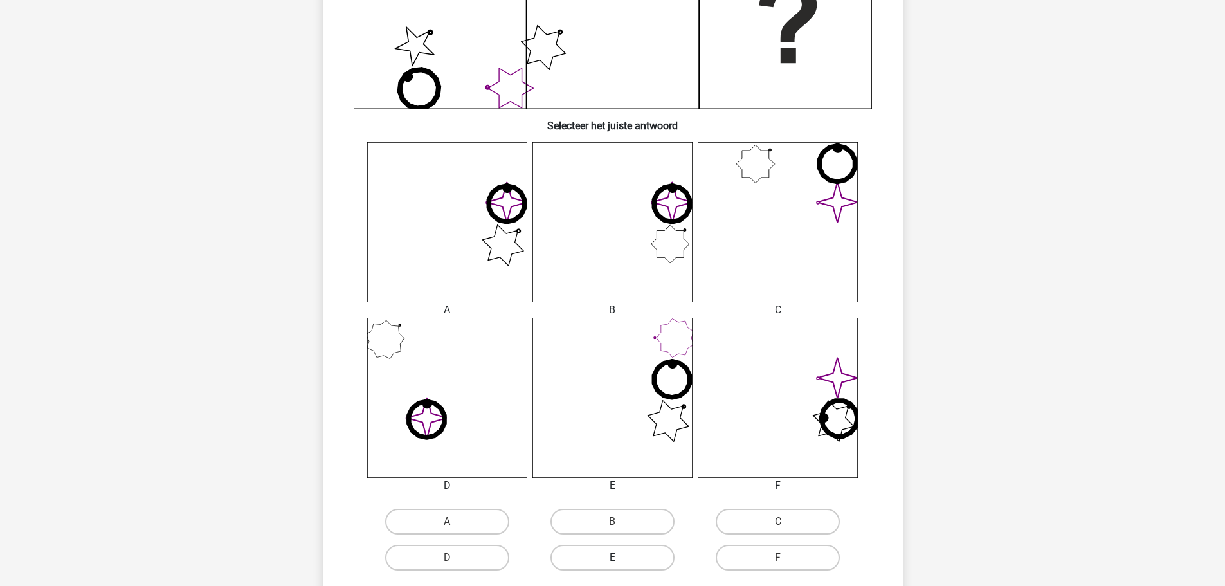
click at [641, 554] on label "E" at bounding box center [612, 557] width 124 height 26
click at [620, 557] on input "E" at bounding box center [616, 561] width 8 height 8
radio input "true"
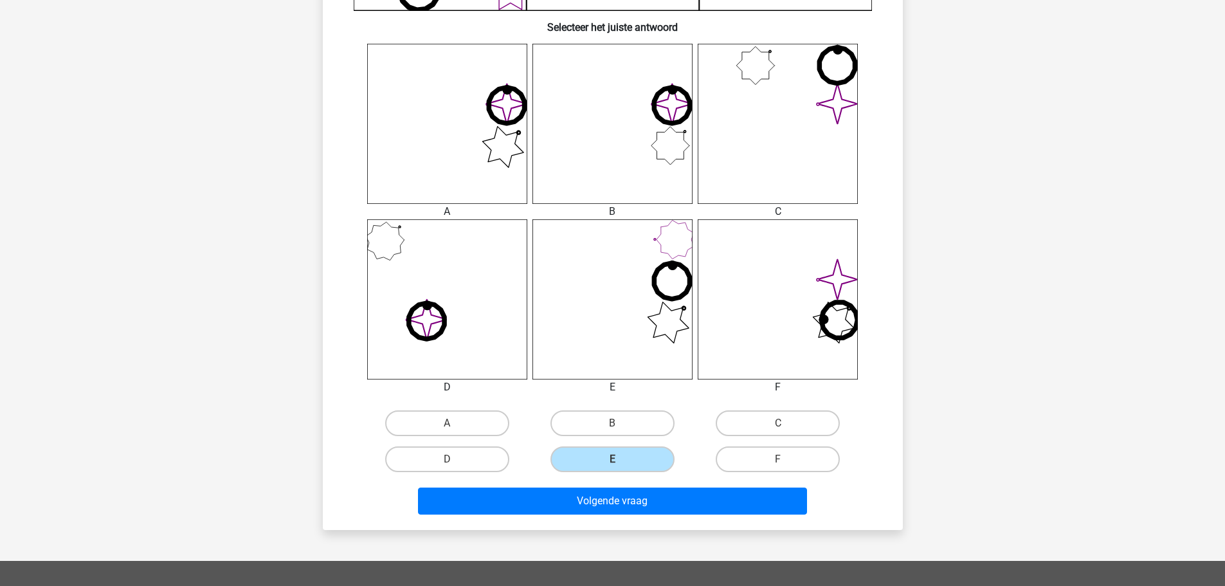
scroll to position [643, 0]
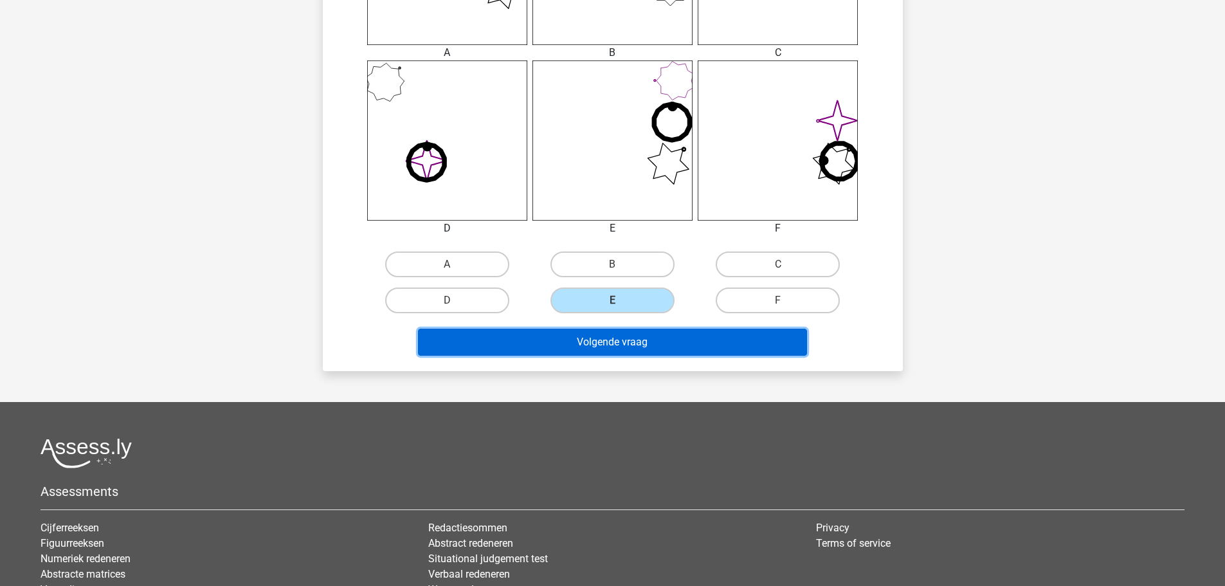
click at [697, 346] on button "Volgende vraag" at bounding box center [612, 341] width 389 height 27
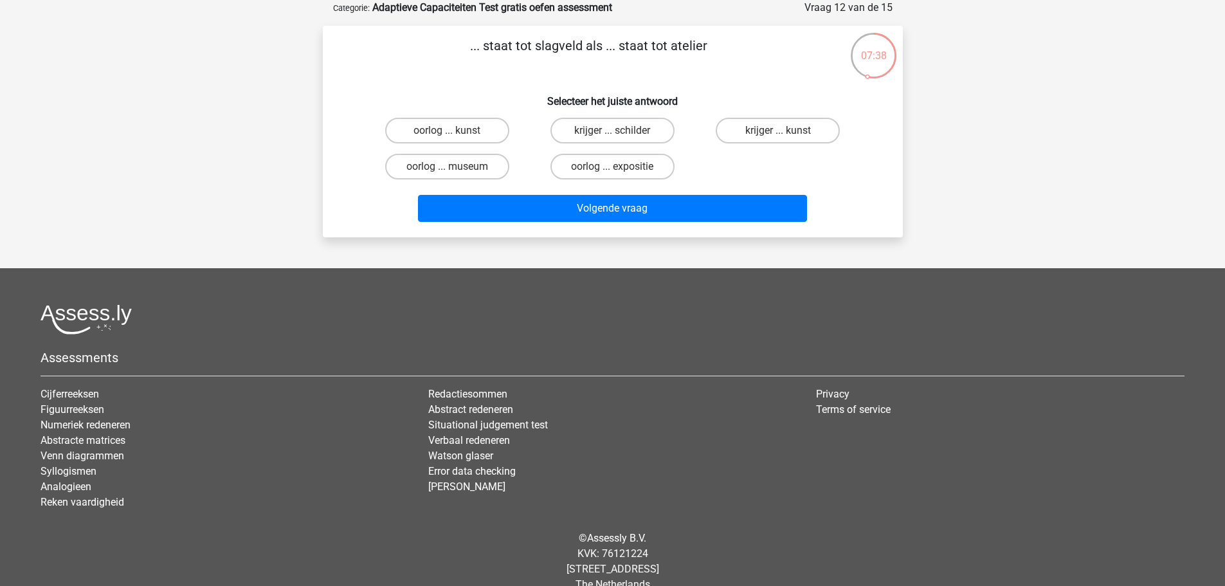
scroll to position [0, 0]
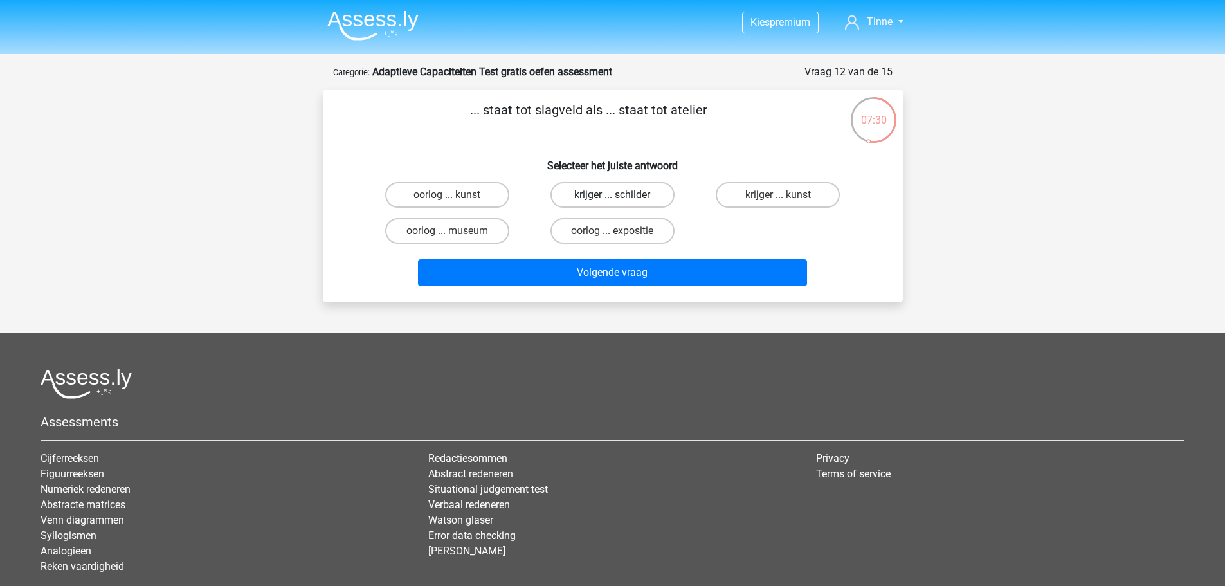
click at [643, 197] on label "krijger ... schilder" at bounding box center [612, 195] width 124 height 26
click at [620, 197] on input "krijger ... schilder" at bounding box center [616, 199] width 8 height 8
radio input "true"
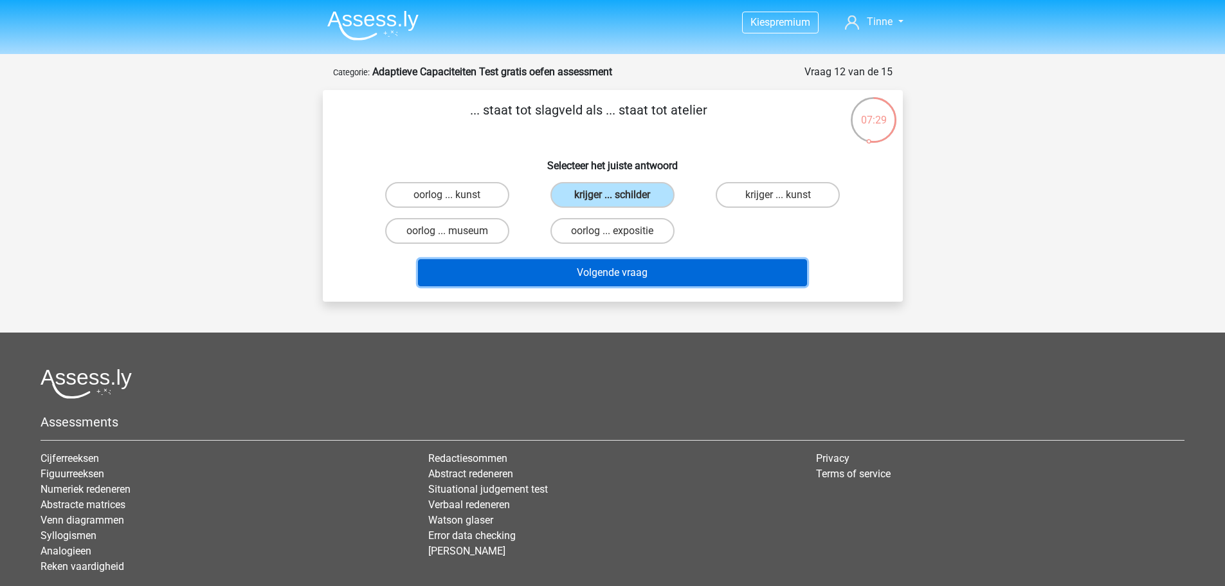
click at [637, 275] on button "Volgende vraag" at bounding box center [612, 272] width 389 height 27
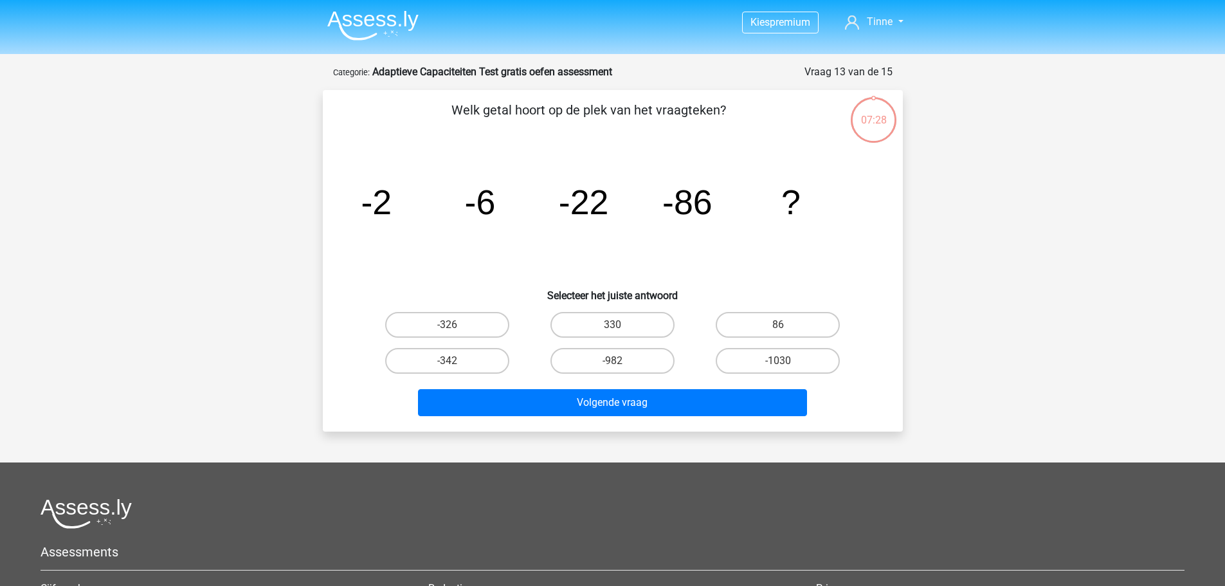
scroll to position [64, 0]
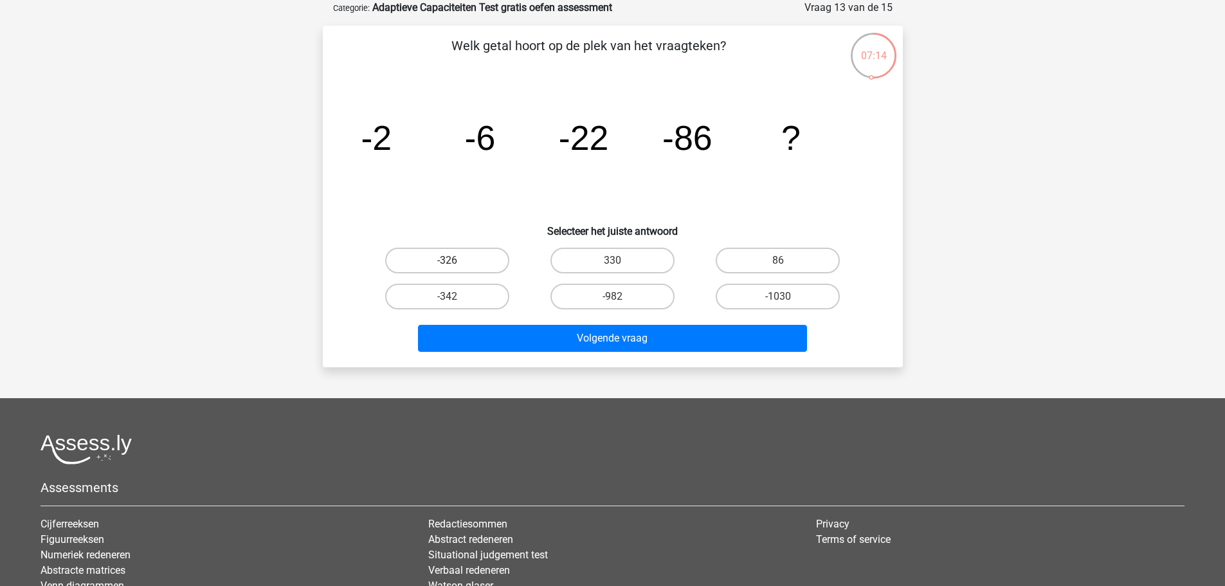
click at [481, 261] on label "-326" at bounding box center [447, 260] width 124 height 26
click at [455, 261] on input "-326" at bounding box center [451, 264] width 8 height 8
radio input "true"
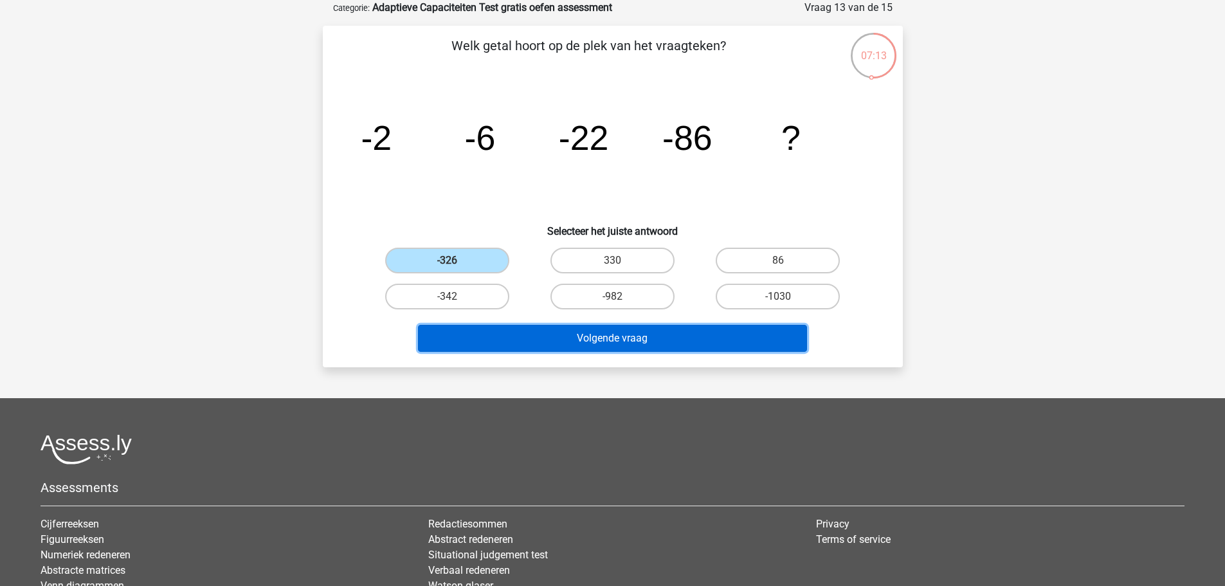
click at [576, 337] on button "Volgende vraag" at bounding box center [612, 338] width 389 height 27
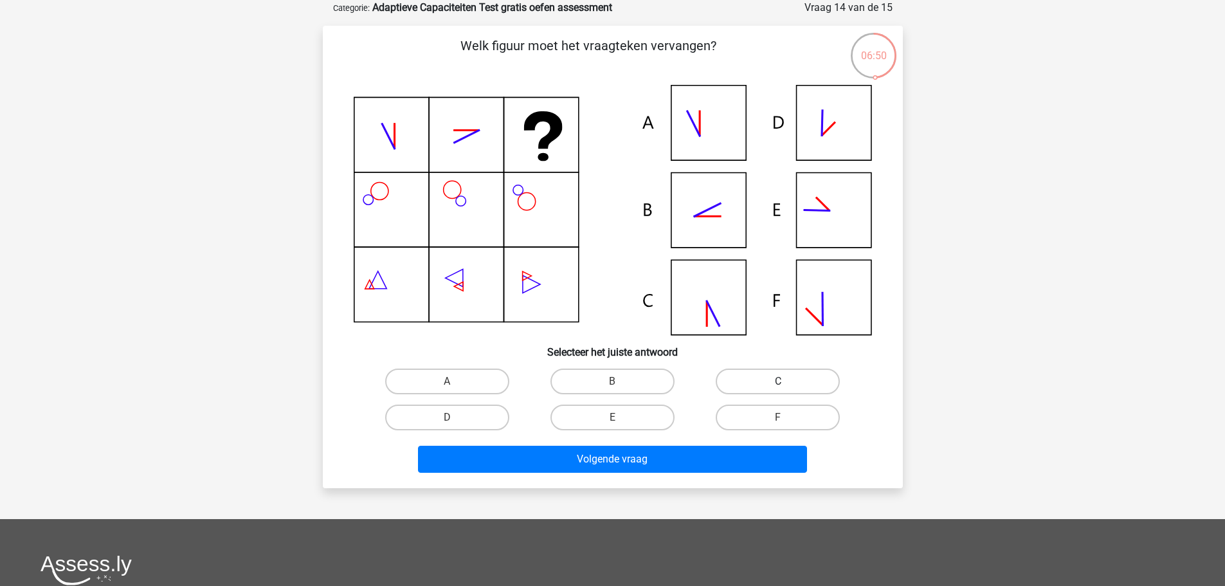
click at [771, 384] on label "C" at bounding box center [777, 381] width 124 height 26
click at [778, 384] on input "C" at bounding box center [782, 385] width 8 height 8
radio input "true"
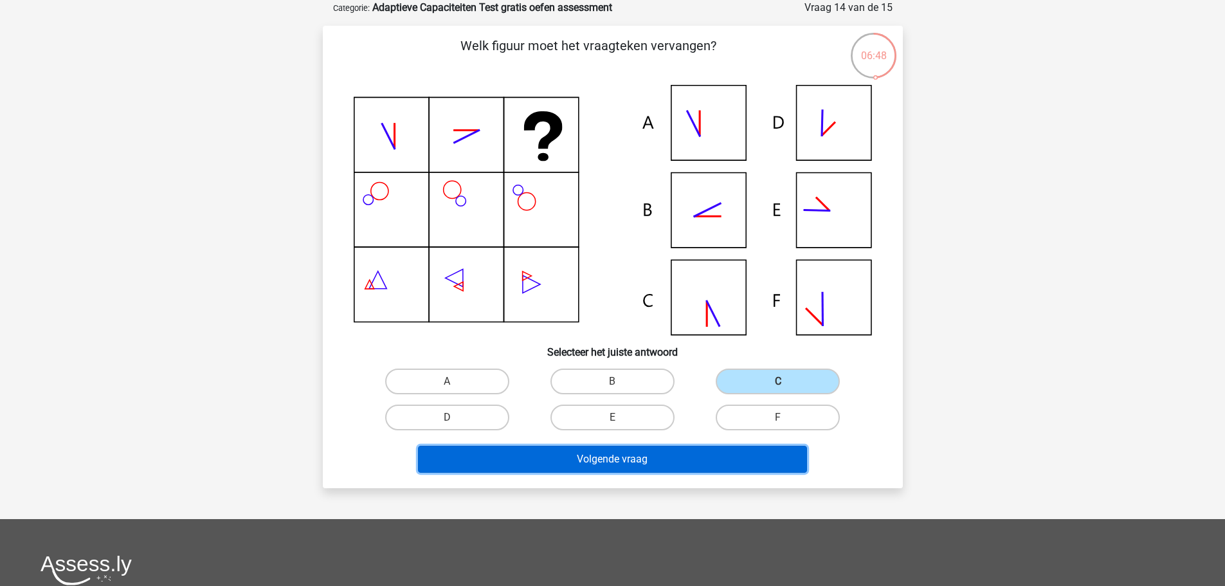
click at [710, 460] on button "Volgende vraag" at bounding box center [612, 458] width 389 height 27
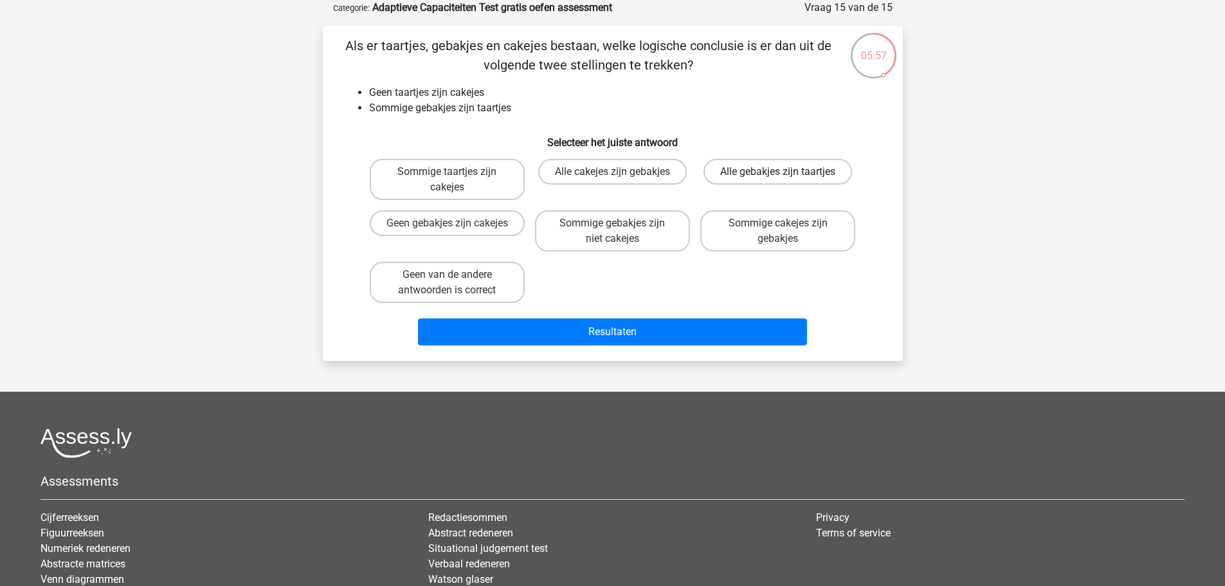
click at [813, 174] on label "Alle gebakjes zijn taartjes" at bounding box center [777, 172] width 148 height 26
click at [786, 174] on input "Alle gebakjes zijn taartjes" at bounding box center [782, 176] width 8 height 8
radio input "true"
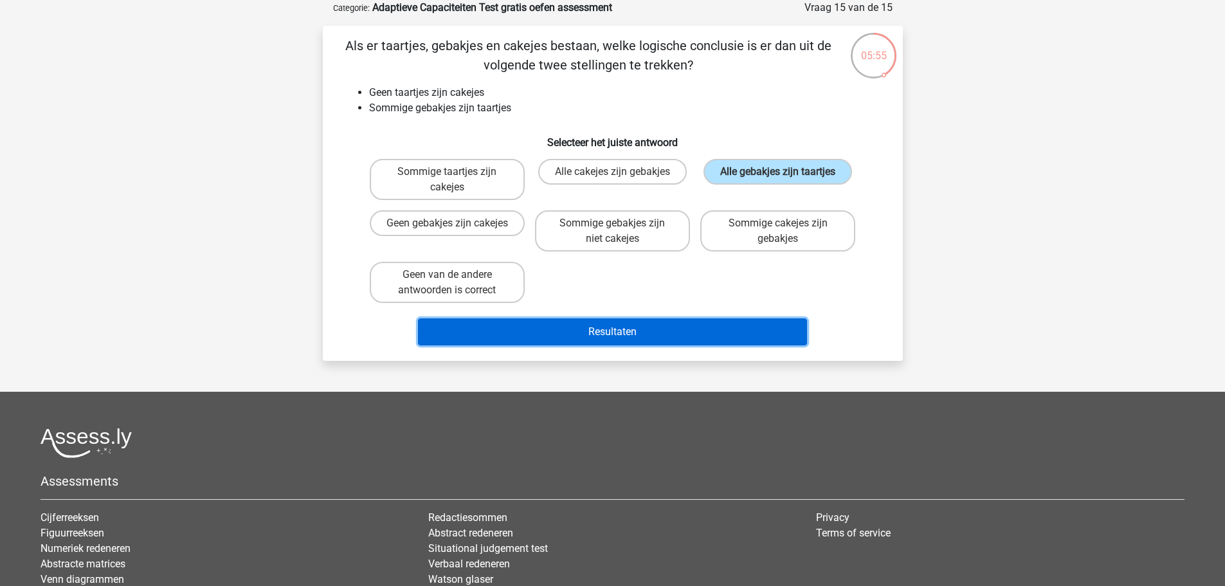
click at [638, 333] on button "Resultaten" at bounding box center [612, 331] width 389 height 27
